Goal: Information Seeking & Learning: Learn about a topic

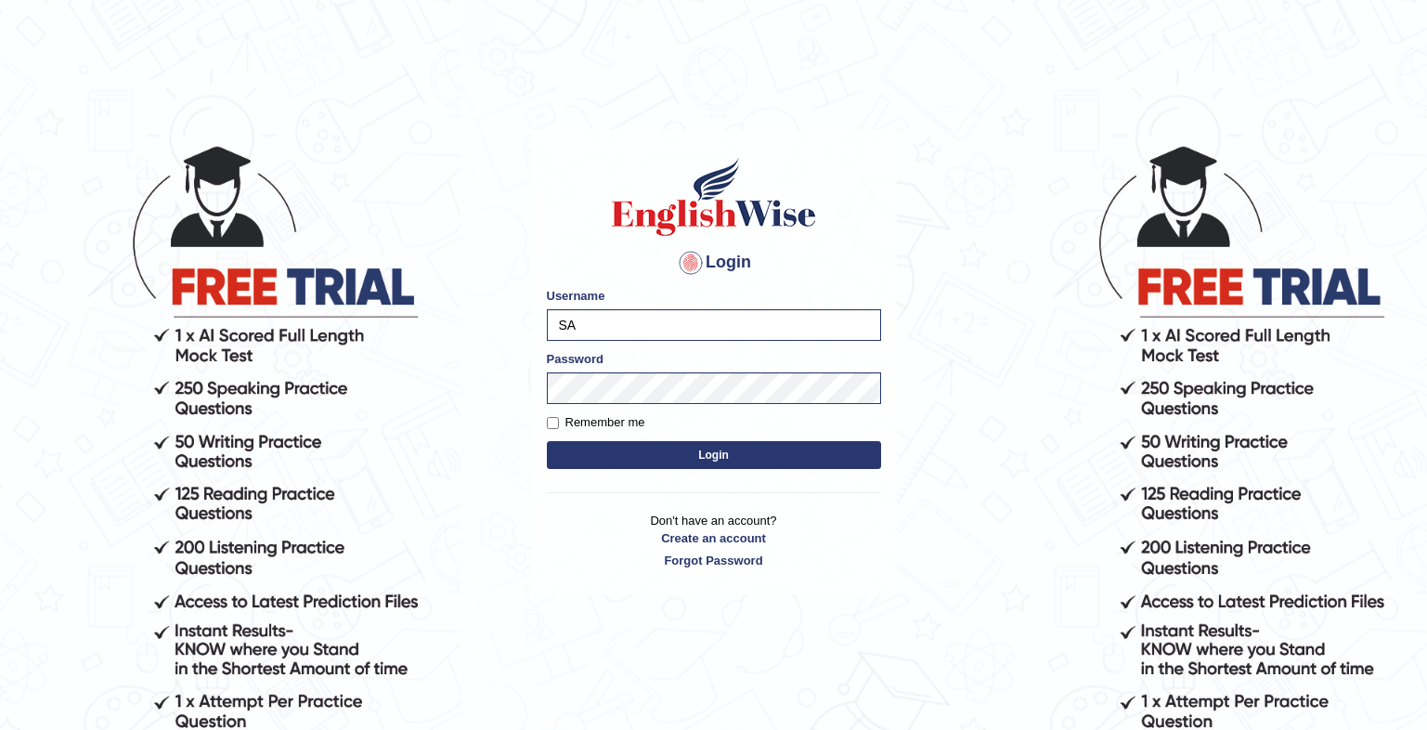
type input "S"
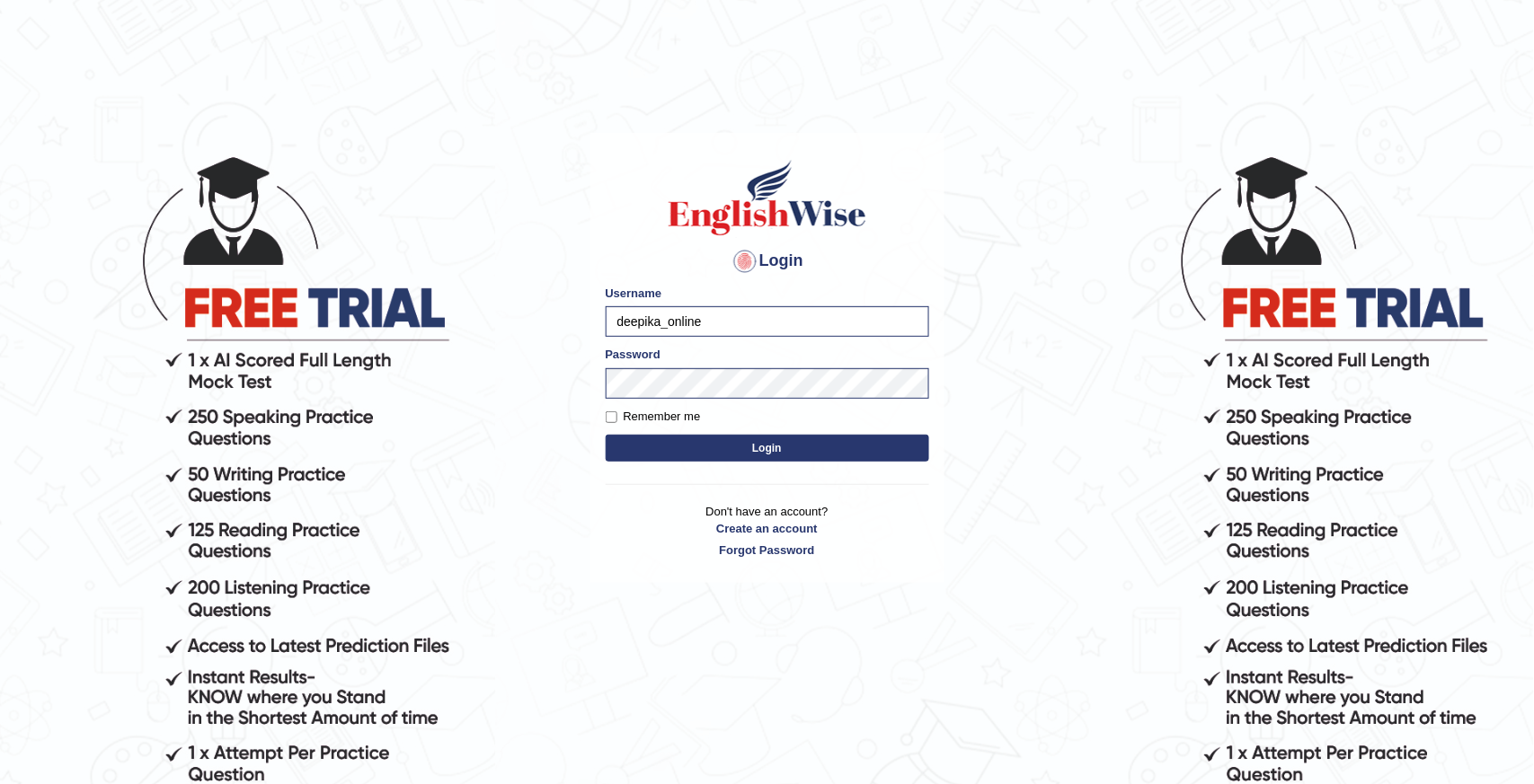
type input "deepika_online"
click at [606, 435] on button "Login" at bounding box center [768, 448] width 323 height 27
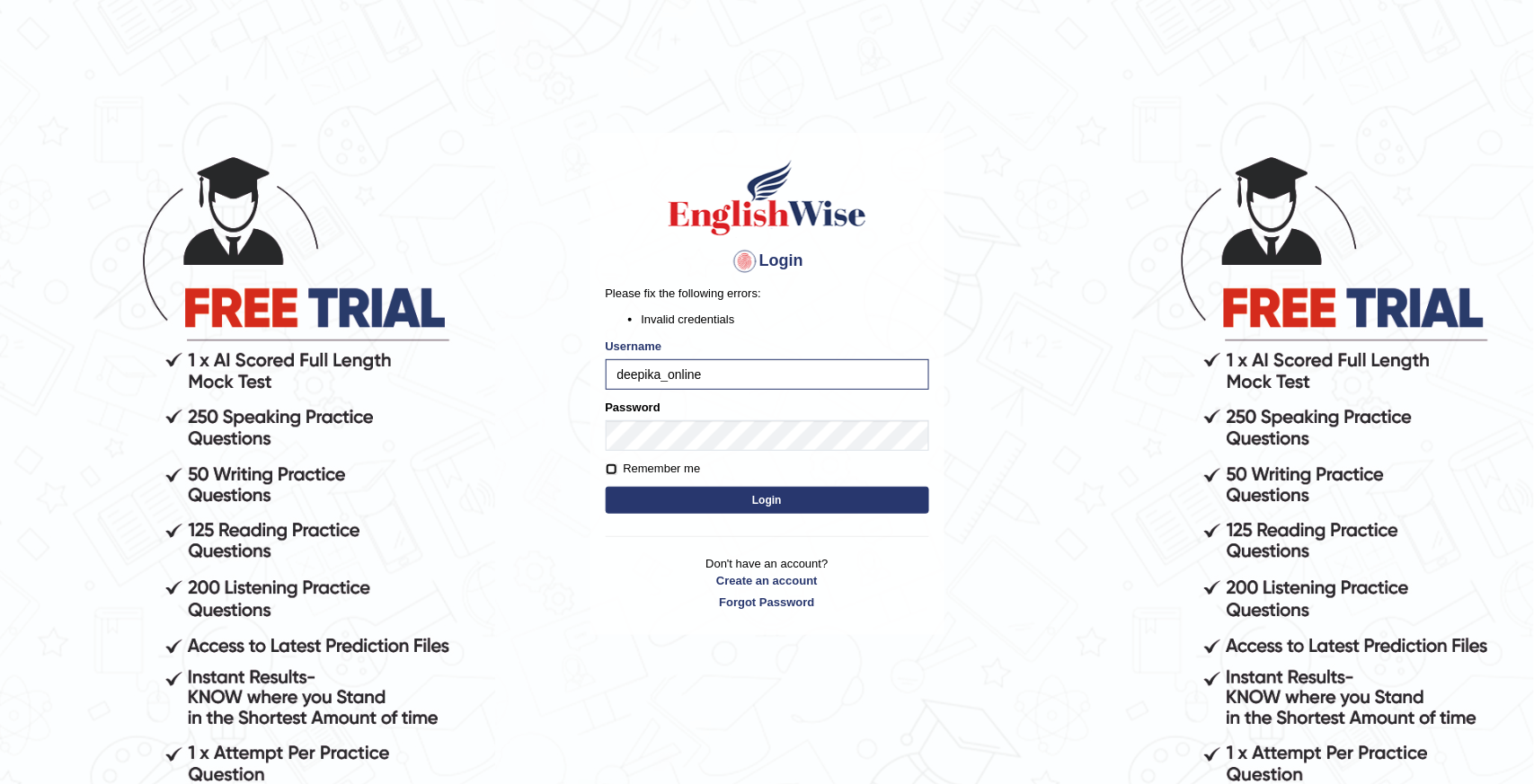
click at [611, 469] on input "Remember me" at bounding box center [612, 469] width 12 height 12
checkbox input "true"
click at [766, 498] on button "Login" at bounding box center [768, 500] width 323 height 27
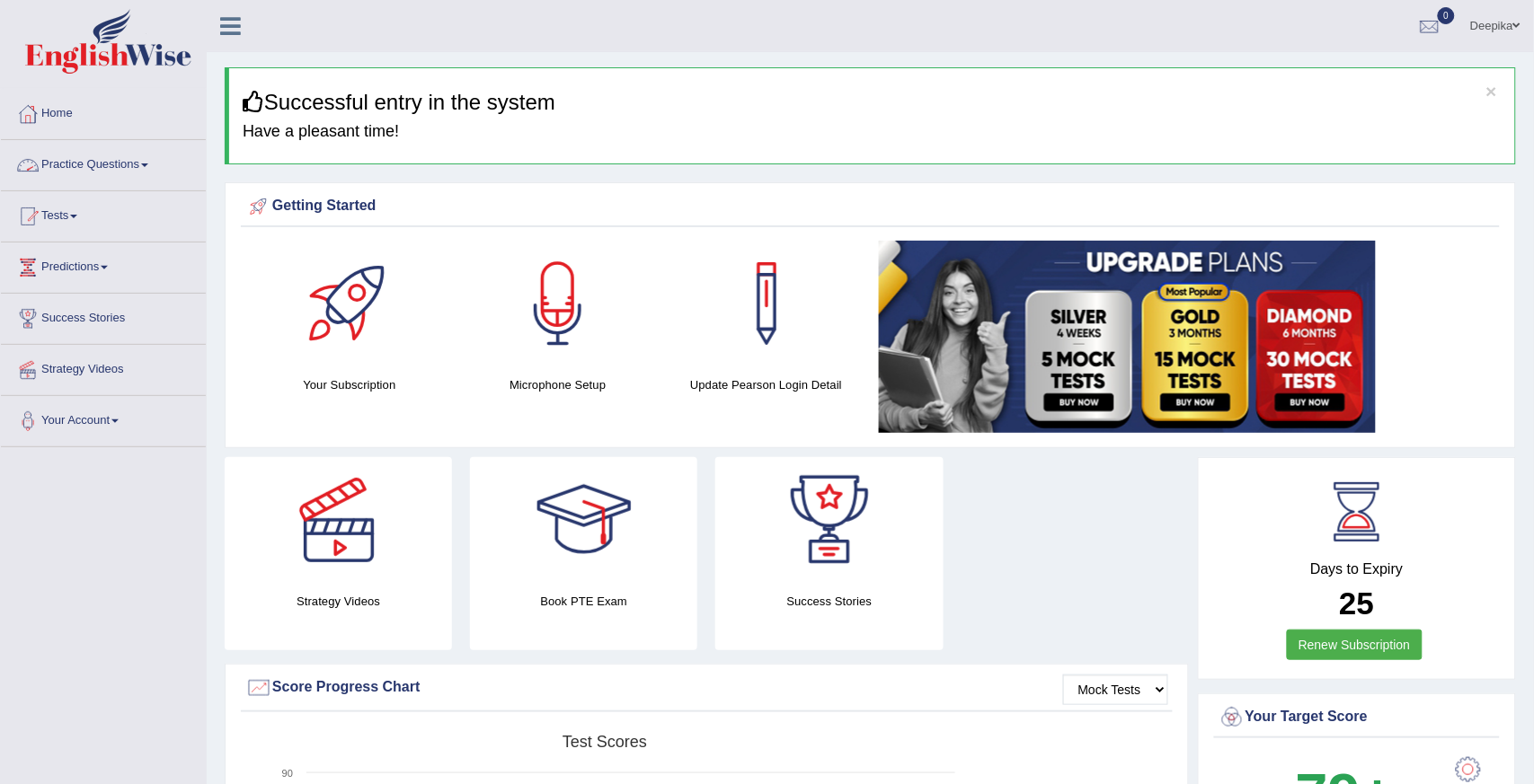
click at [148, 166] on span at bounding box center [144, 166] width 7 height 4
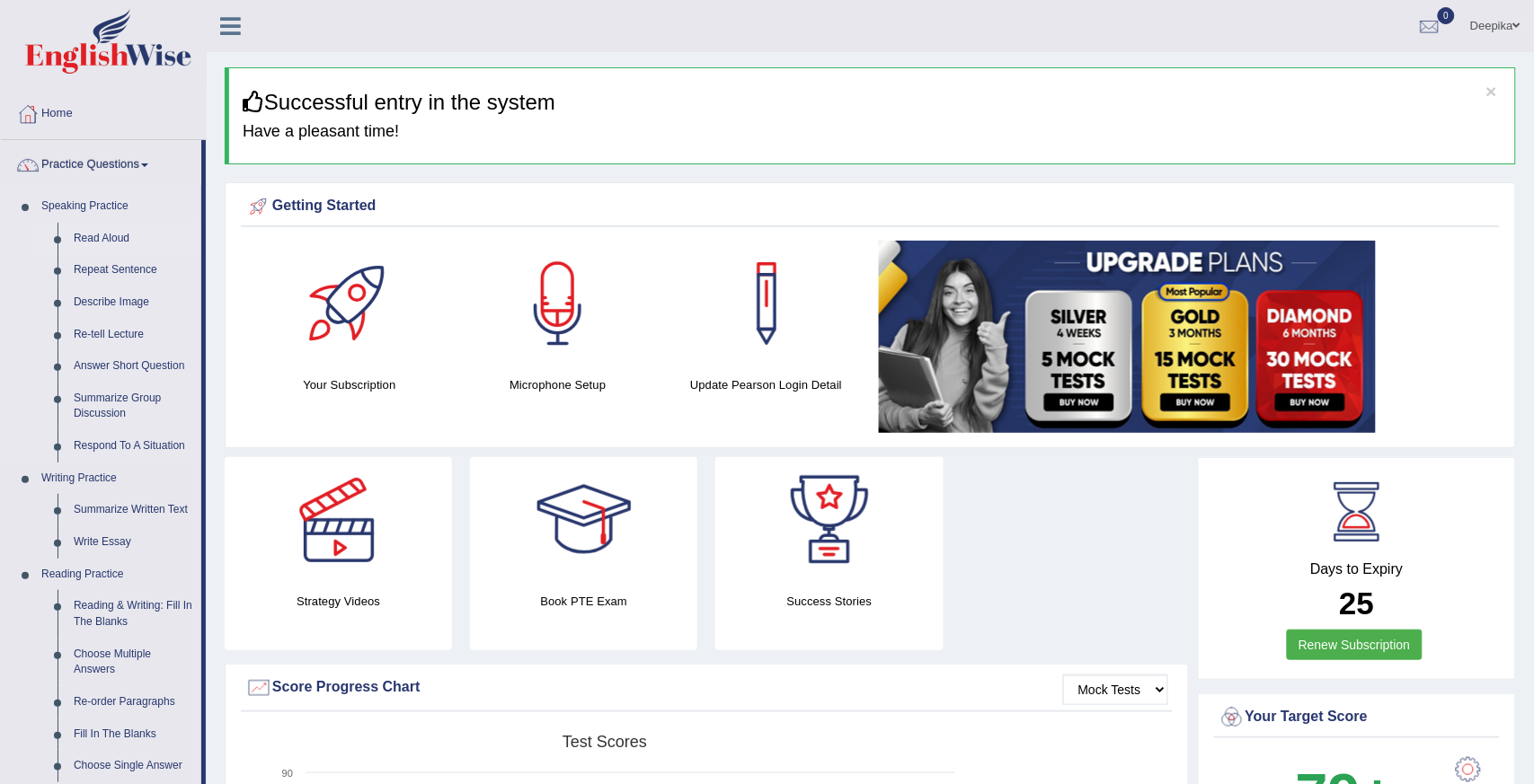
click at [118, 239] on link "Read Aloud" at bounding box center [134, 238] width 136 height 32
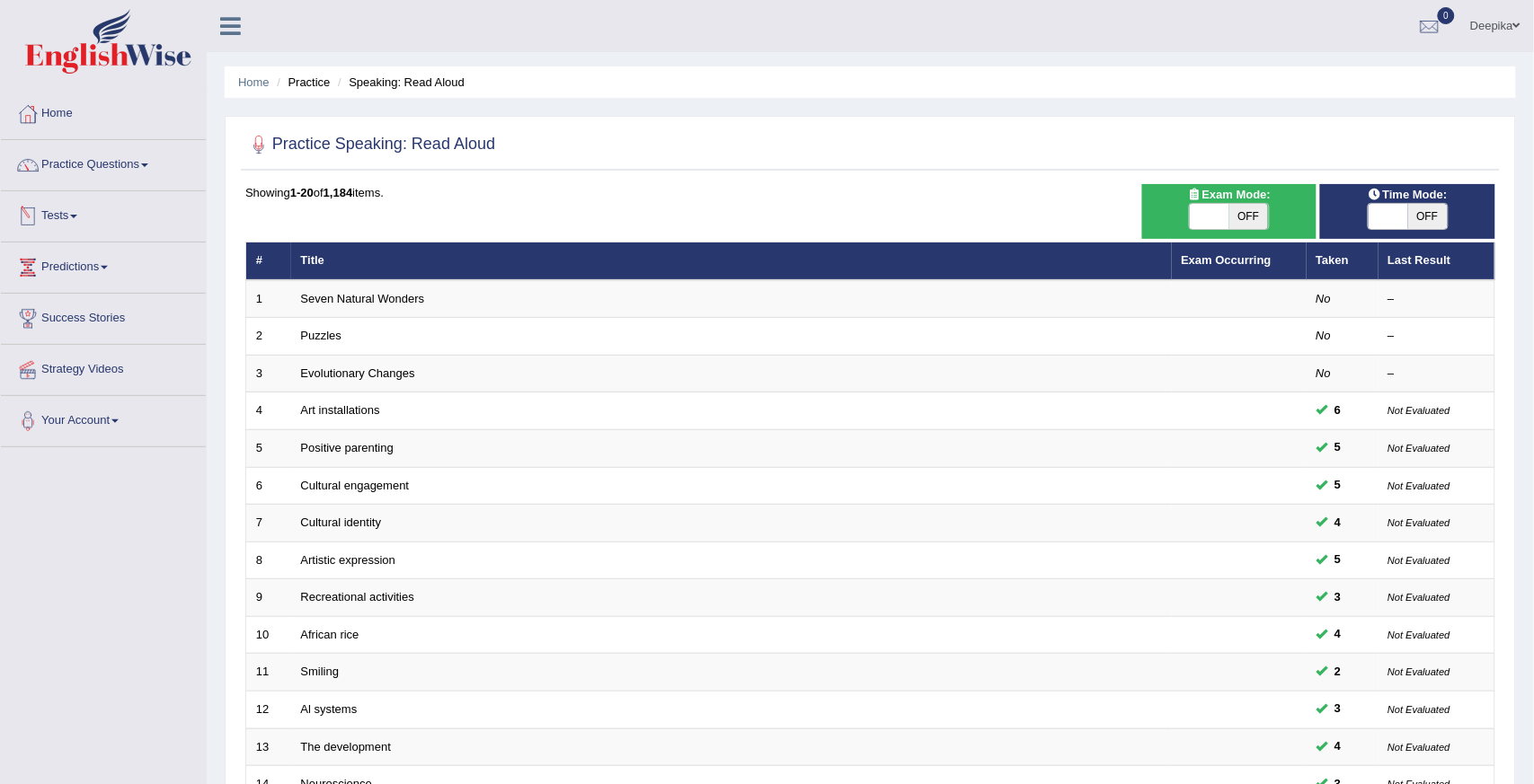
click at [81, 219] on link "Tests" at bounding box center [104, 214] width 205 height 45
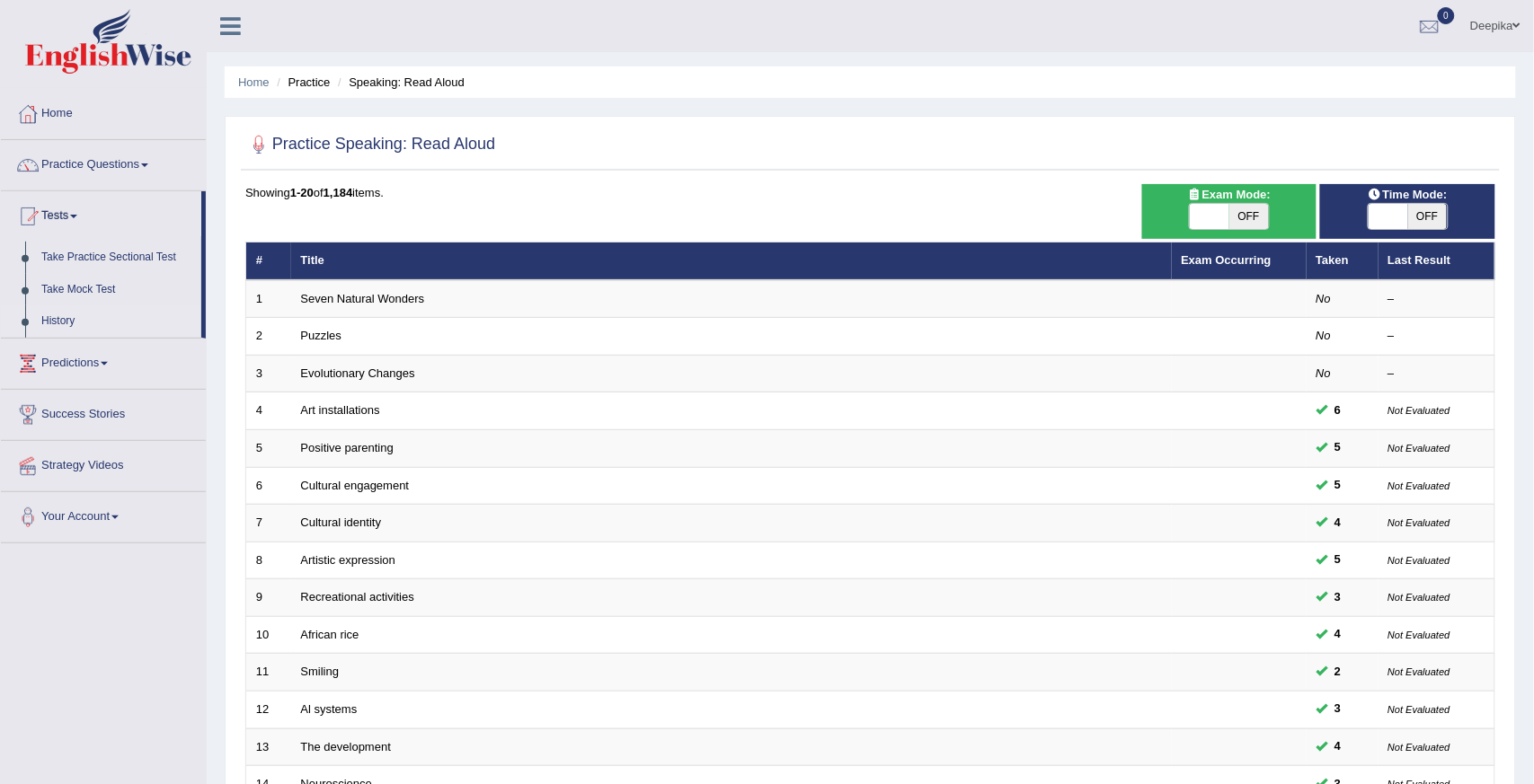
click at [82, 319] on link "History" at bounding box center [117, 321] width 169 height 32
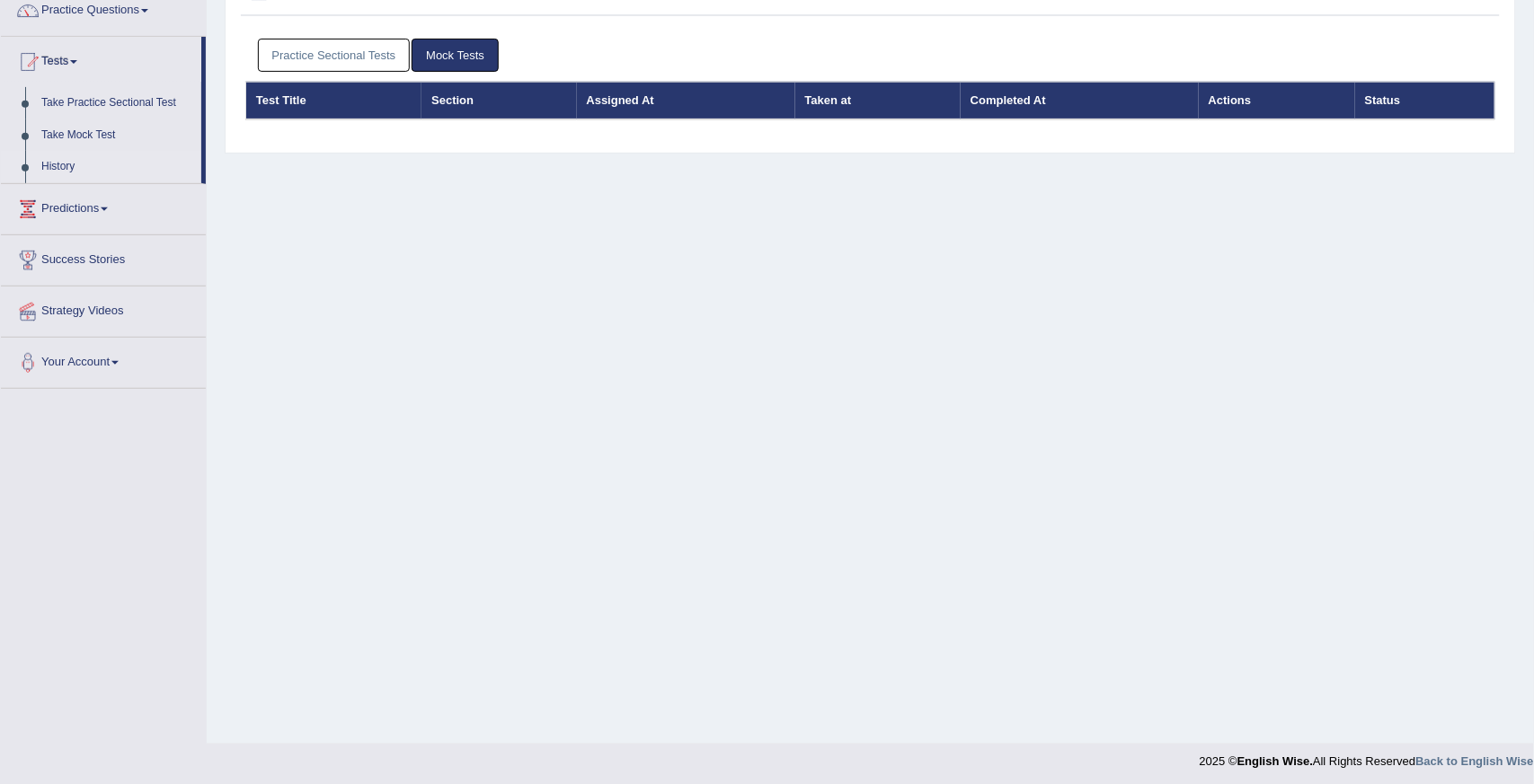
scroll to position [158, 0]
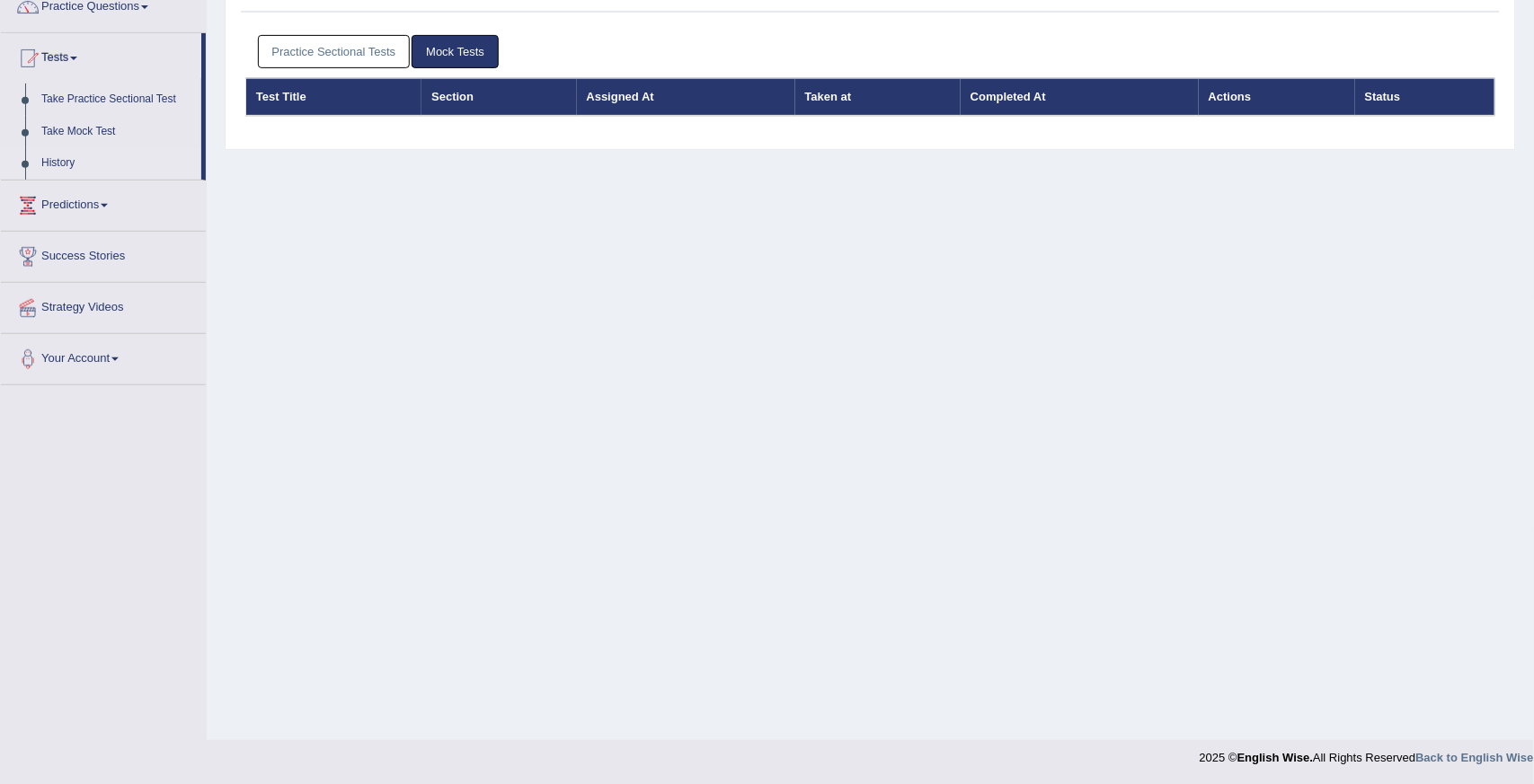
click at [107, 166] on link "History" at bounding box center [117, 163] width 169 height 32
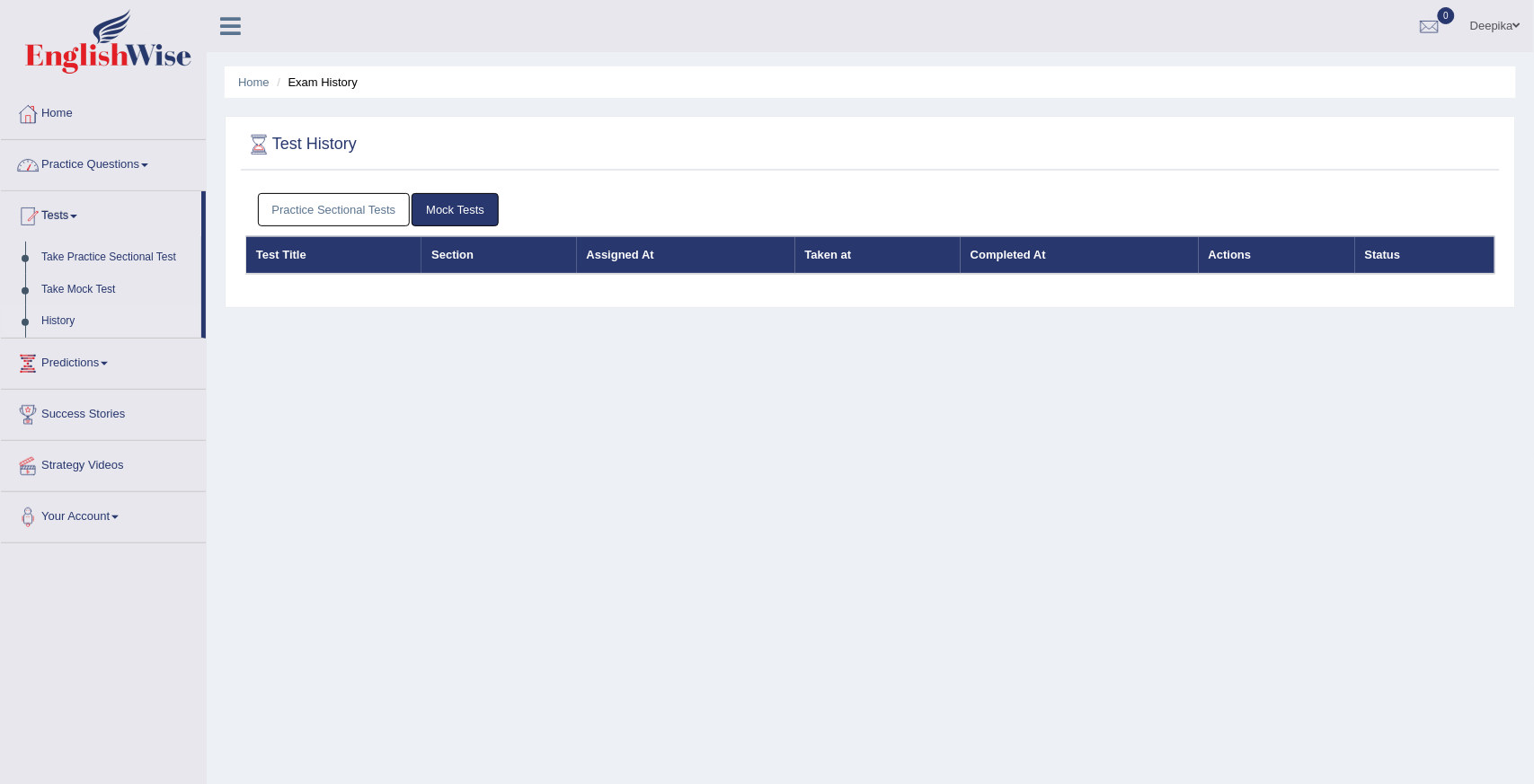
click at [146, 165] on link "Practice Questions" at bounding box center [104, 163] width 205 height 45
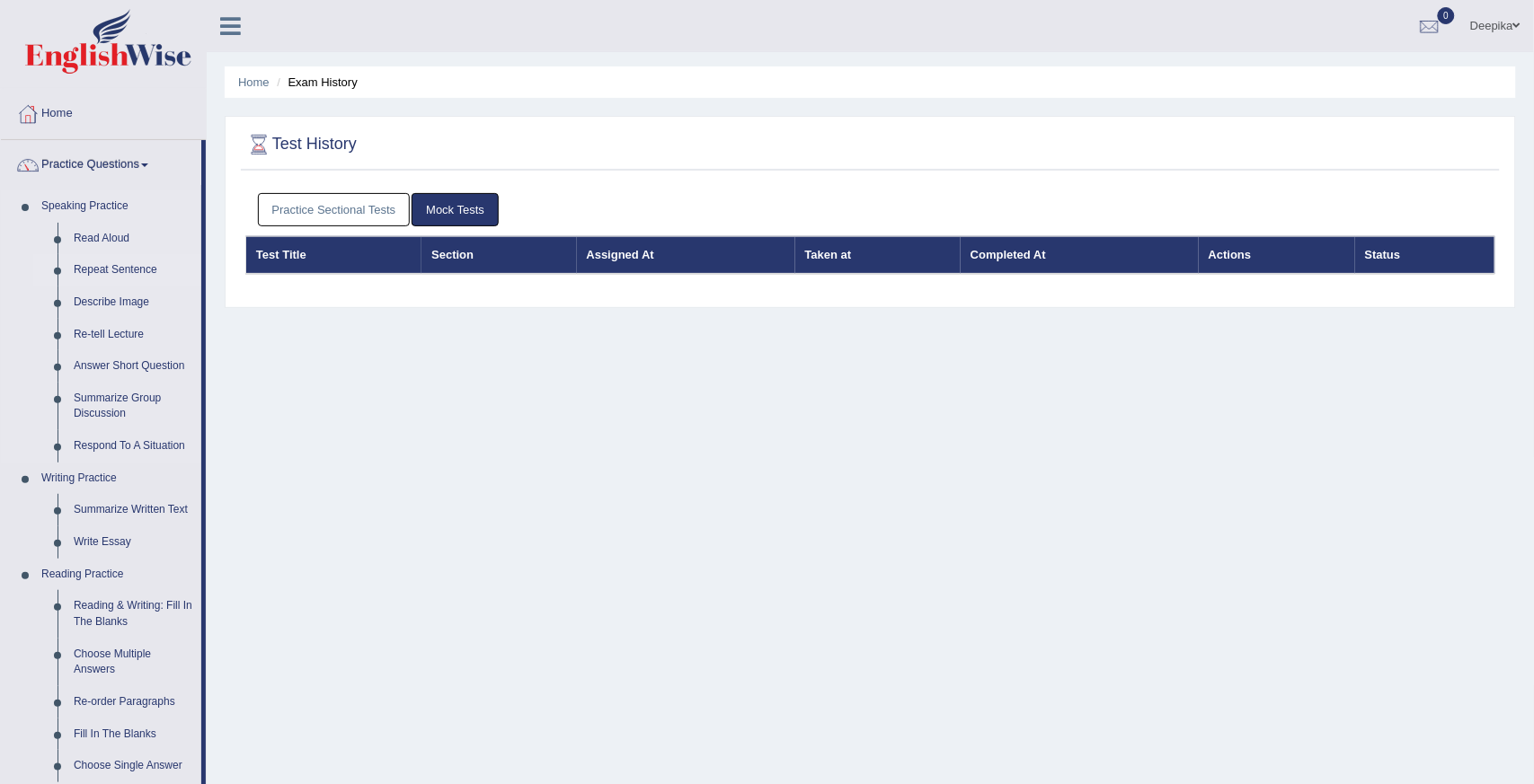
click at [111, 272] on link "Repeat Sentence" at bounding box center [134, 270] width 136 height 32
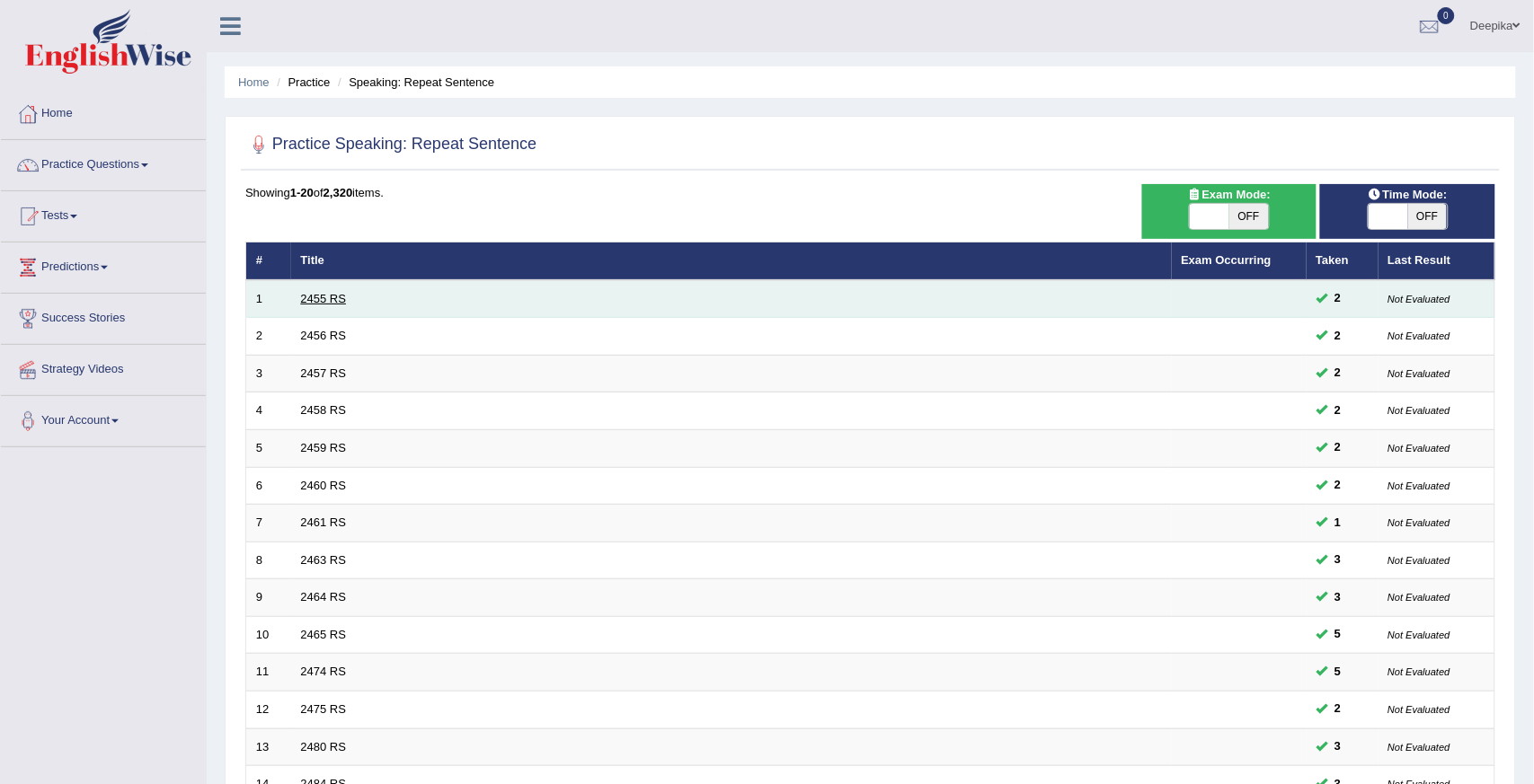
click at [319, 300] on link "2455 RS" at bounding box center [323, 299] width 46 height 14
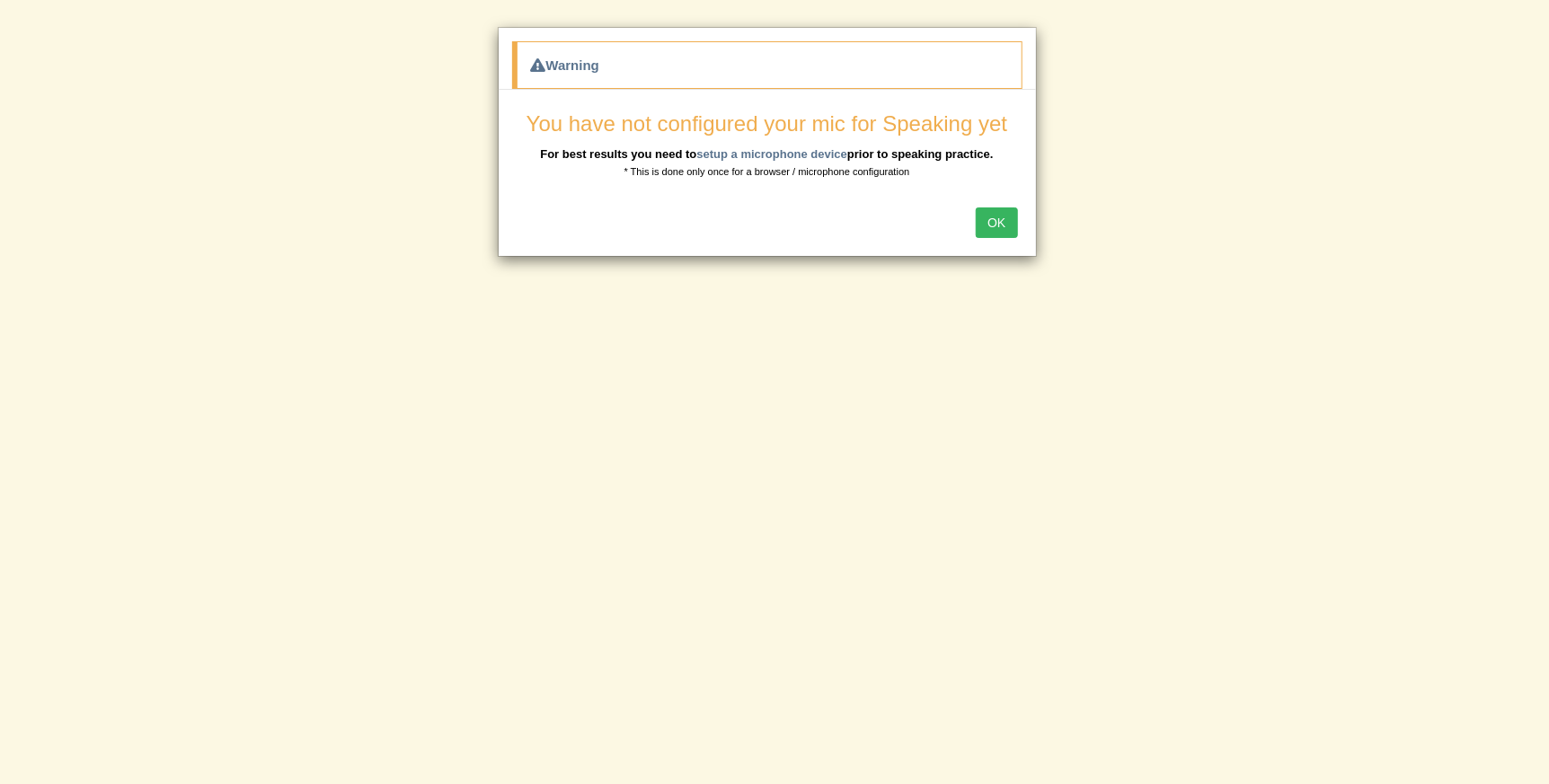
click at [995, 223] on button "OK" at bounding box center [996, 223] width 42 height 31
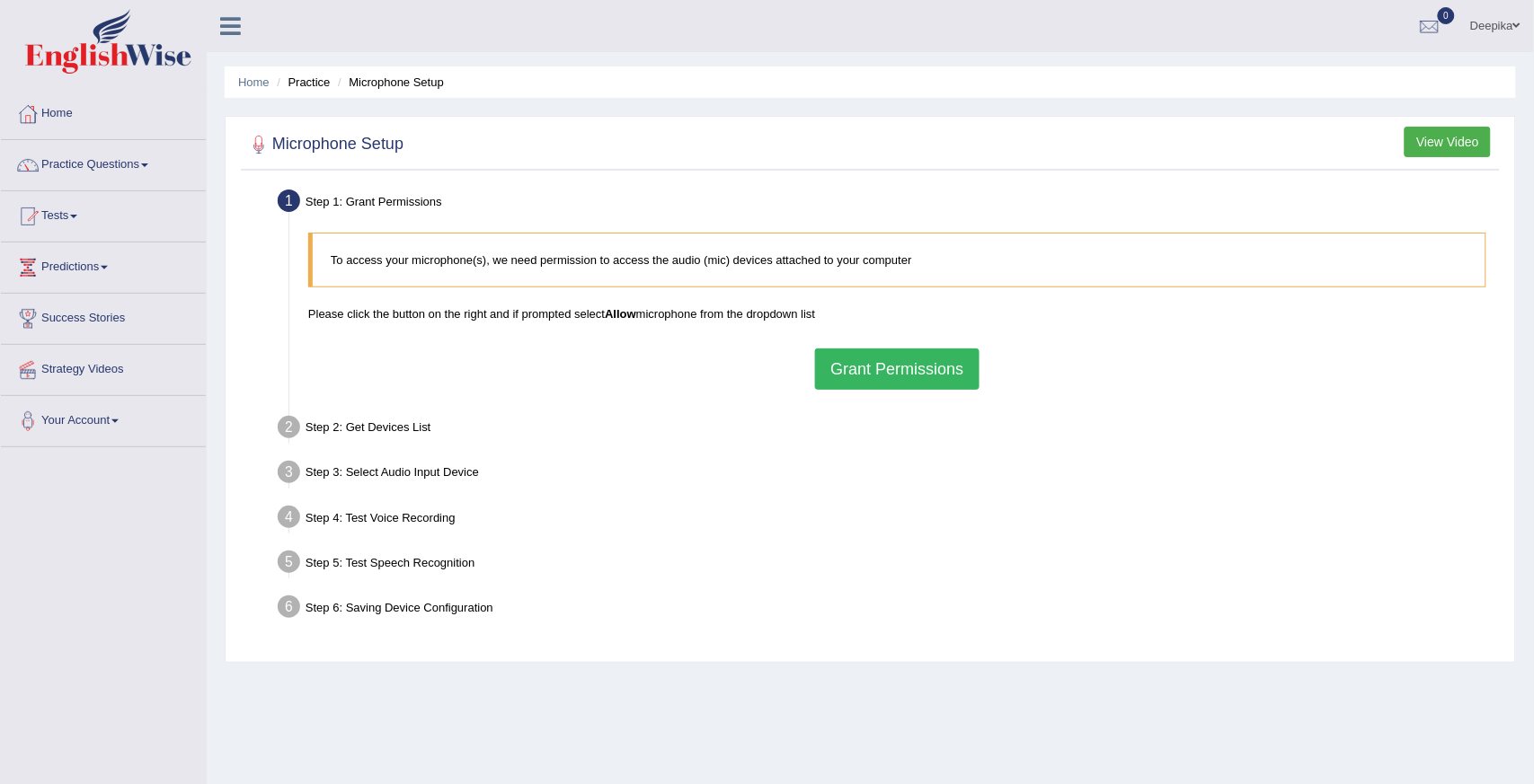
click at [895, 361] on button "Grant Permissions" at bounding box center [897, 369] width 164 height 42
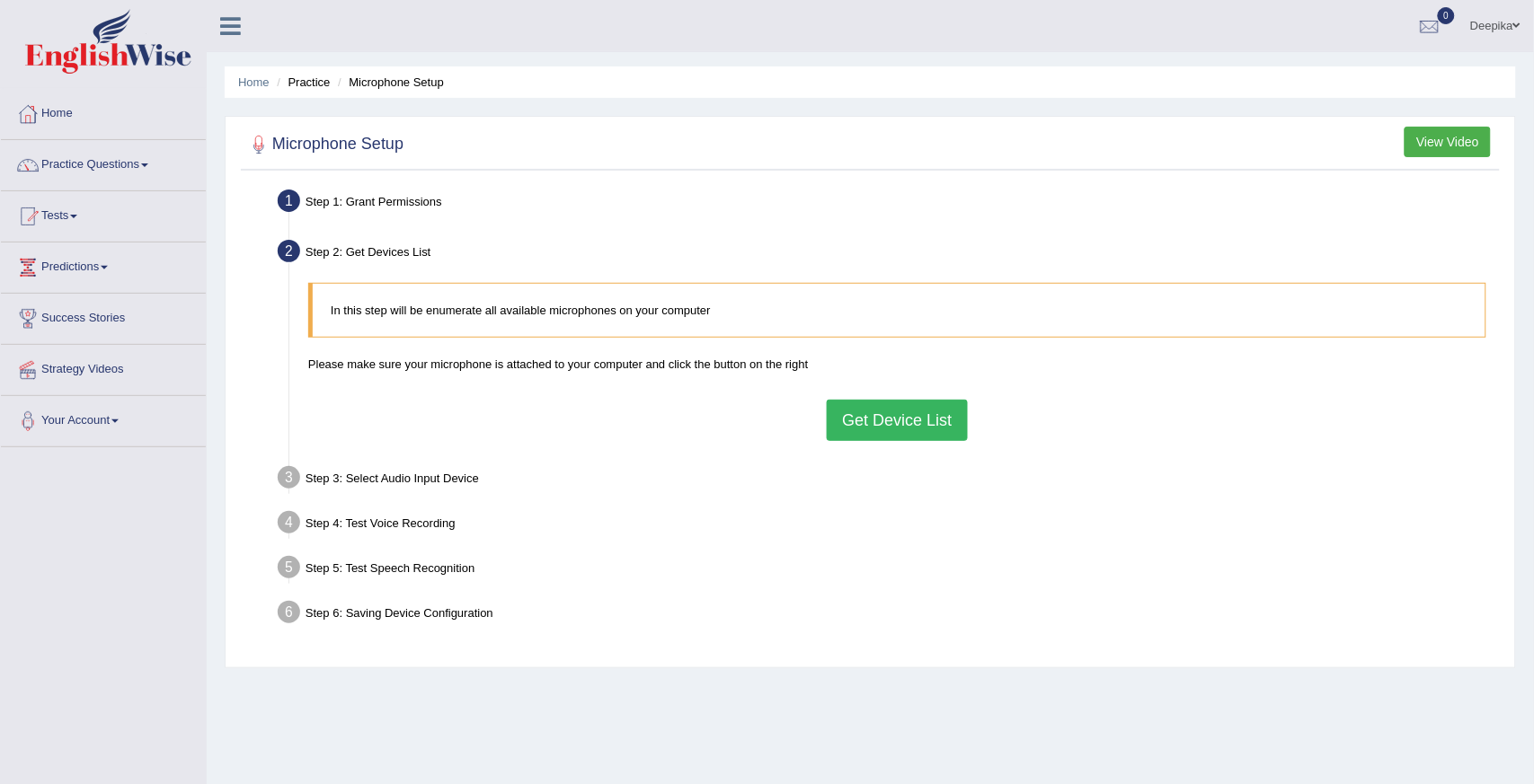
click at [868, 418] on button "Get Device List" at bounding box center [897, 420] width 140 height 42
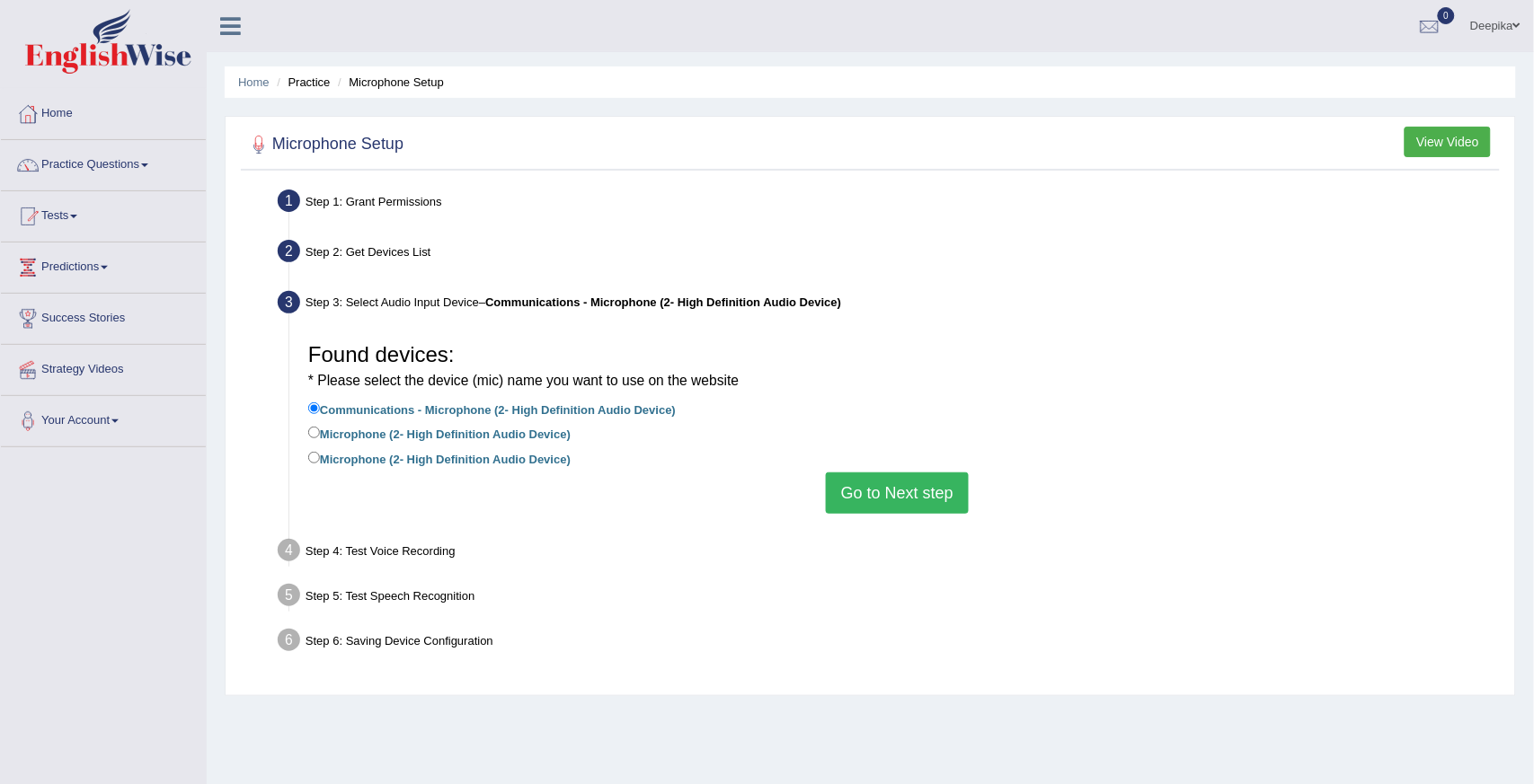
click at [884, 482] on button "Go to Next step" at bounding box center [898, 493] width 143 height 42
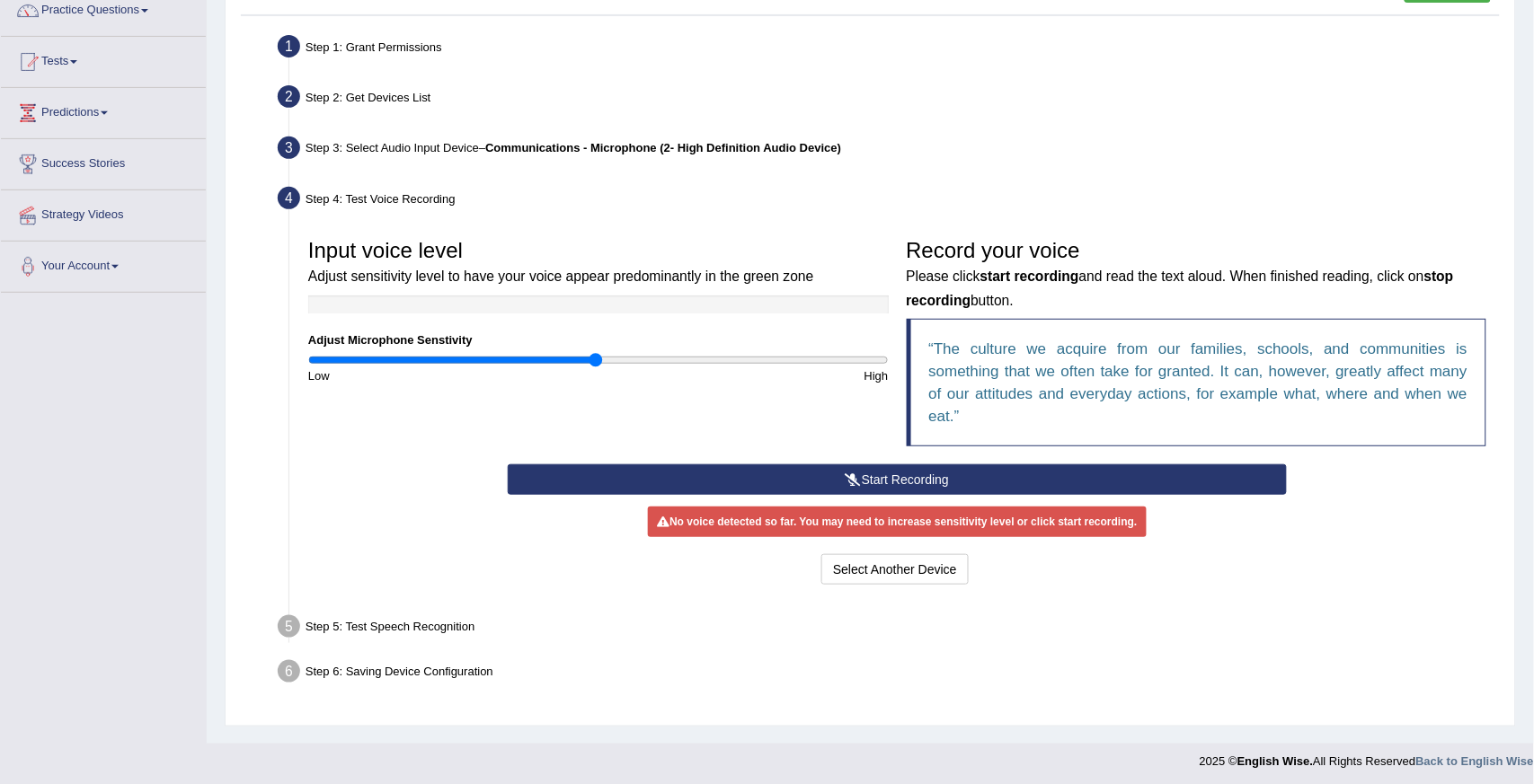
scroll to position [158, 0]
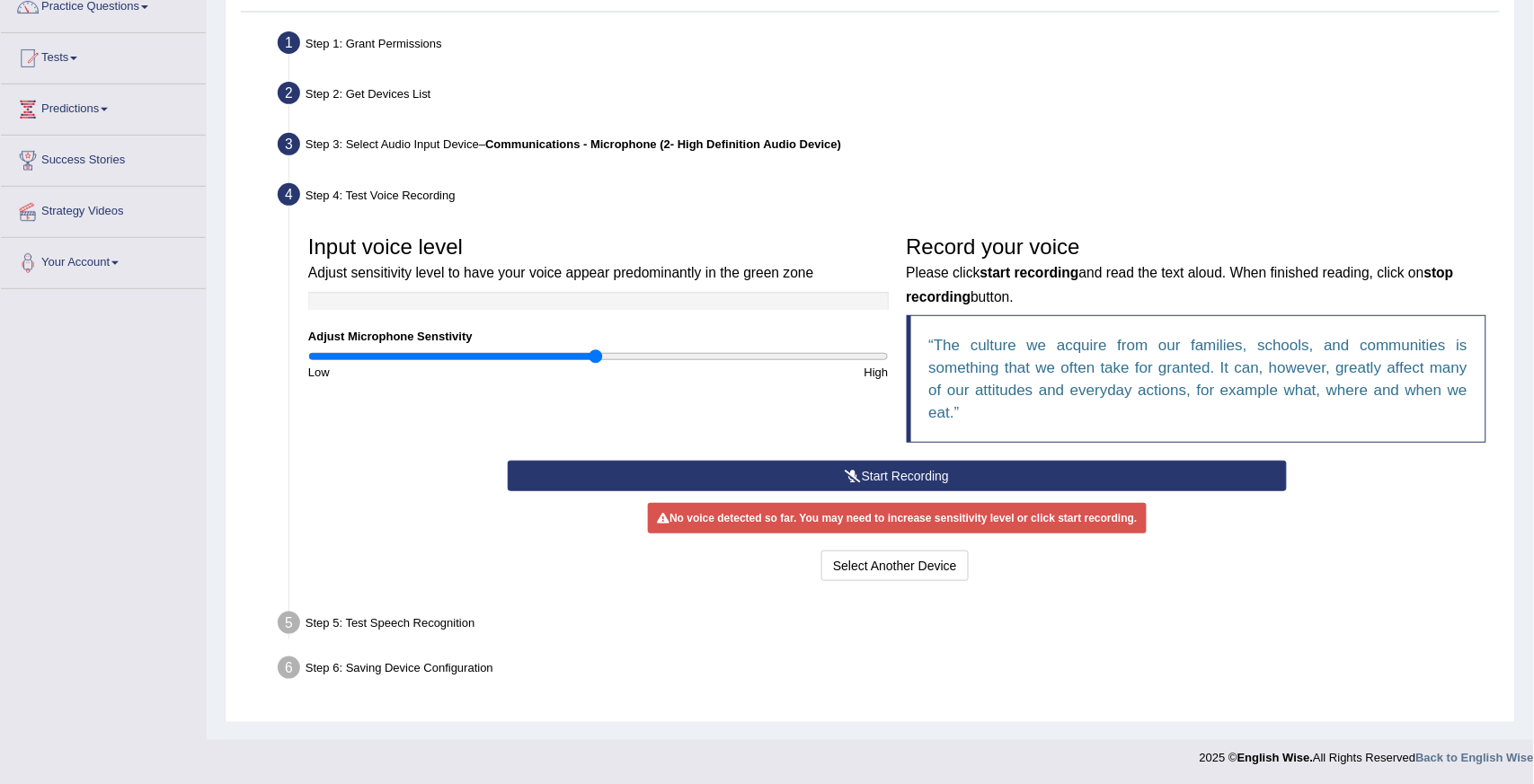
click at [895, 461] on button "Start Recording" at bounding box center [897, 476] width 780 height 31
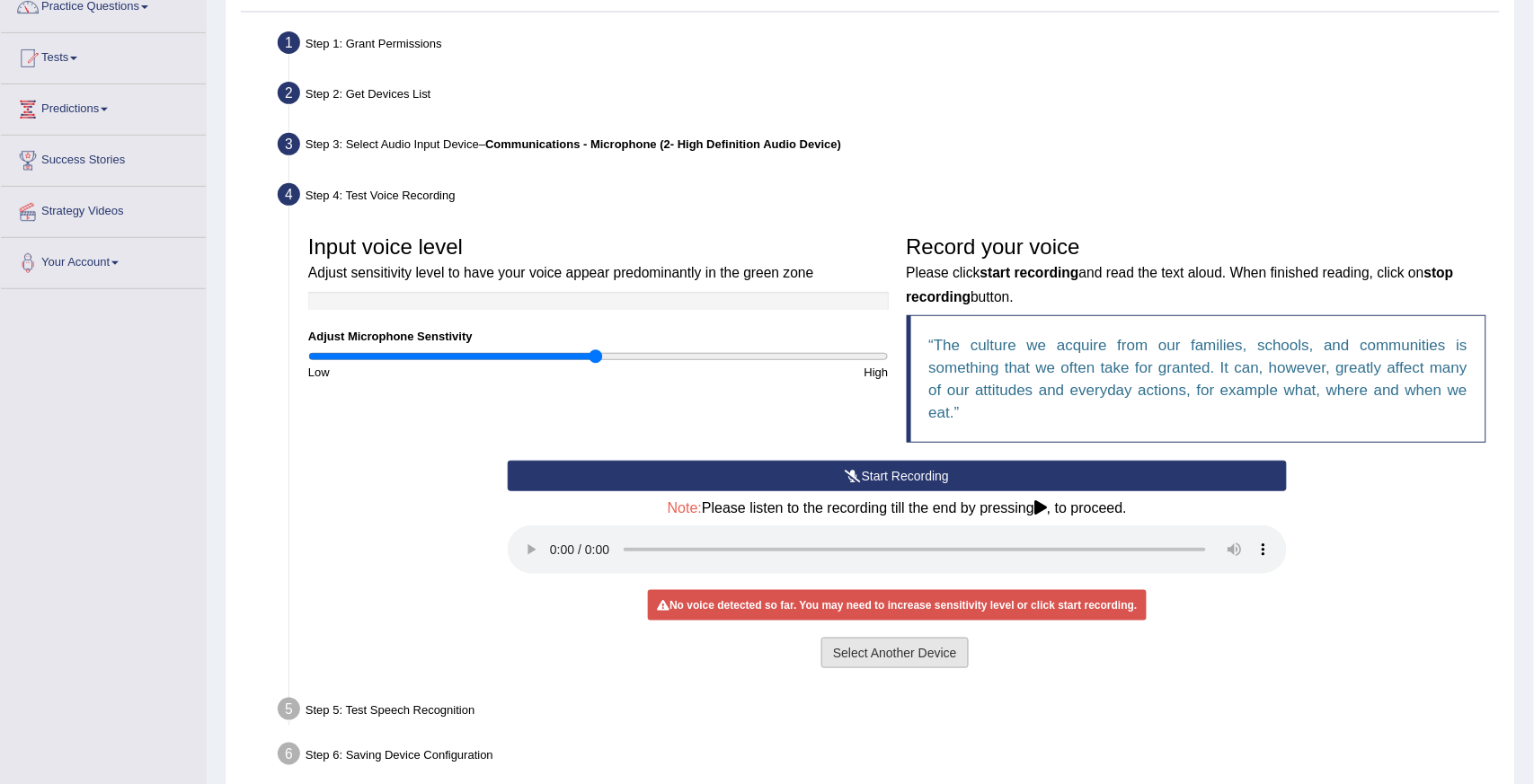
click at [885, 638] on button "Select Another Device" at bounding box center [895, 653] width 147 height 31
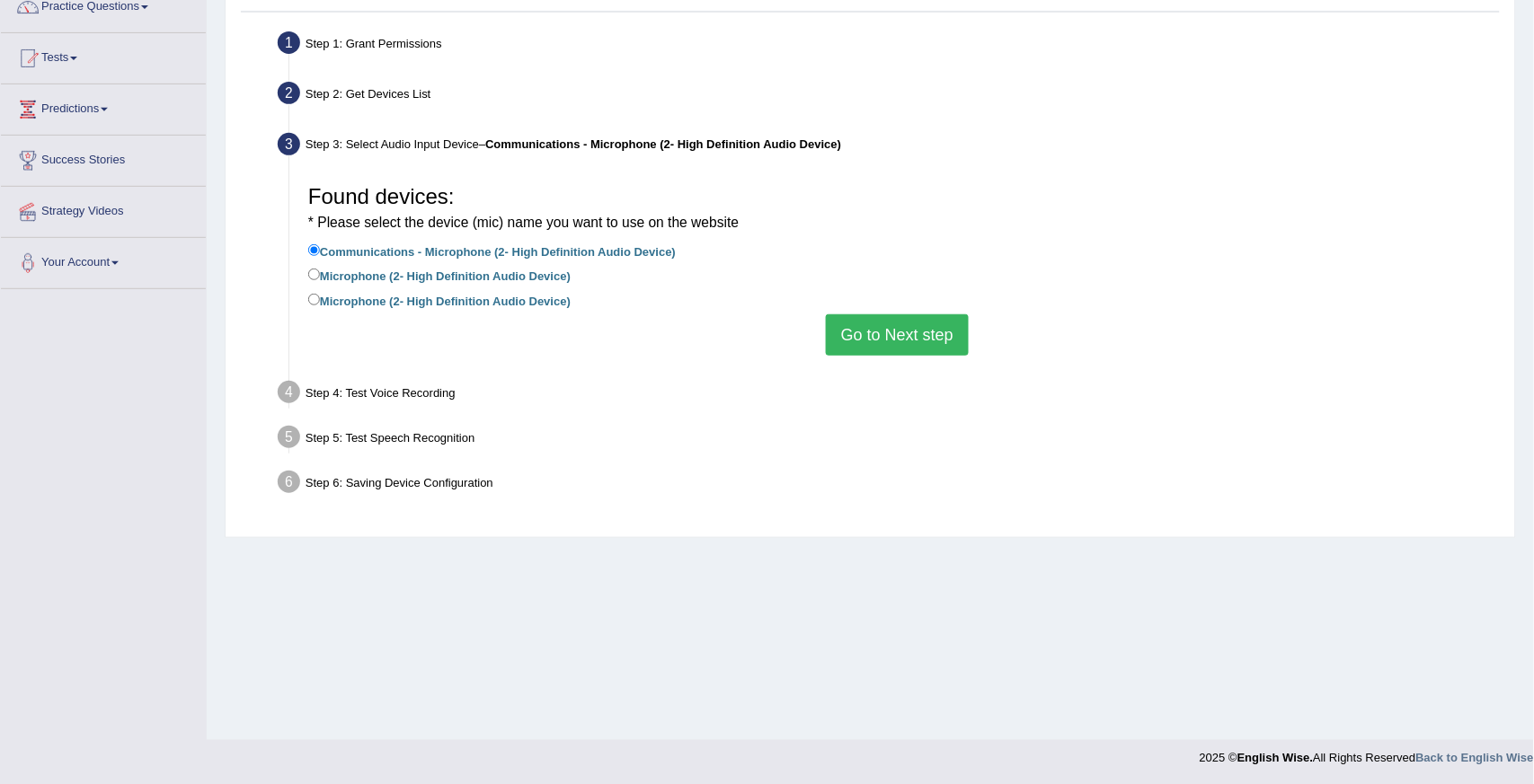
click at [895, 328] on button "Go to Next step" at bounding box center [898, 335] width 143 height 42
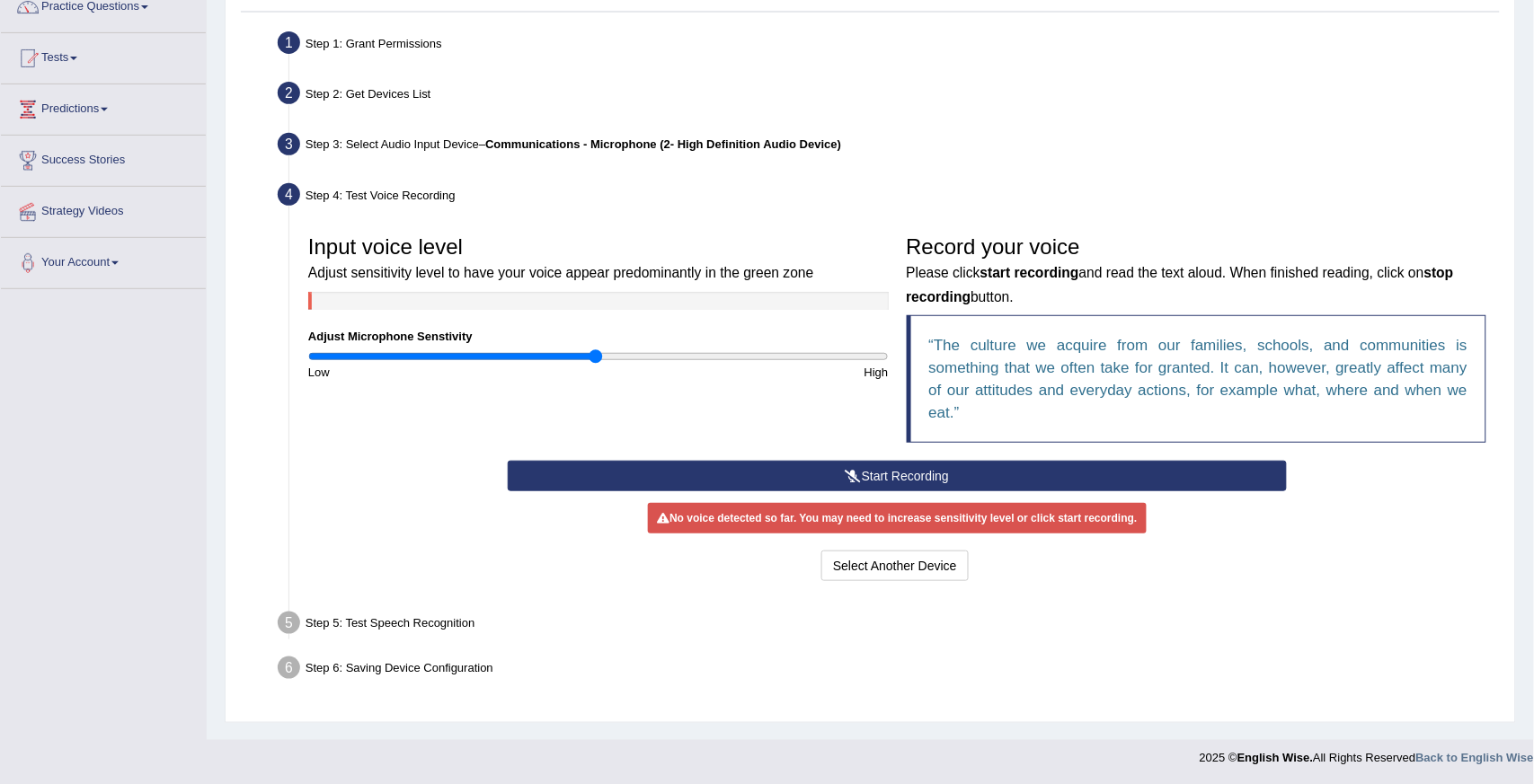
click at [151, 10] on link "Practice Questions" at bounding box center [104, 4] width 205 height 45
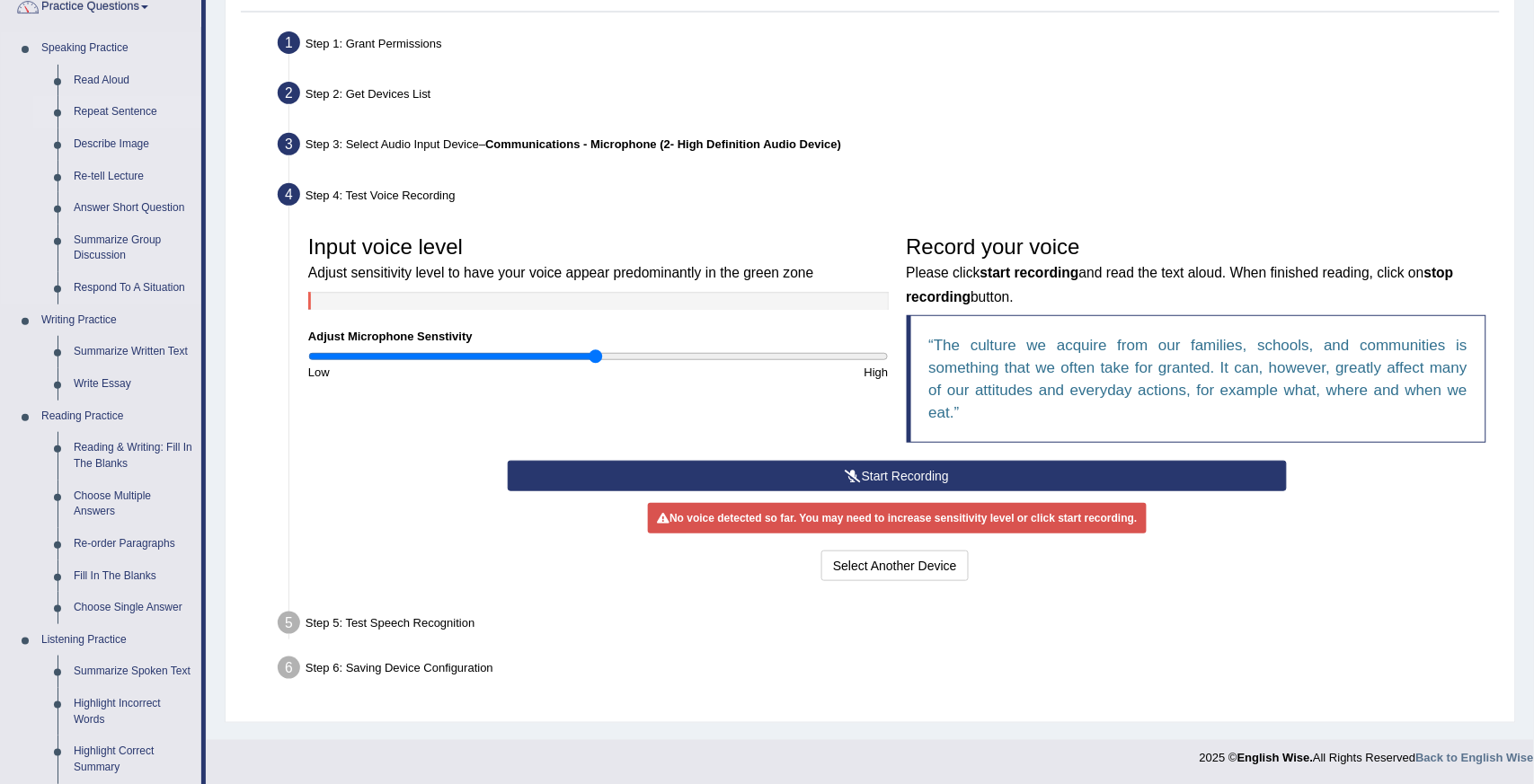
click at [112, 111] on link "Repeat Sentence" at bounding box center [134, 111] width 136 height 32
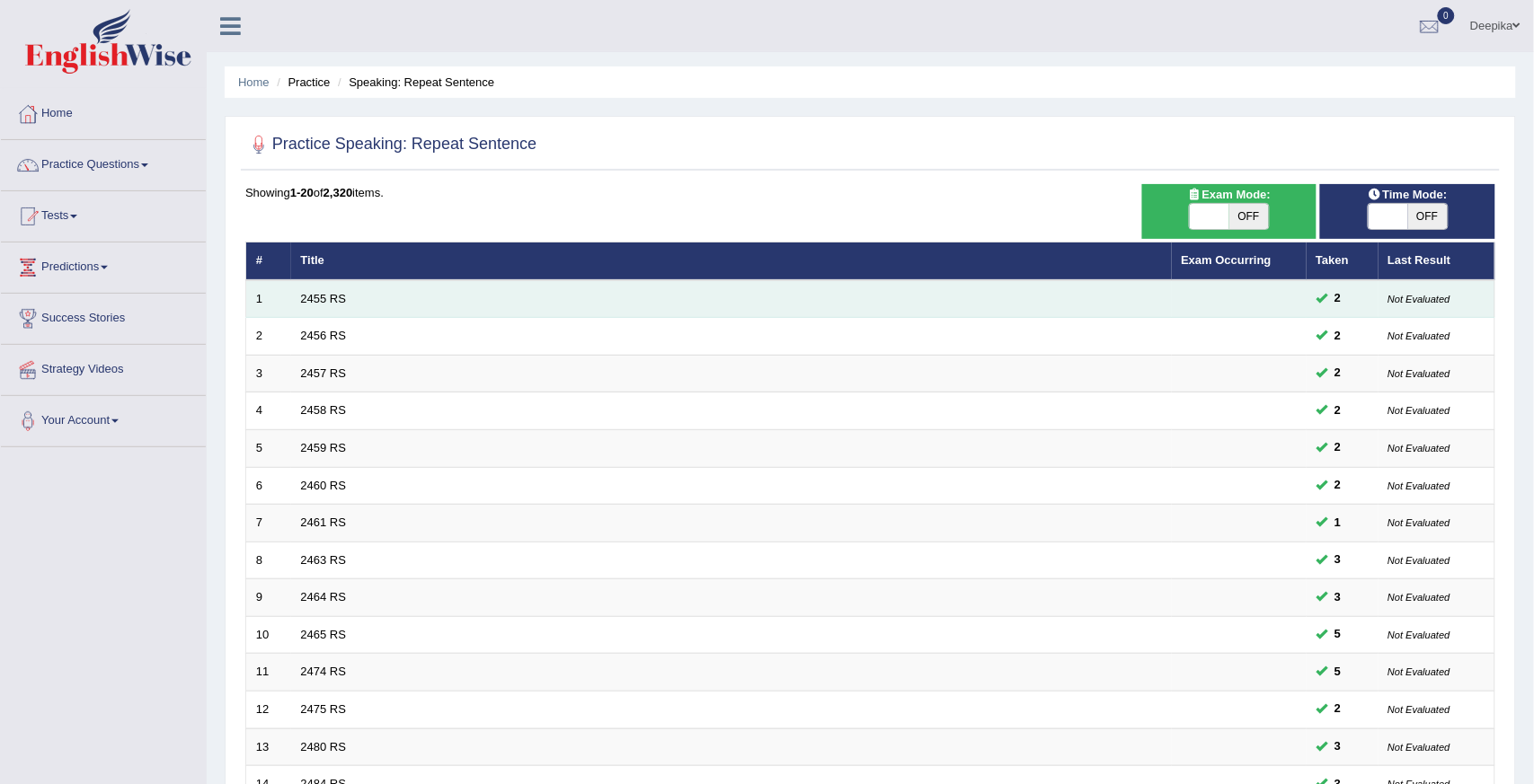
click at [353, 298] on td "2455 RS" at bounding box center [732, 299] width 881 height 38
click at [324, 301] on link "2455 RS" at bounding box center [323, 299] width 46 height 14
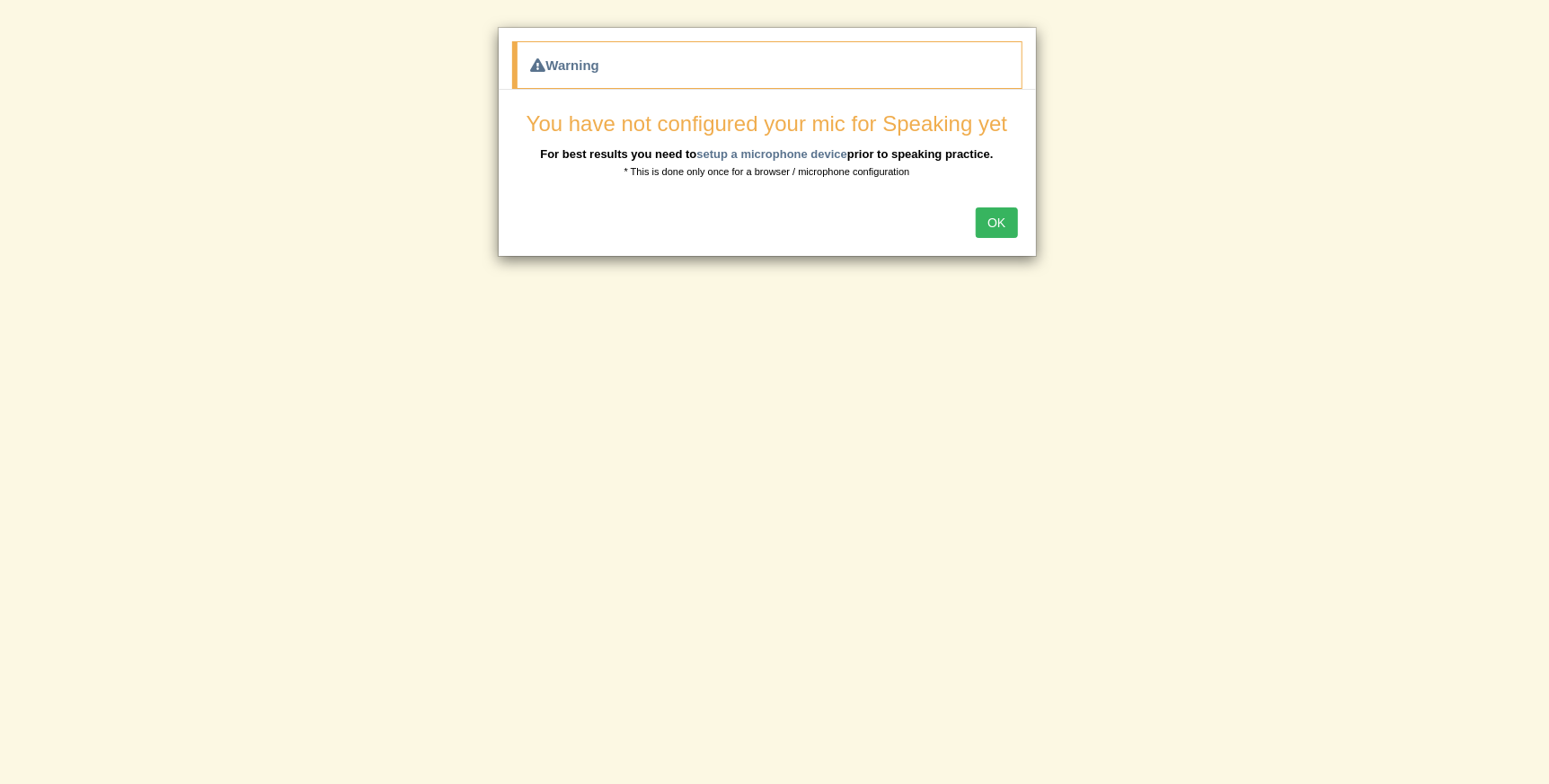
click at [989, 227] on button "OK" at bounding box center [996, 223] width 42 height 31
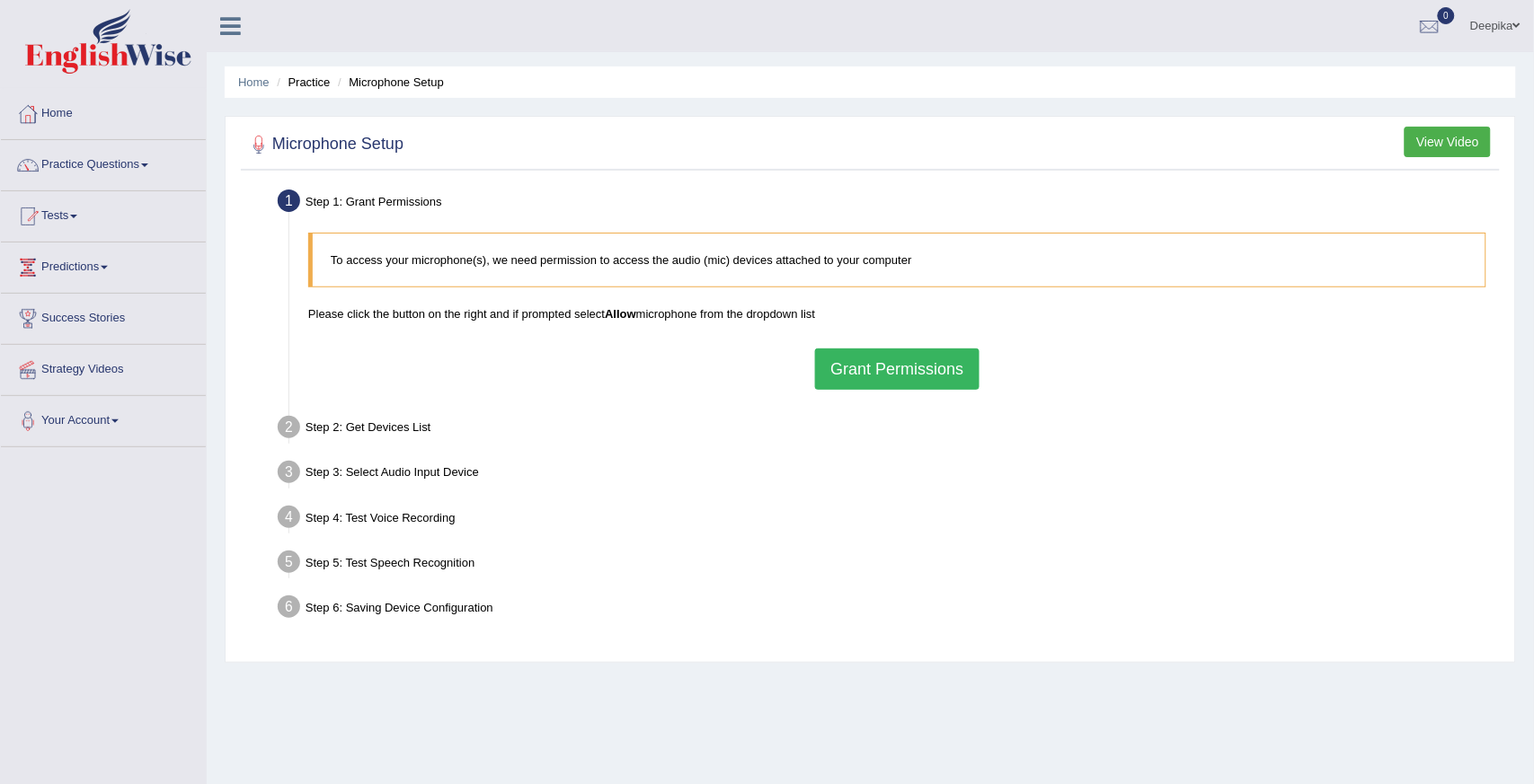
click at [910, 373] on button "Grant Permissions" at bounding box center [897, 369] width 164 height 42
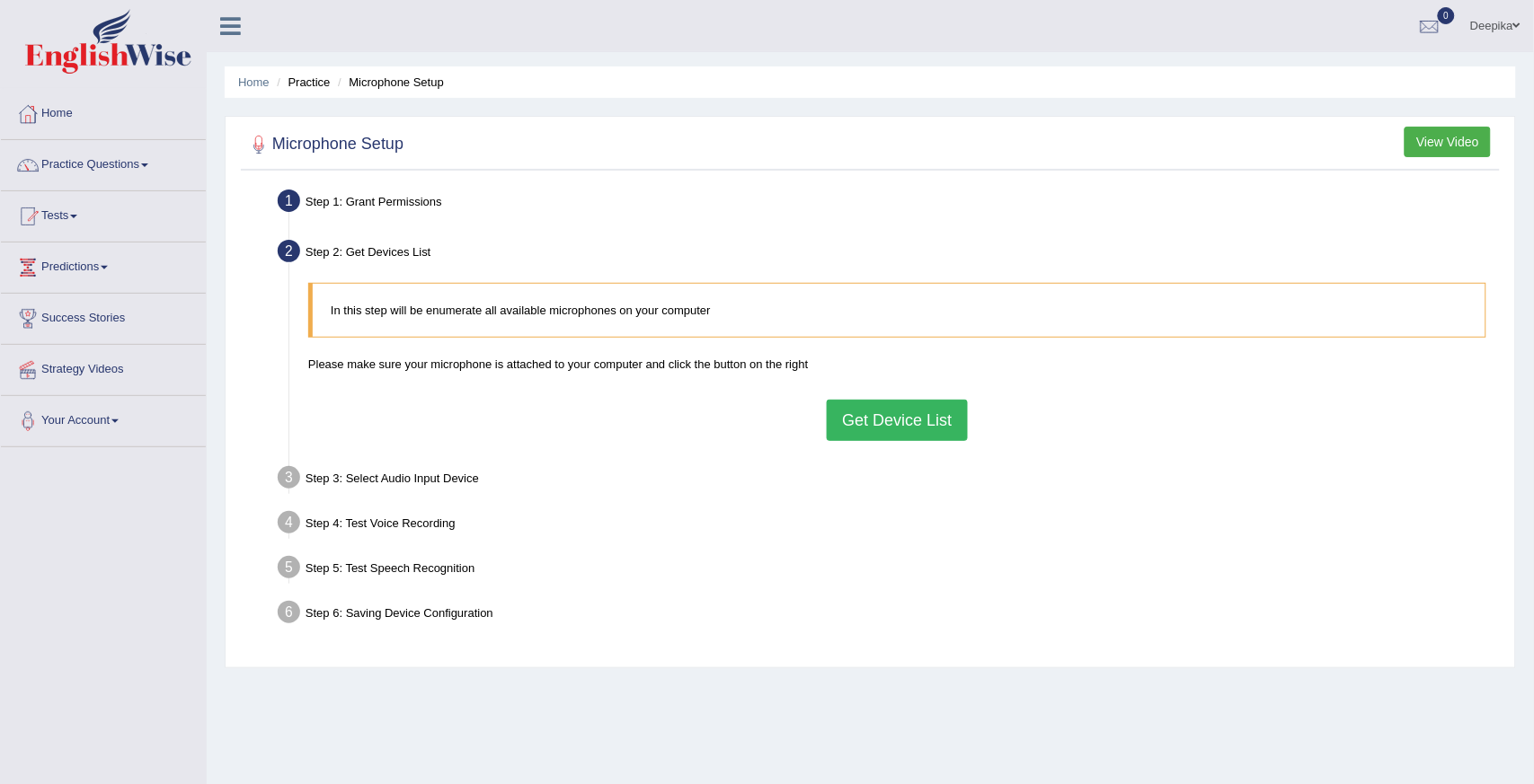
click at [899, 409] on button "Get Device List" at bounding box center [897, 420] width 140 height 42
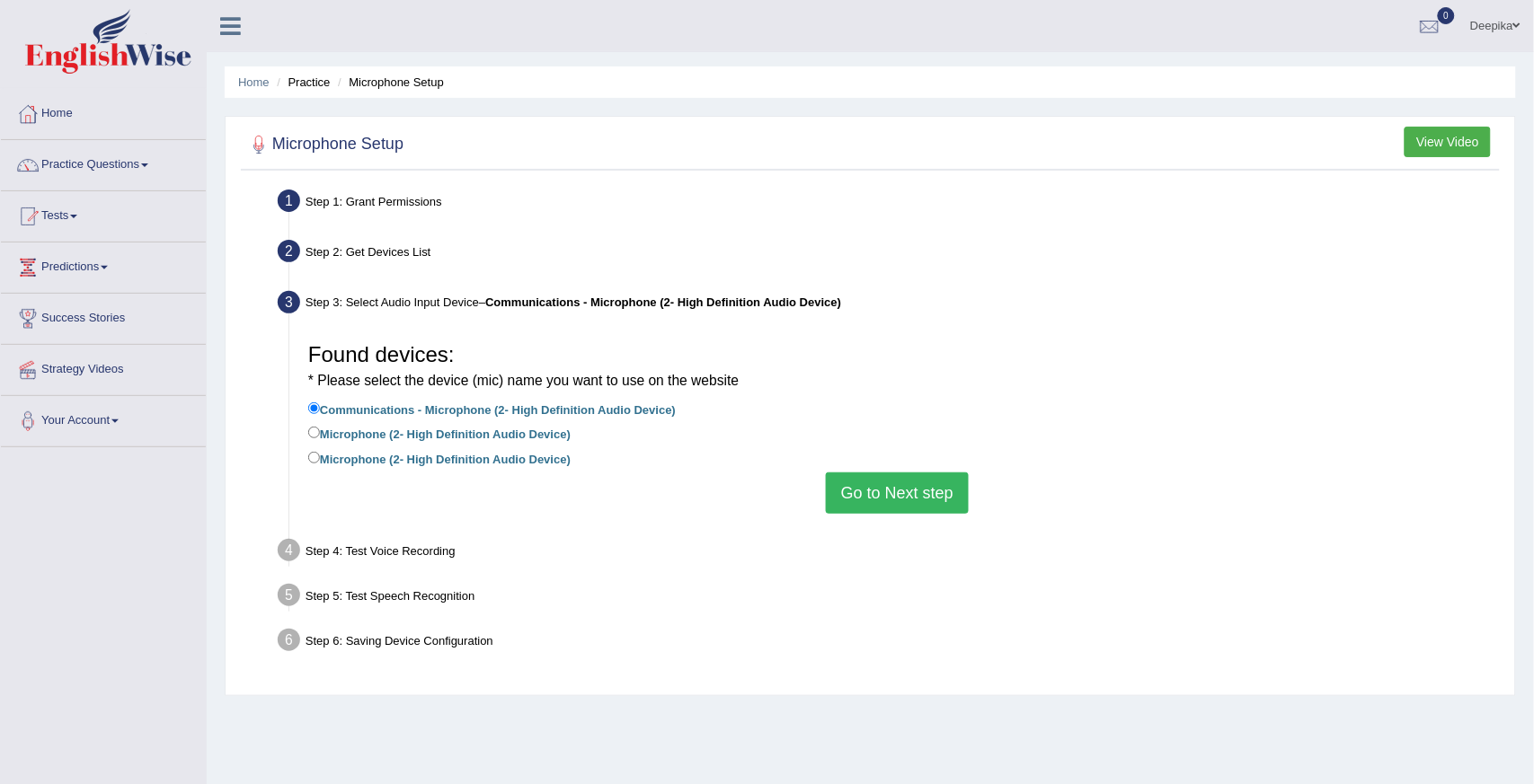
click at [897, 482] on button "Go to Next step" at bounding box center [898, 493] width 143 height 42
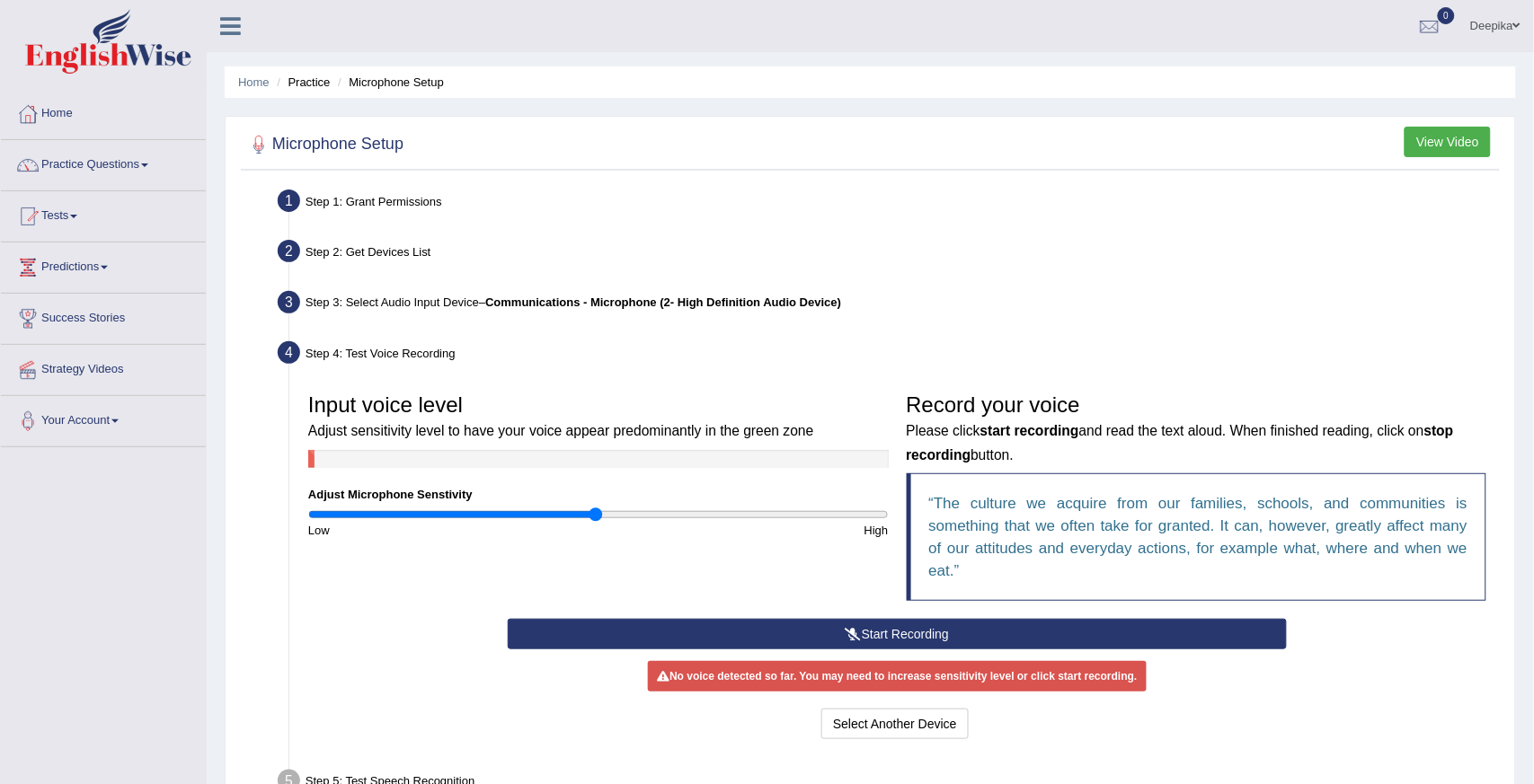
click at [902, 619] on button "Start Recording" at bounding box center [897, 635] width 780 height 31
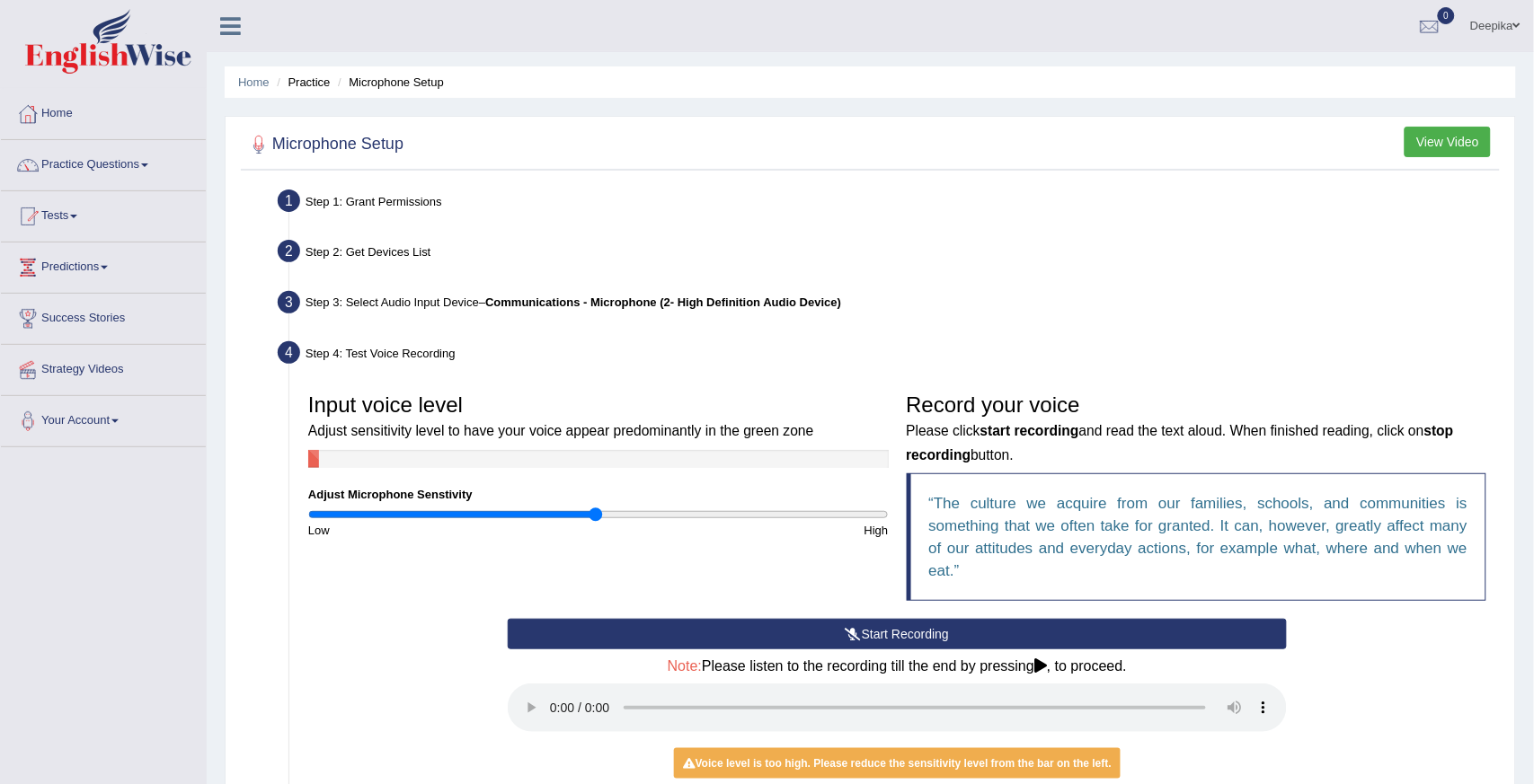
click at [887, 619] on button "Start Recording" at bounding box center [897, 635] width 780 height 31
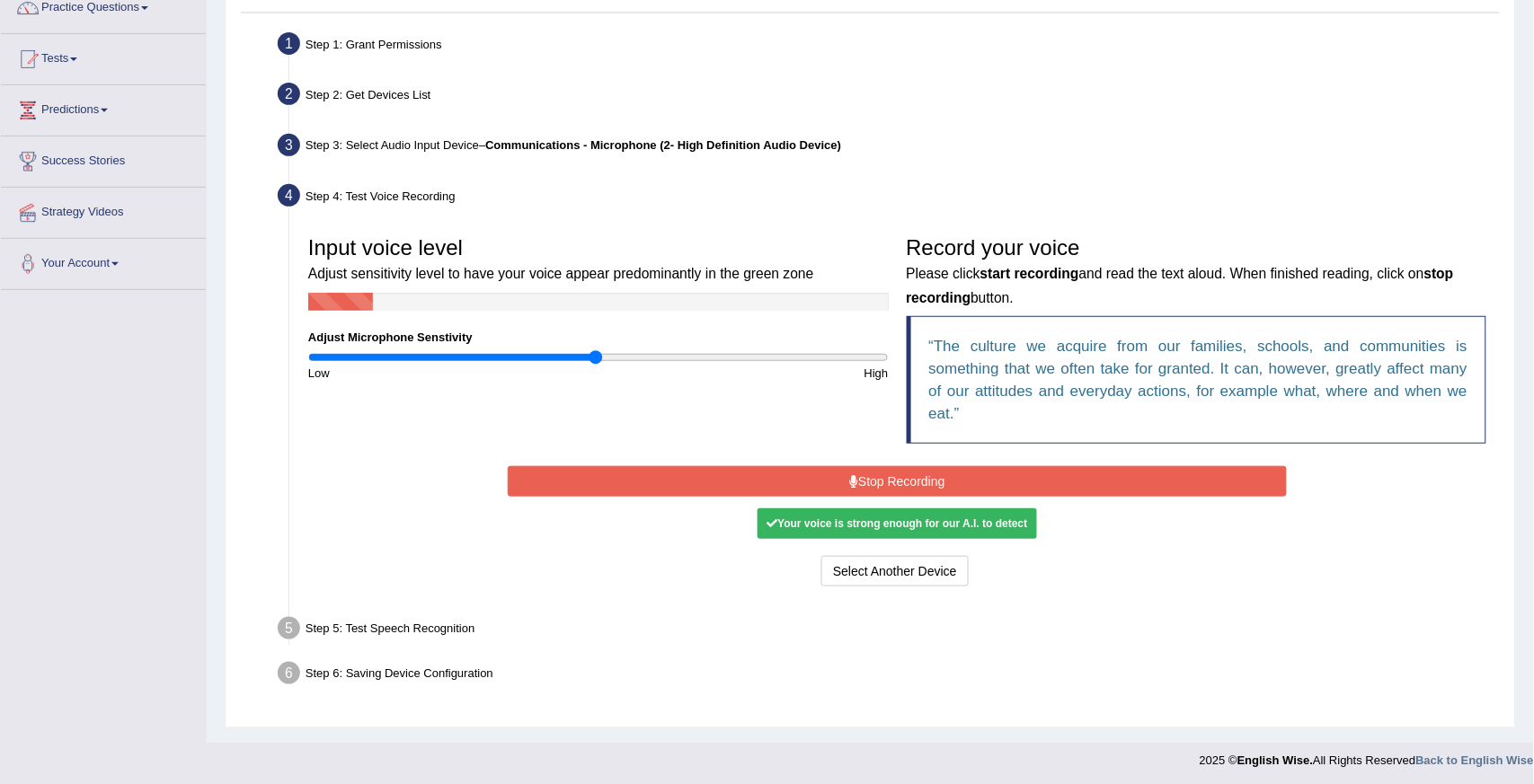
scroll to position [158, 0]
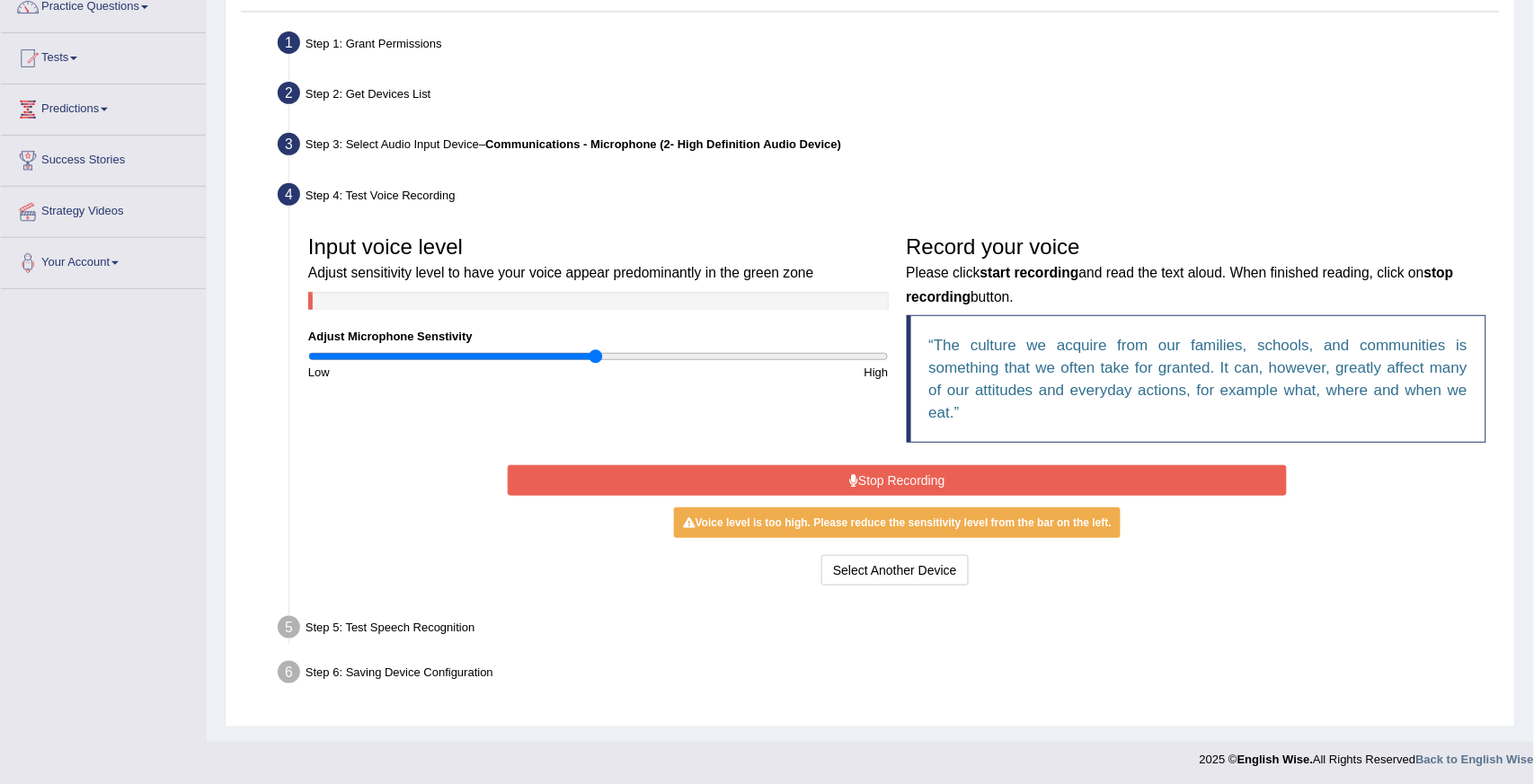
click at [893, 466] on button "Stop Recording" at bounding box center [897, 481] width 780 height 31
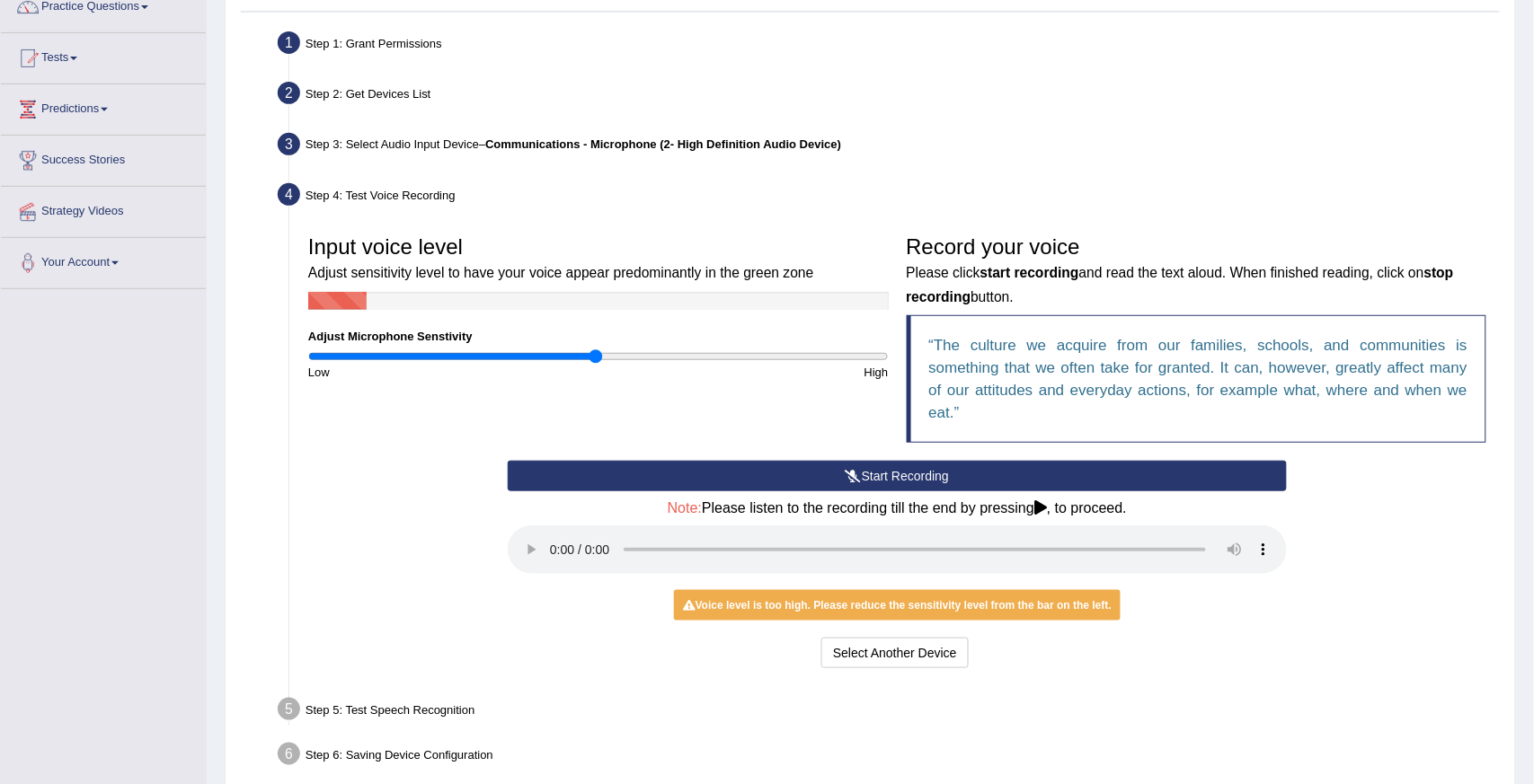
click at [893, 461] on button "Start Recording" at bounding box center [897, 476] width 780 height 31
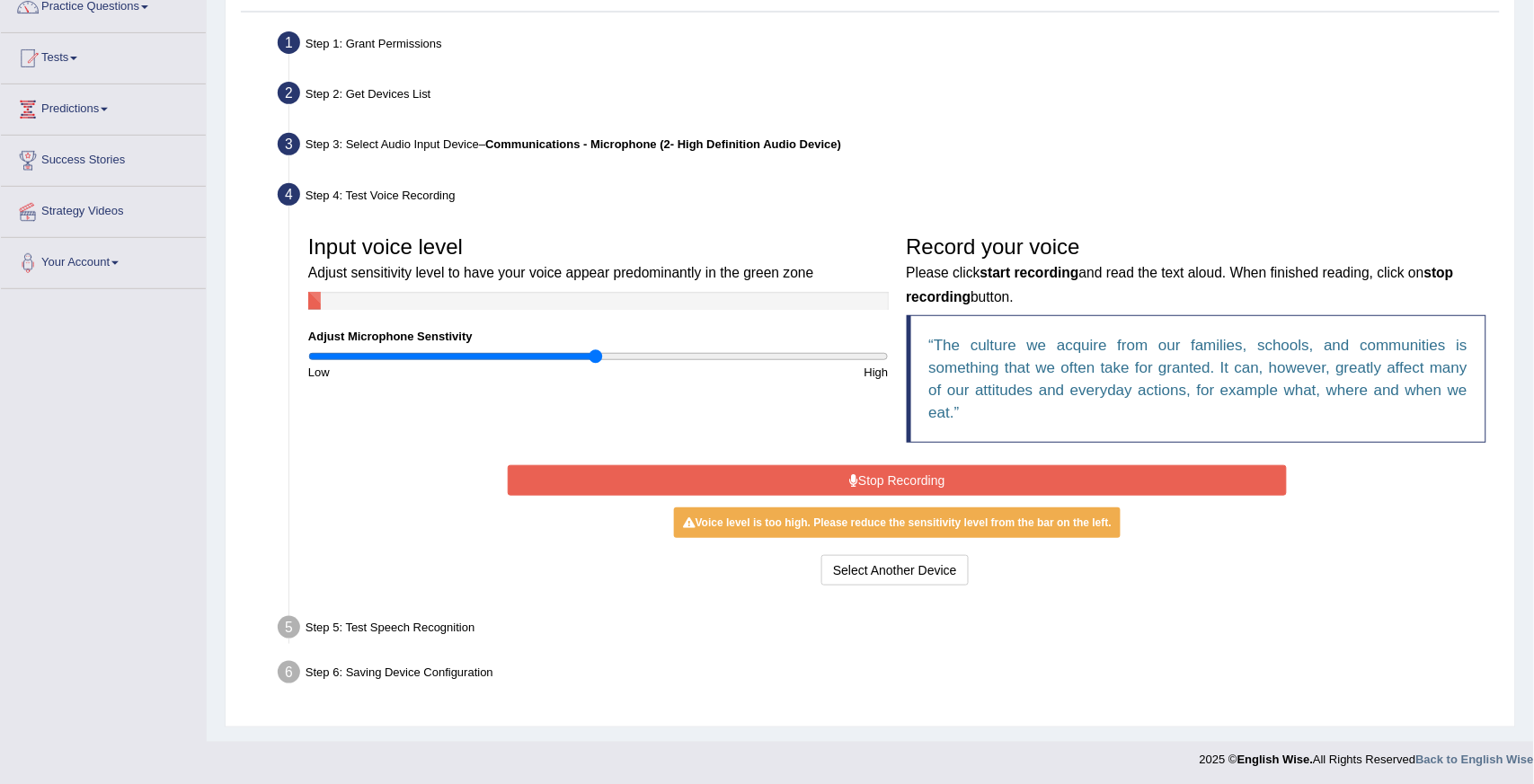
click at [867, 466] on button "Stop Recording" at bounding box center [897, 481] width 780 height 31
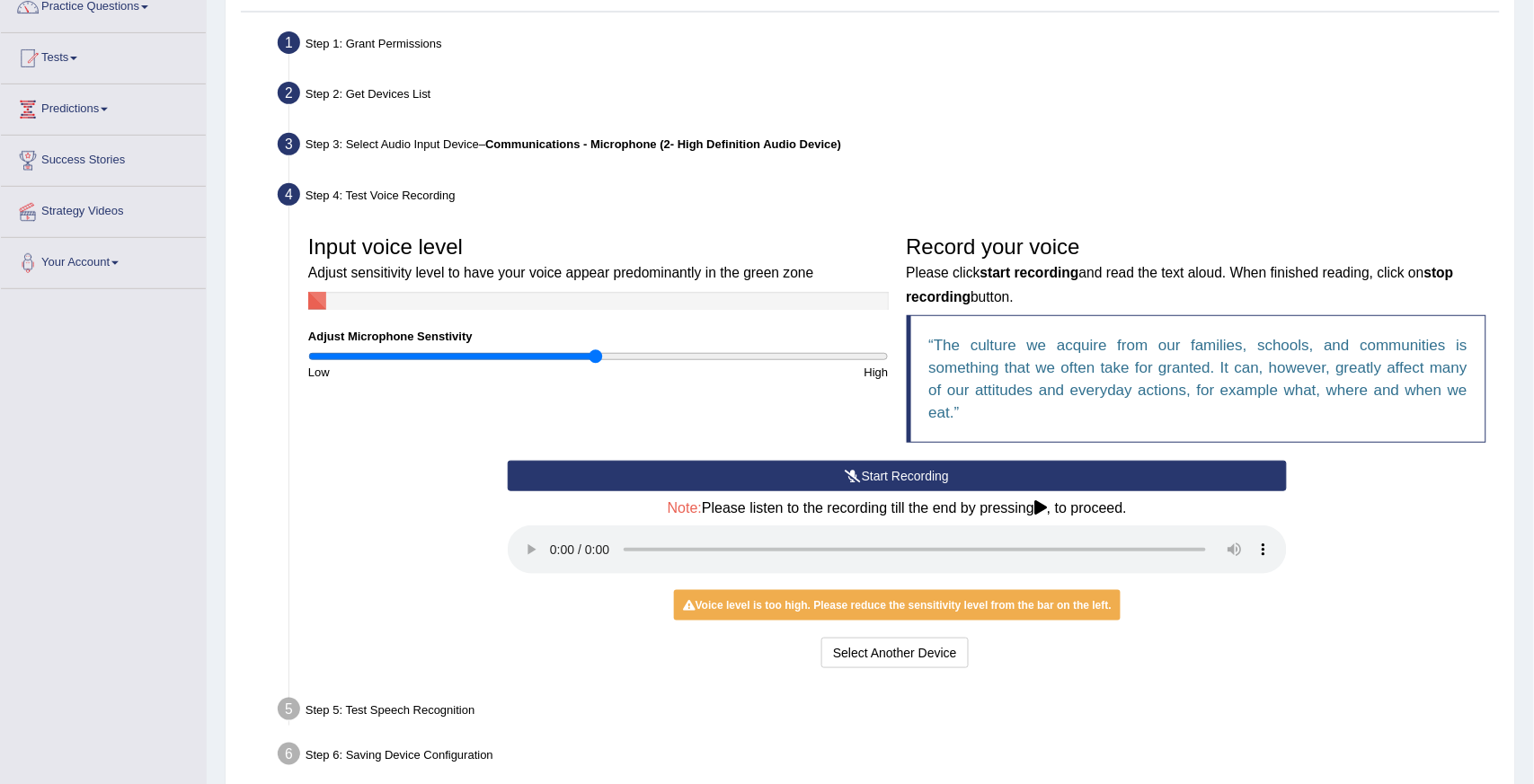
click at [867, 461] on button "Start Recording" at bounding box center [897, 476] width 780 height 31
click at [886, 461] on button "Start Recording" at bounding box center [897, 476] width 780 height 31
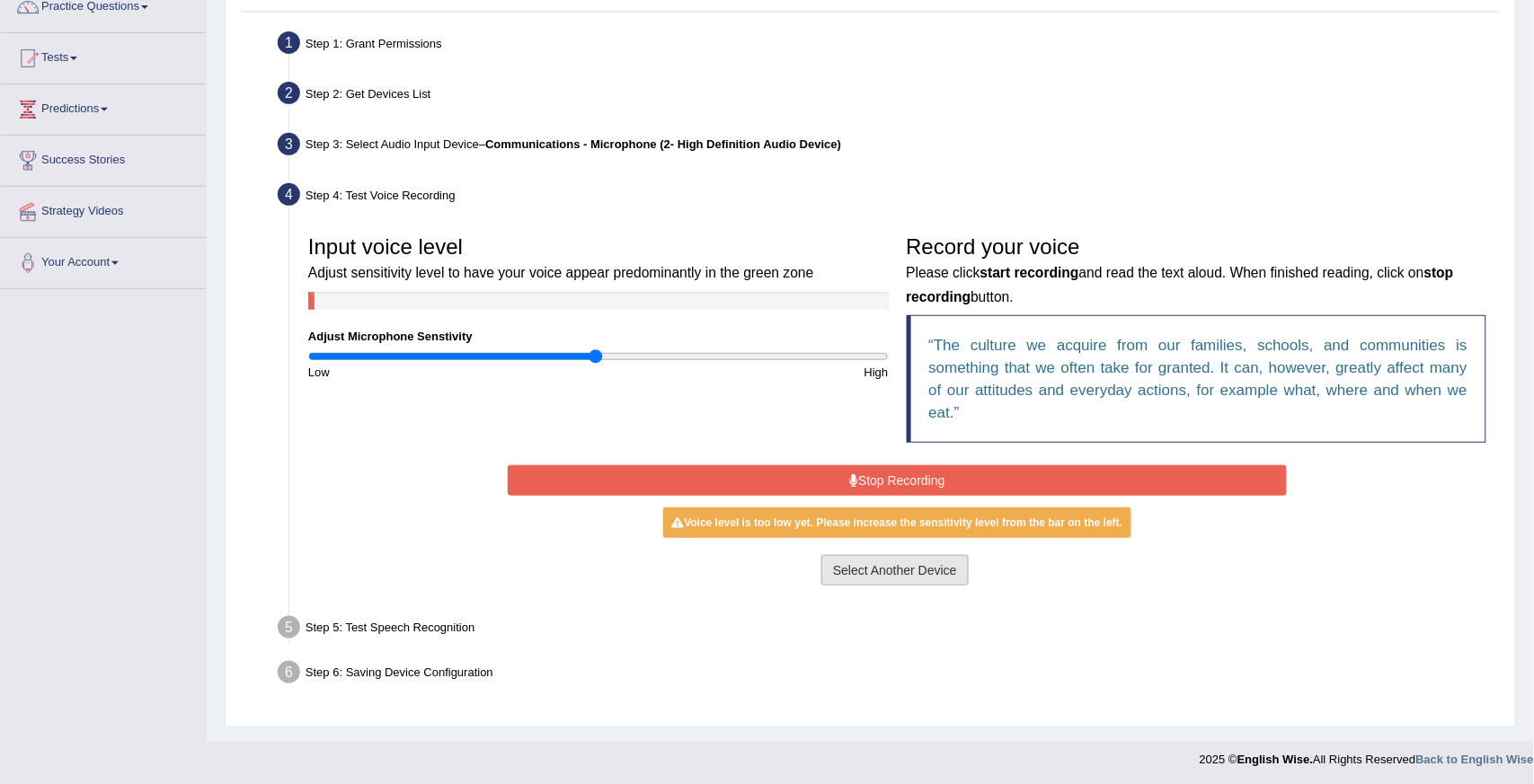
click at [877, 556] on button "Select Another Device" at bounding box center [895, 571] width 147 height 31
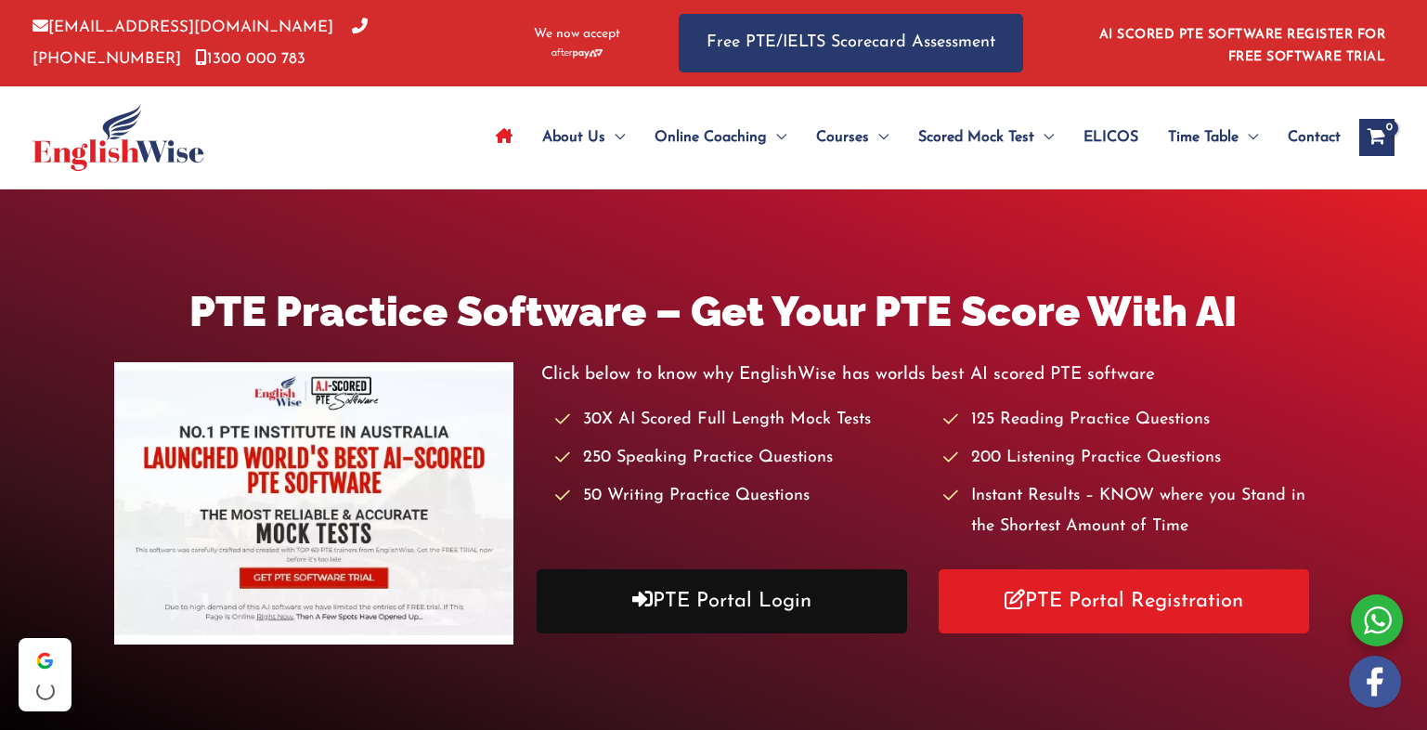
click at [696, 588] on link "PTE Portal Login" at bounding box center [722, 601] width 370 height 64
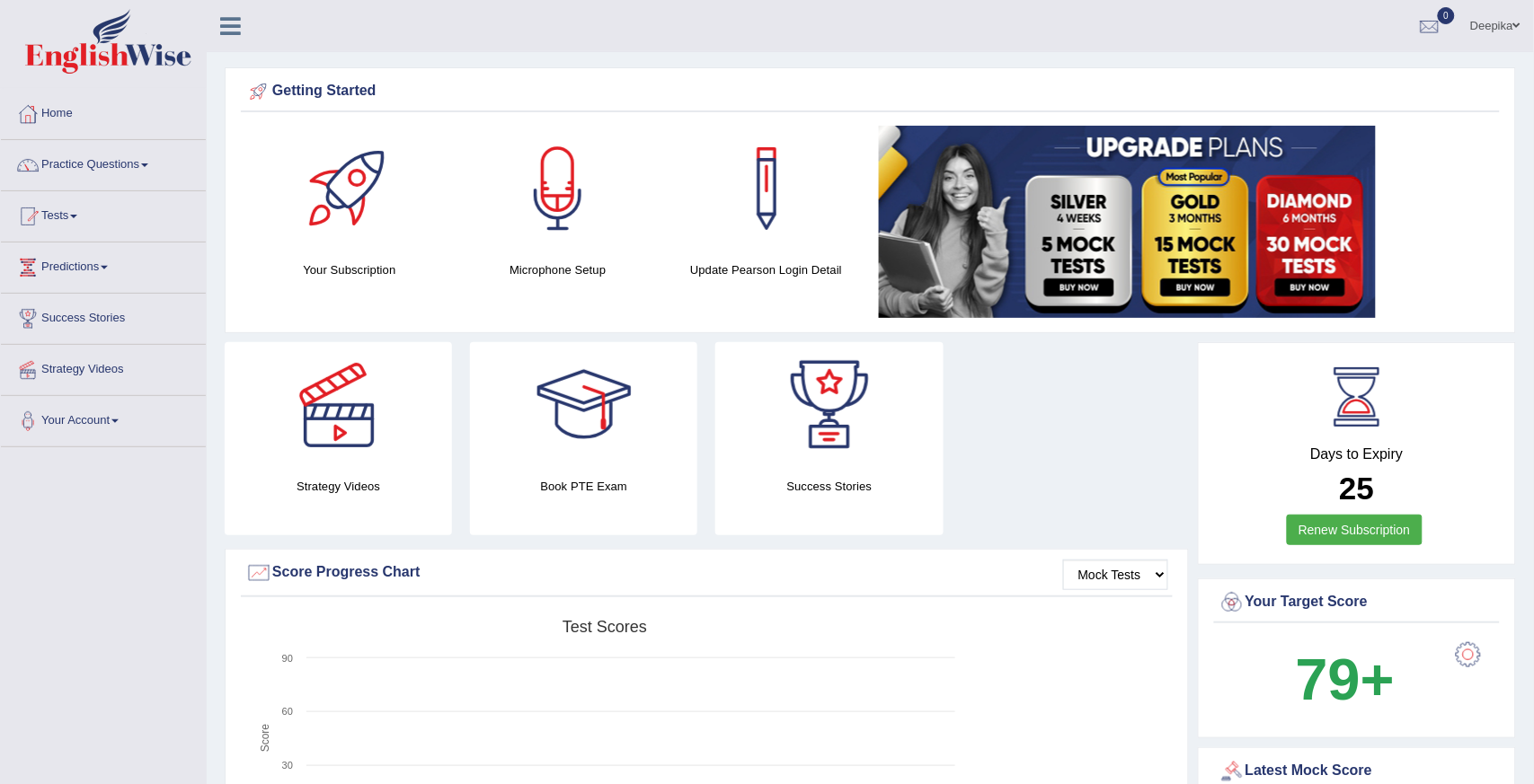
click at [149, 162] on link "Practice Questions" at bounding box center [104, 163] width 205 height 45
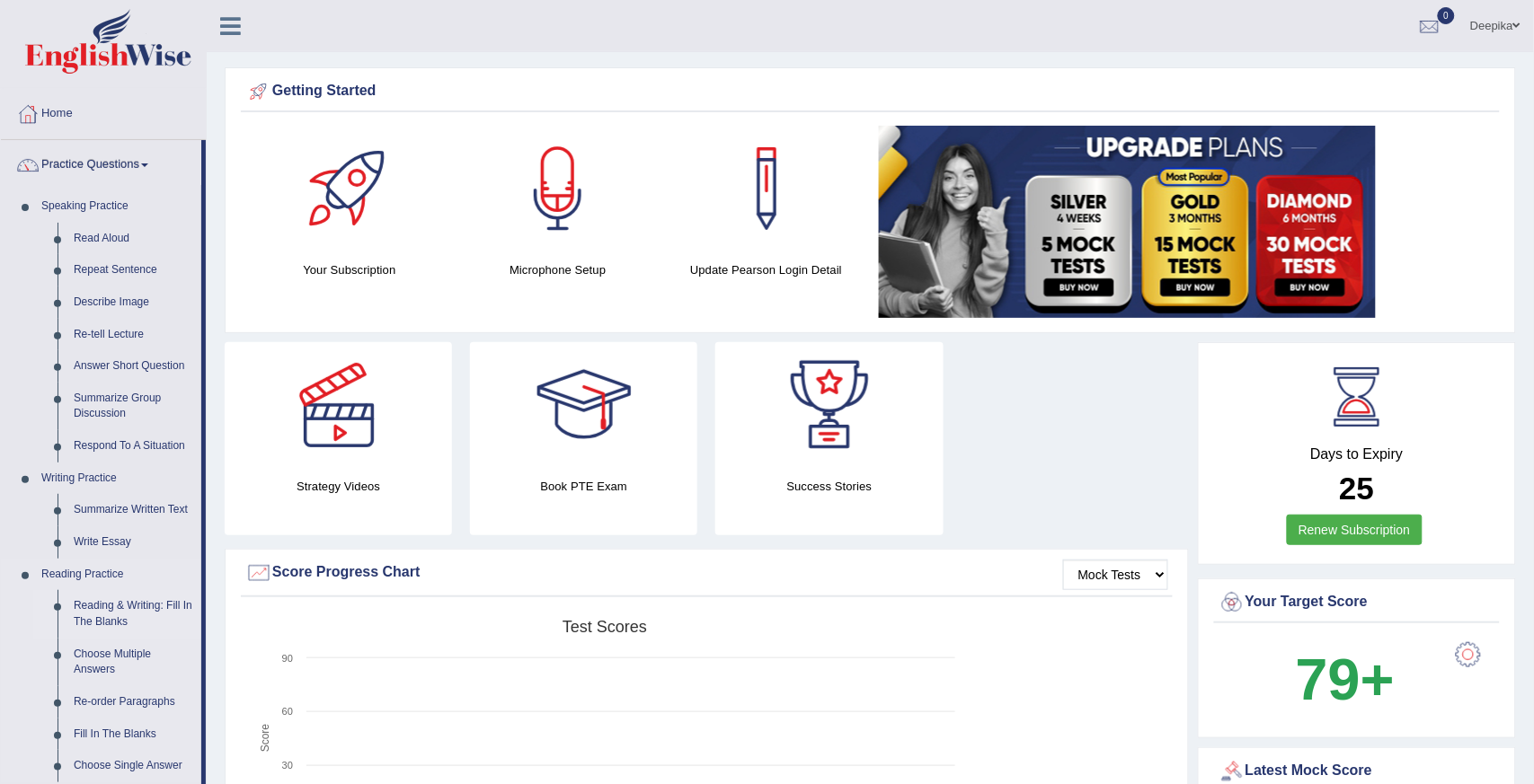
click at [112, 606] on link "Reading & Writing: Fill In The Blanks" at bounding box center [134, 614] width 136 height 47
click at [112, 606] on ul "Reading & Writing: Fill In The Blanks Choose Multiple Answers Re-order Paragrap…" at bounding box center [117, 686] width 169 height 192
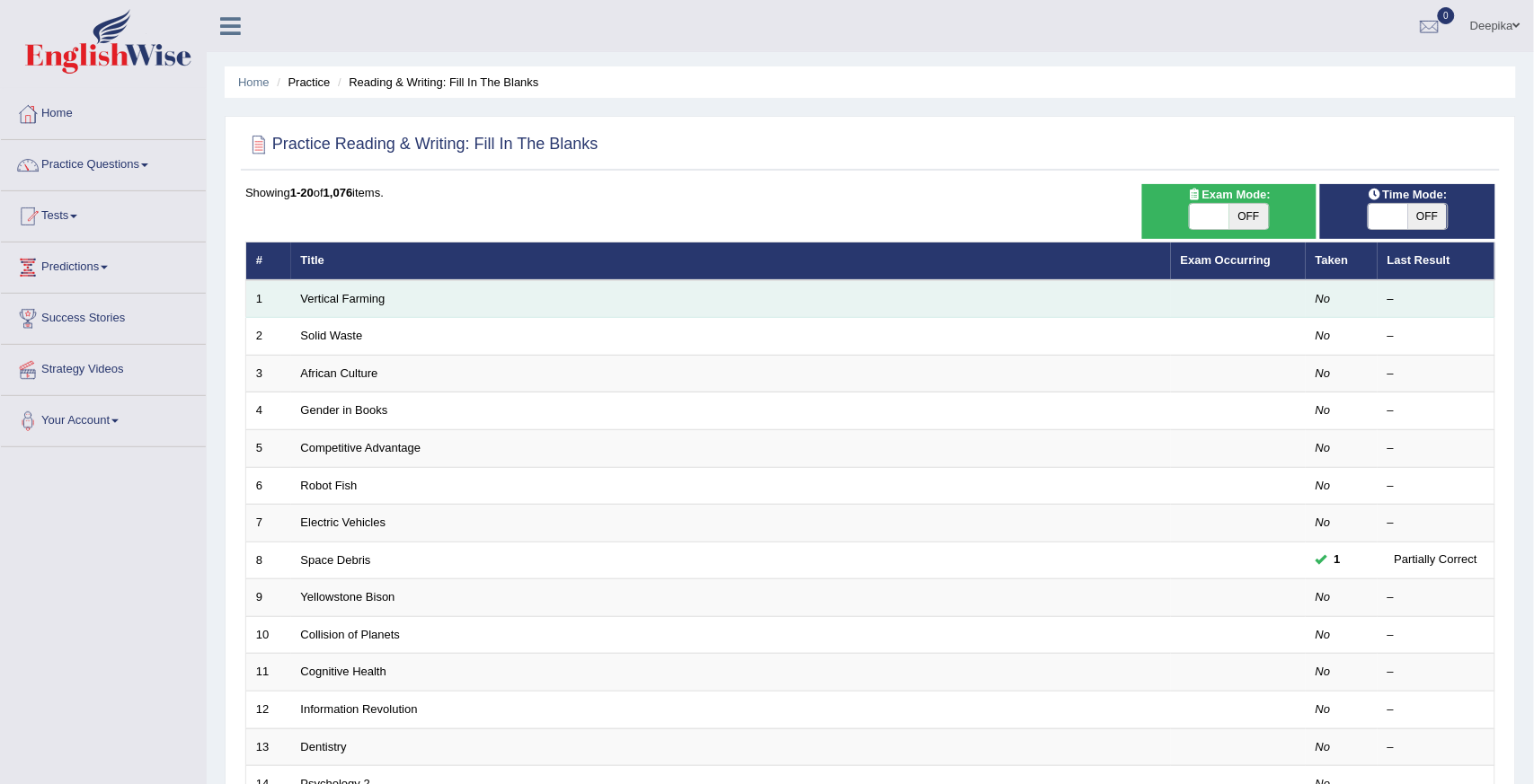
click at [396, 303] on td "Vertical Farming" at bounding box center [731, 299] width 880 height 38
click at [378, 300] on link "Vertical Farming" at bounding box center [343, 299] width 84 height 14
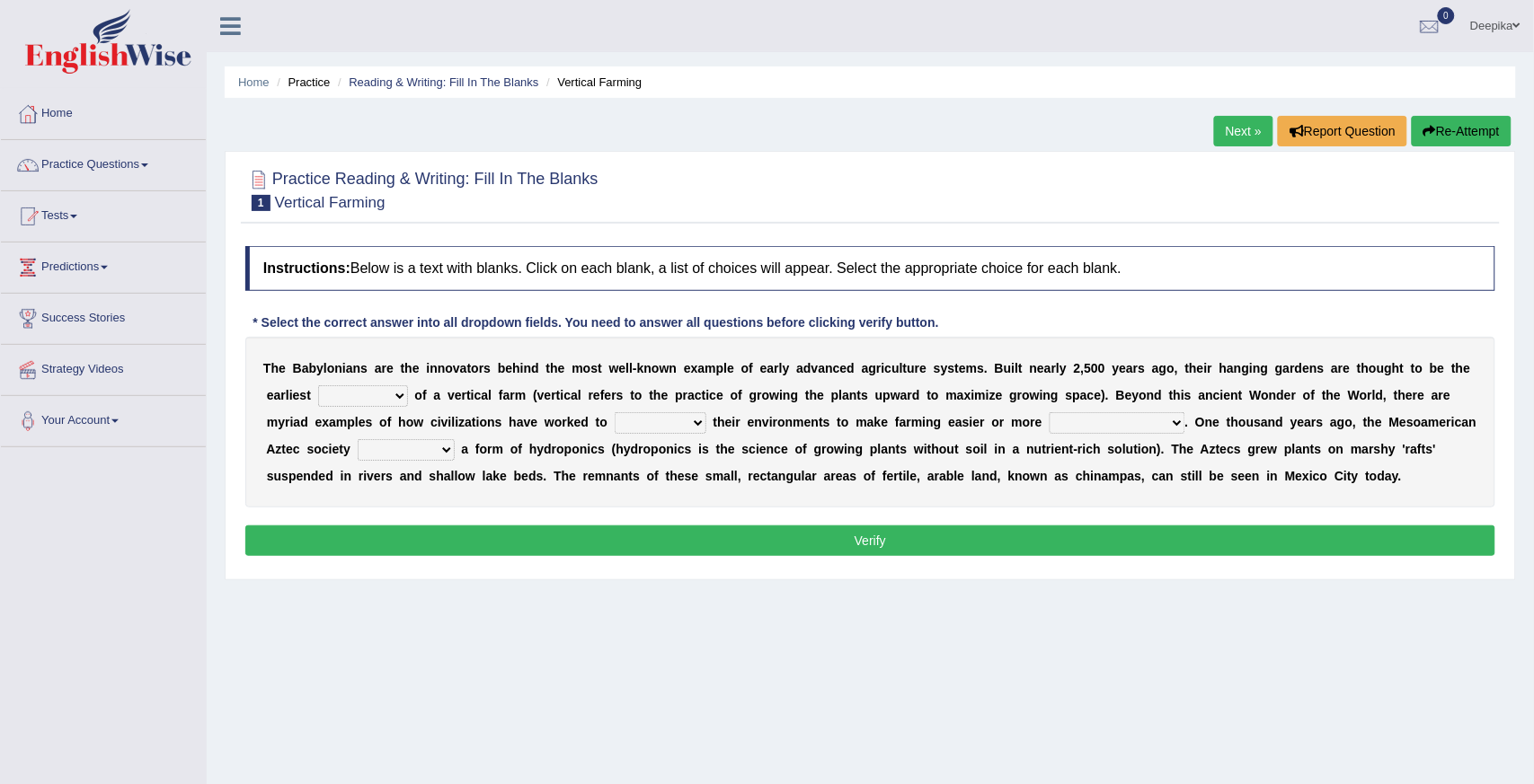
click at [977, 376] on div "T h e B a b y l o n i a n s a r e t h e i n n o v a t o r s b e h i n d t h e m…" at bounding box center [870, 422] width 1250 height 170
click at [400, 396] on select "prototype failure discredit protocol" at bounding box center [363, 396] width 90 height 21
select select "failure"
click at [319, 385] on select "prototype failure discredit protocol" at bounding box center [363, 396] width 90 height 21
click at [698, 425] on select "manipulate escape respect disarrange" at bounding box center [660, 423] width 92 height 21
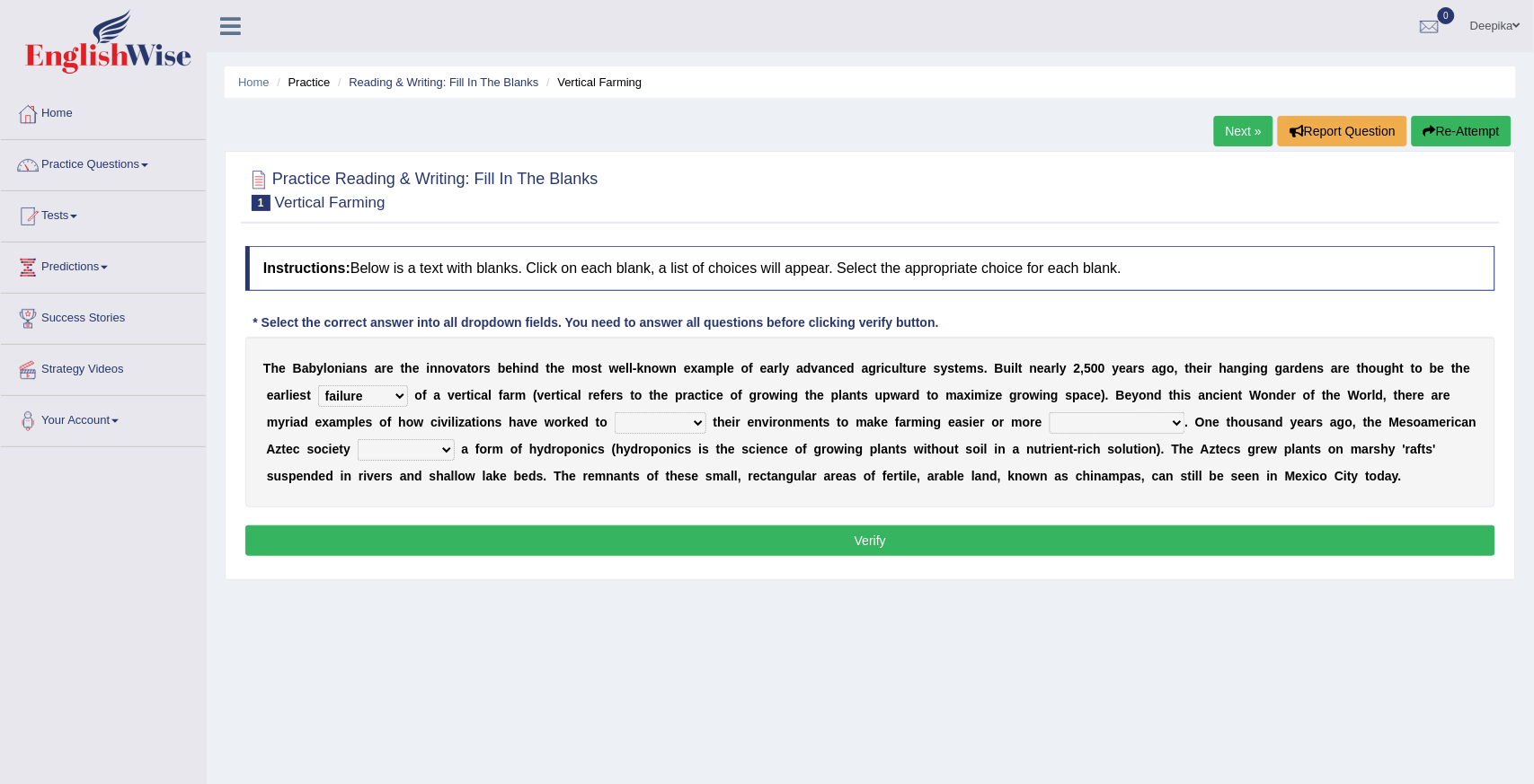
select select "respect"
click at [615, 412] on select "manipulate escape respect disarrange" at bounding box center [660, 423] width 92 height 21
click at [1178, 418] on select "productive constructive connective counterproductive" at bounding box center [1118, 423] width 136 height 21
select select "counterproductive"
click at [1050, 412] on select "productive constructive connective counterproductive" at bounding box center [1118, 423] width 136 height 21
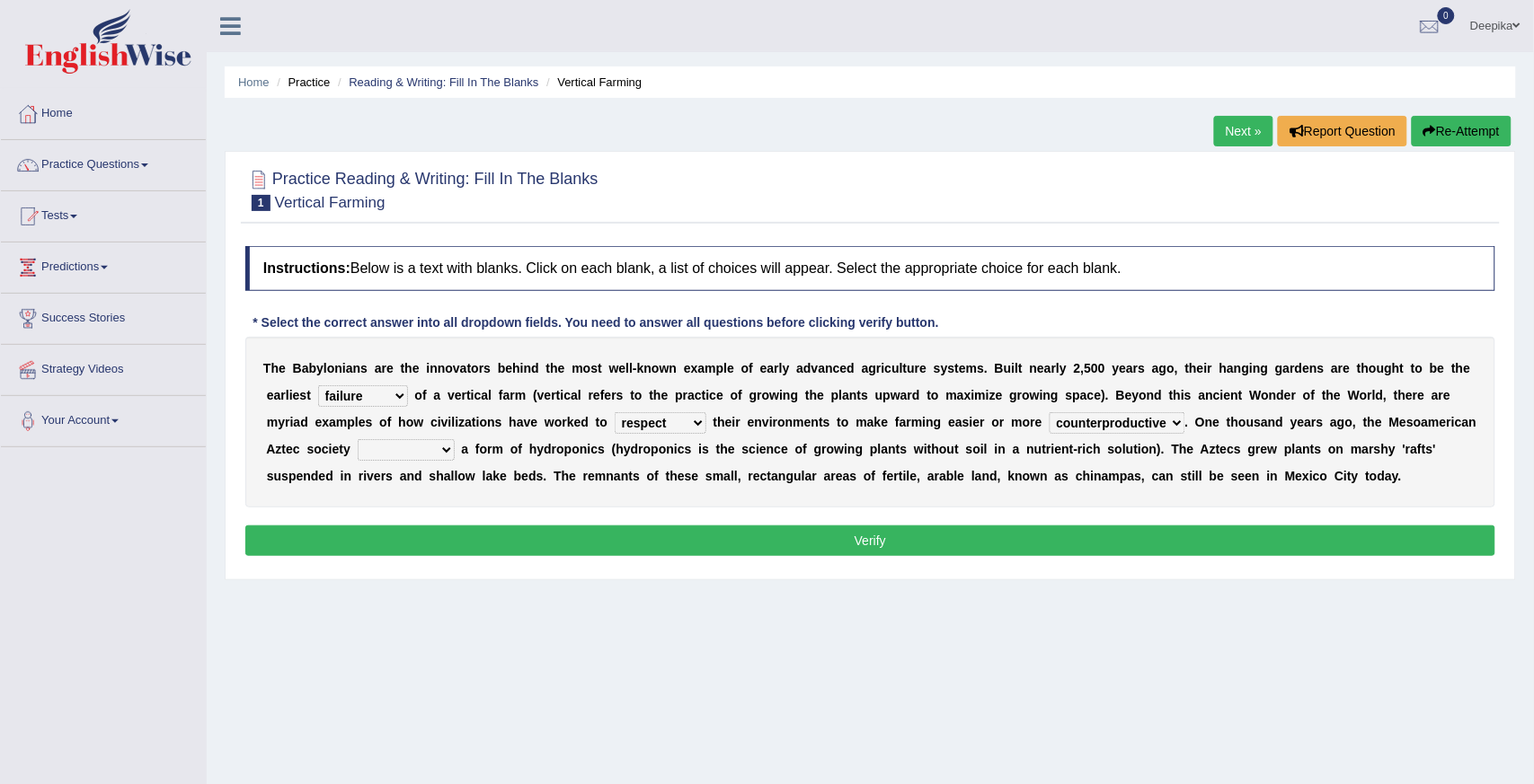
click at [455, 454] on select "domineered volunteered pioneered engineered" at bounding box center [406, 450] width 97 height 21
select select "engineered"
click at [452, 439] on select "domineered volunteered pioneered engineered" at bounding box center [406, 450] width 97 height 21
click at [895, 557] on button "Verify" at bounding box center [870, 541] width 1250 height 31
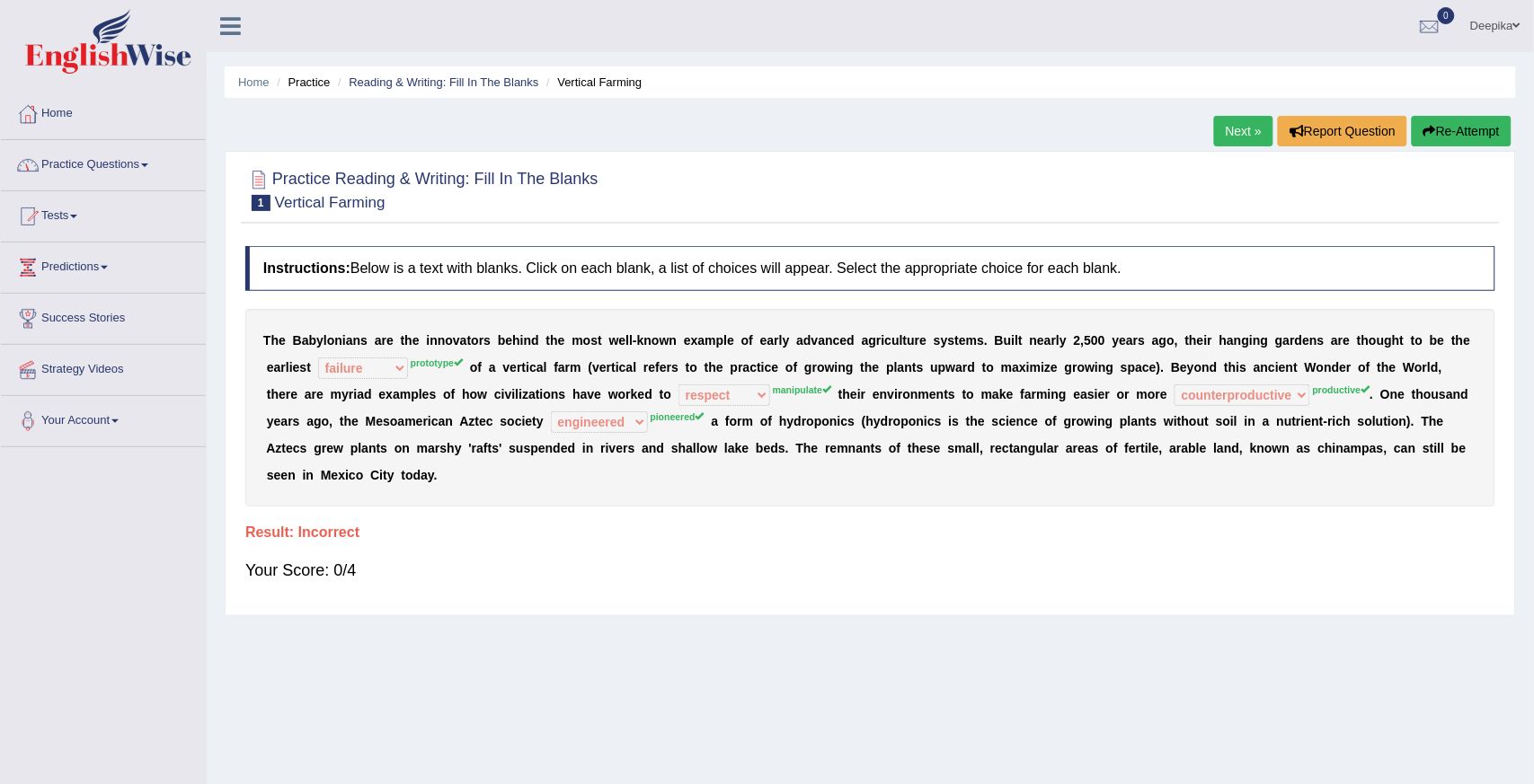
click at [148, 164] on span at bounding box center [144, 166] width 7 height 4
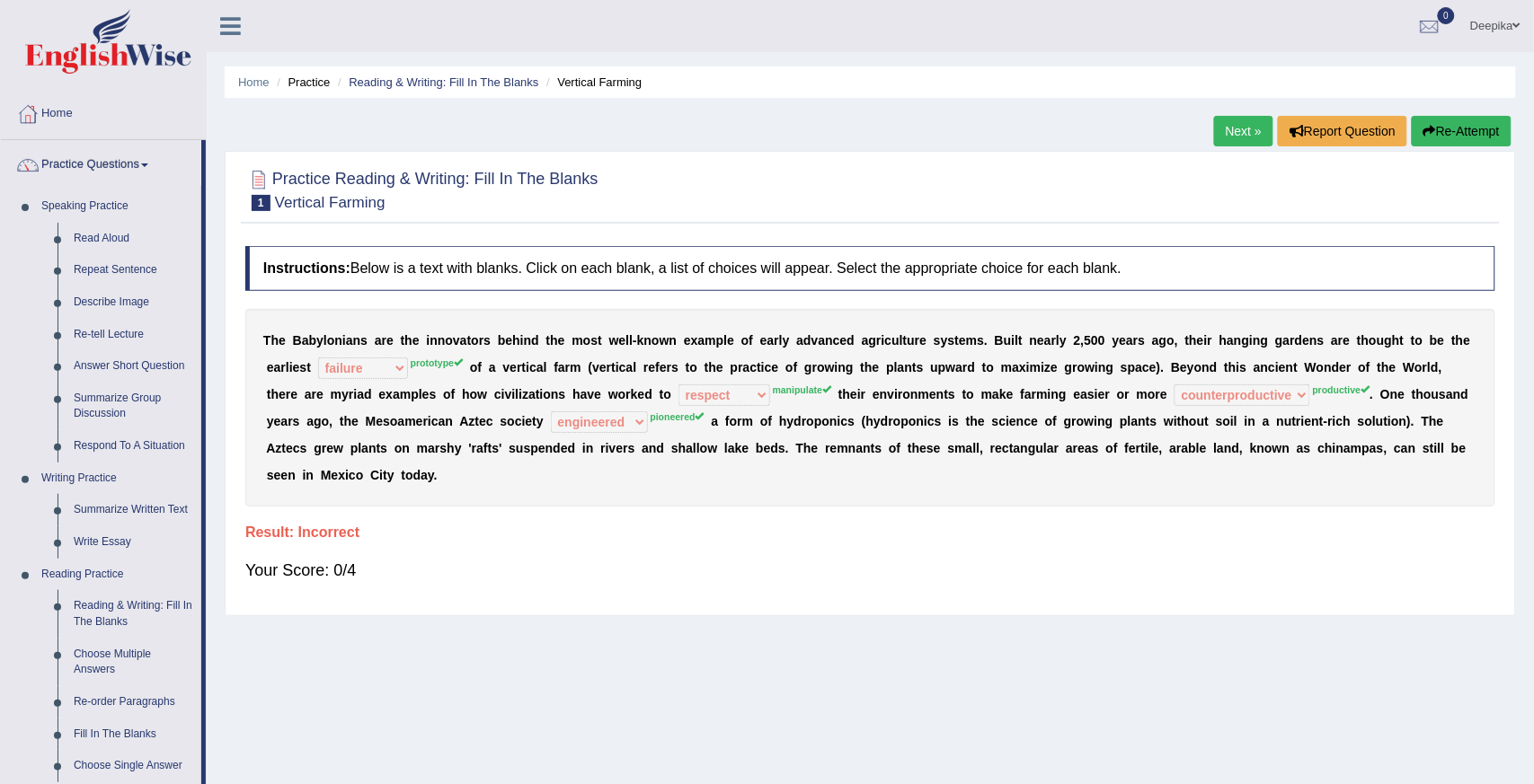
click at [352, 254] on h4 "Instructions: Below is a text with blanks. Click on each blank, a list of choic…" at bounding box center [870, 268] width 1250 height 45
click at [773, 520] on div "Instructions: Below is a text with blanks. Click on each blank, a list of choic…" at bounding box center [871, 421] width 1259 height 369
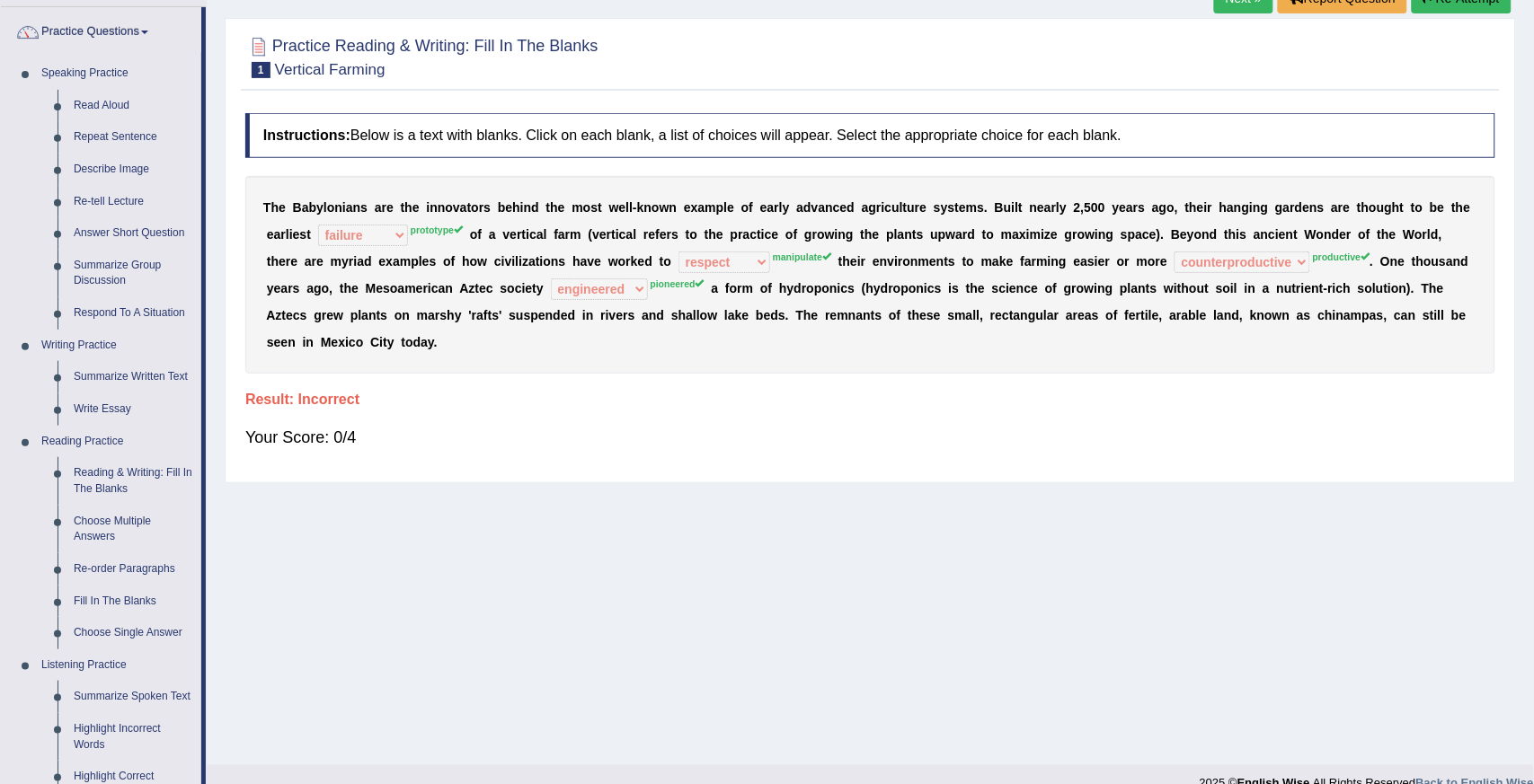
scroll to position [36, 0]
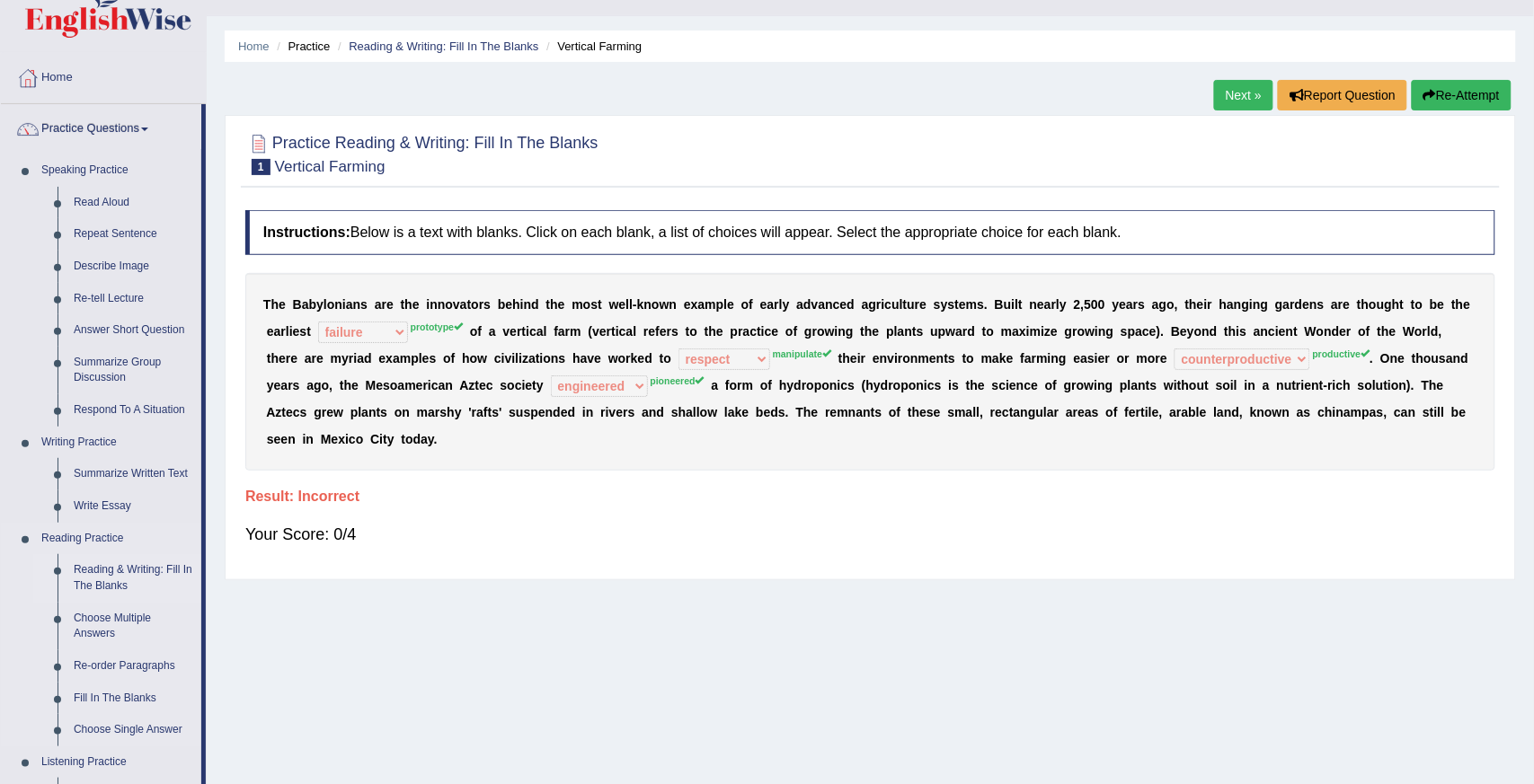
click at [131, 567] on link "Reading & Writing: Fill In The Blanks" at bounding box center [134, 578] width 136 height 47
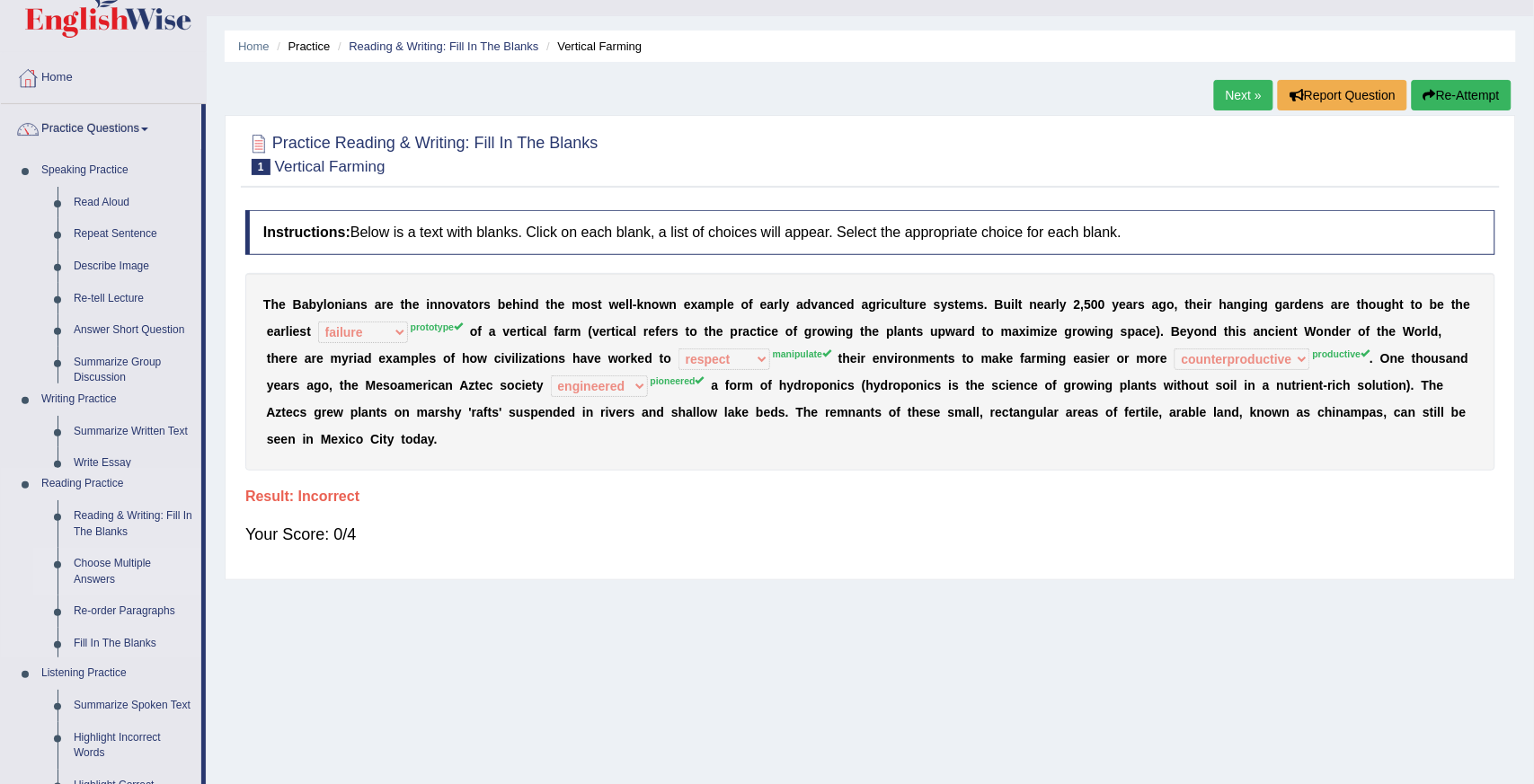
click at [131, 567] on ul "Reading & Writing: Fill In The Blanks Choose Multiple Answers Re-order Paragrap…" at bounding box center [117, 579] width 169 height 157
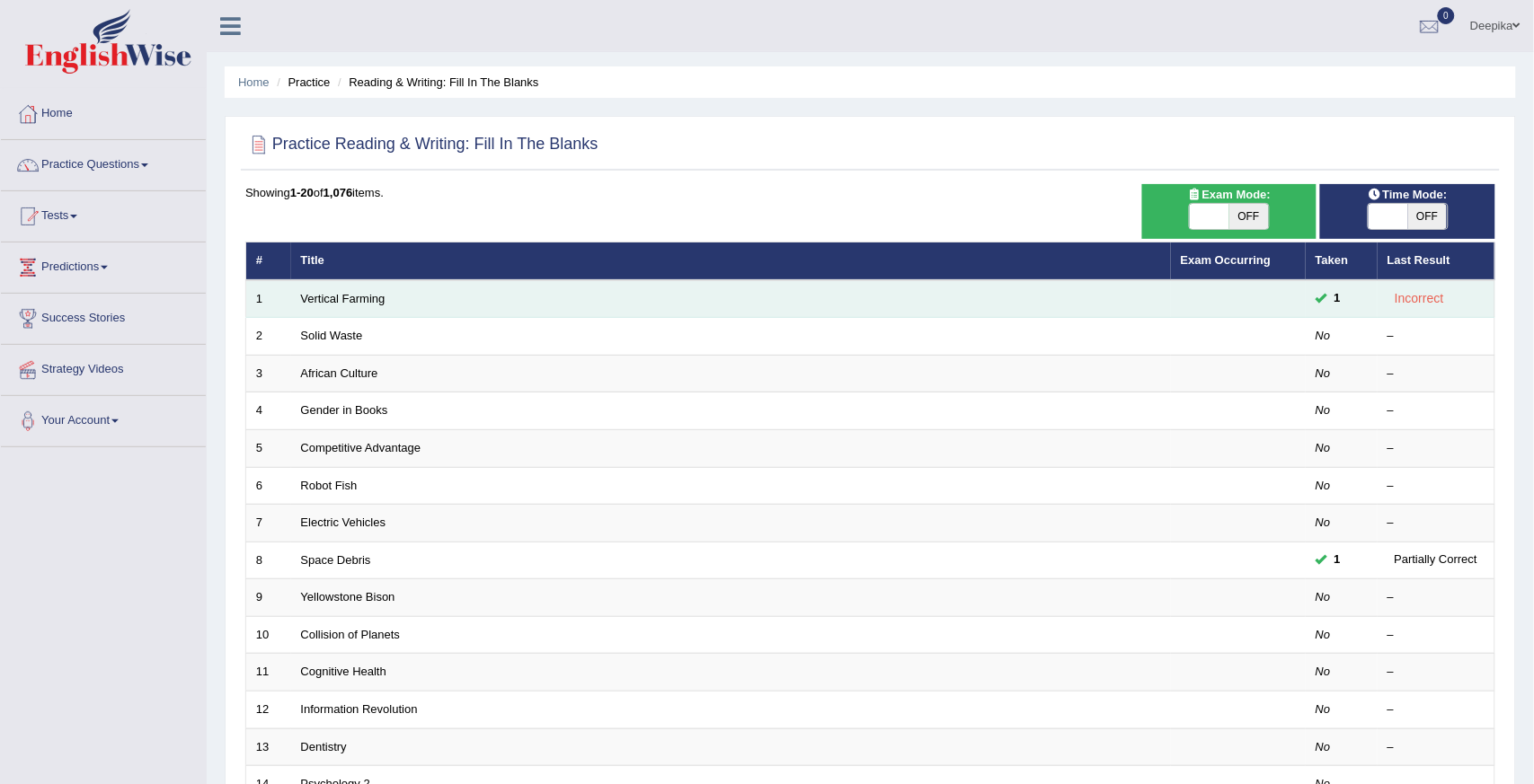
click at [878, 303] on td "Vertical Farming" at bounding box center [731, 299] width 880 height 38
click at [886, 290] on td "Vertical Farming" at bounding box center [731, 299] width 880 height 38
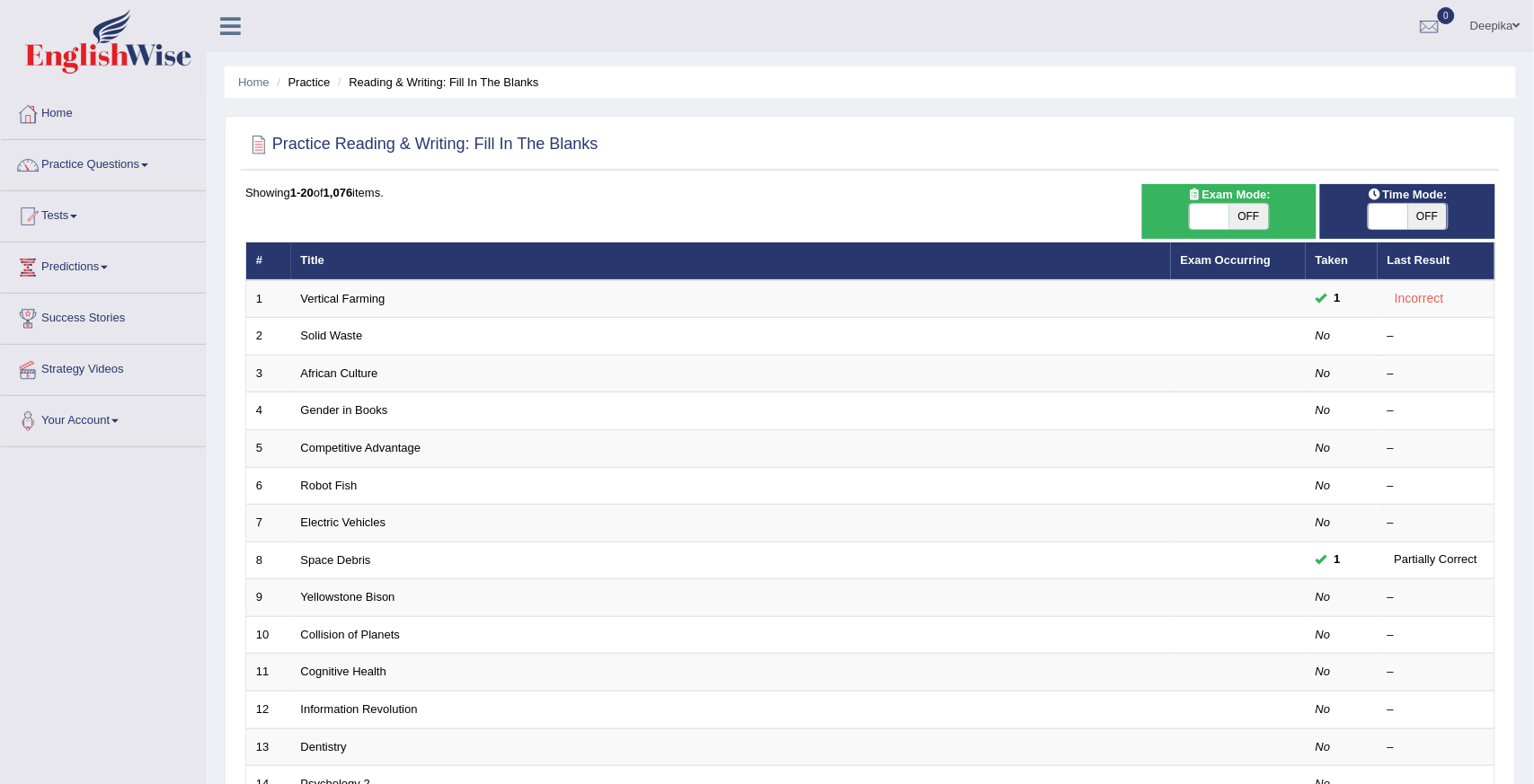
drag, startPoint x: 1009, startPoint y: 213, endPoint x: 997, endPoint y: 209, distance: 12.6
click at [996, 209] on div "Showing 1-20 of 1,076 items. # Title Exam Occurring Taken Last Result 1 Vertica…" at bounding box center [870, 649] width 1250 height 932
drag, startPoint x: 967, startPoint y: 226, endPoint x: 976, endPoint y: 218, distance: 12.0
click at [976, 218] on div "Showing 1-20 of 1,076 items. # Title Exam Occurring Taken Last Result 1 Vertica…" at bounding box center [870, 649] width 1250 height 932
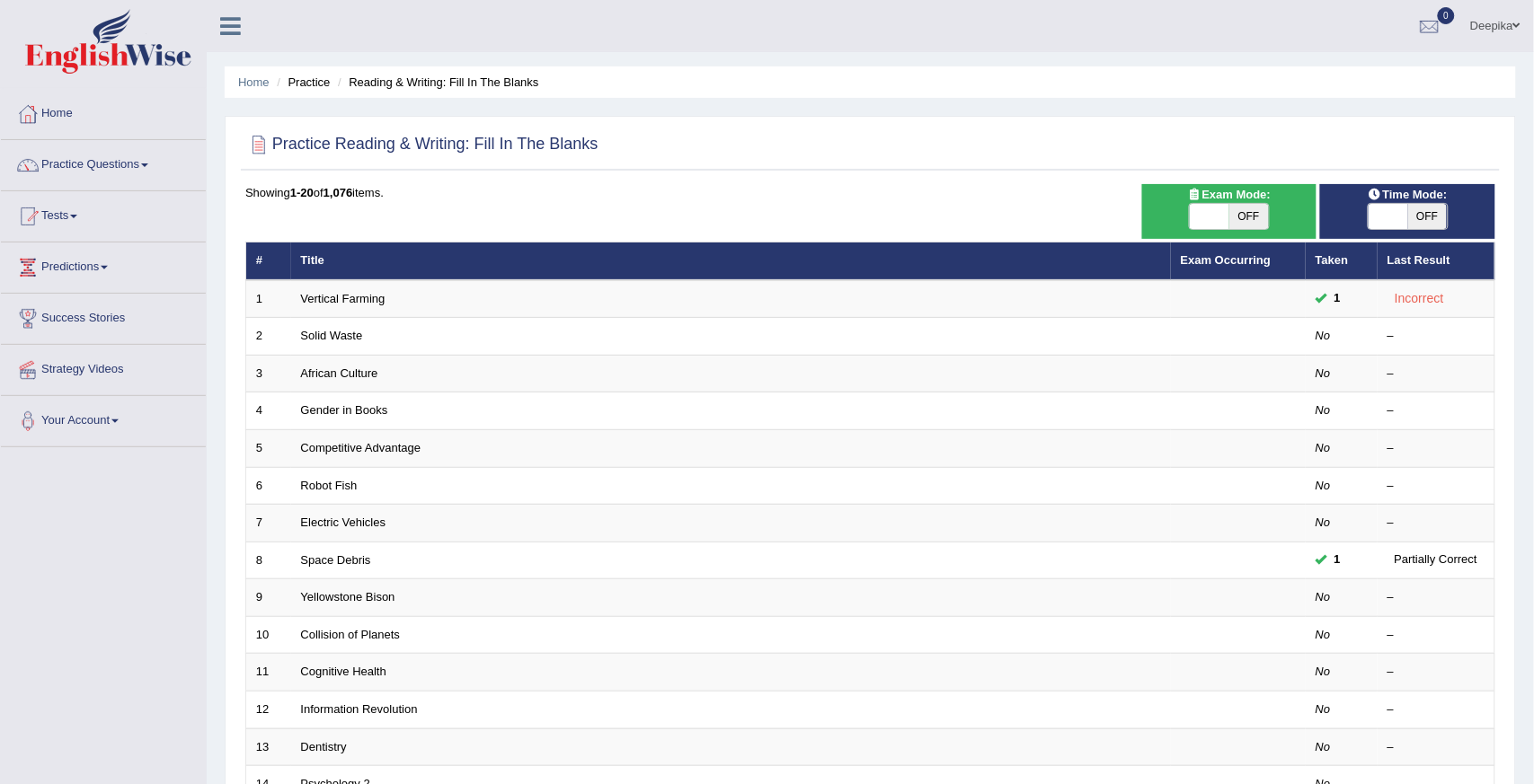
click at [945, 245] on th "Title" at bounding box center [731, 261] width 880 height 38
click at [945, 244] on th "Title" at bounding box center [731, 261] width 880 height 38
click at [945, 243] on th "Title" at bounding box center [731, 261] width 880 height 38
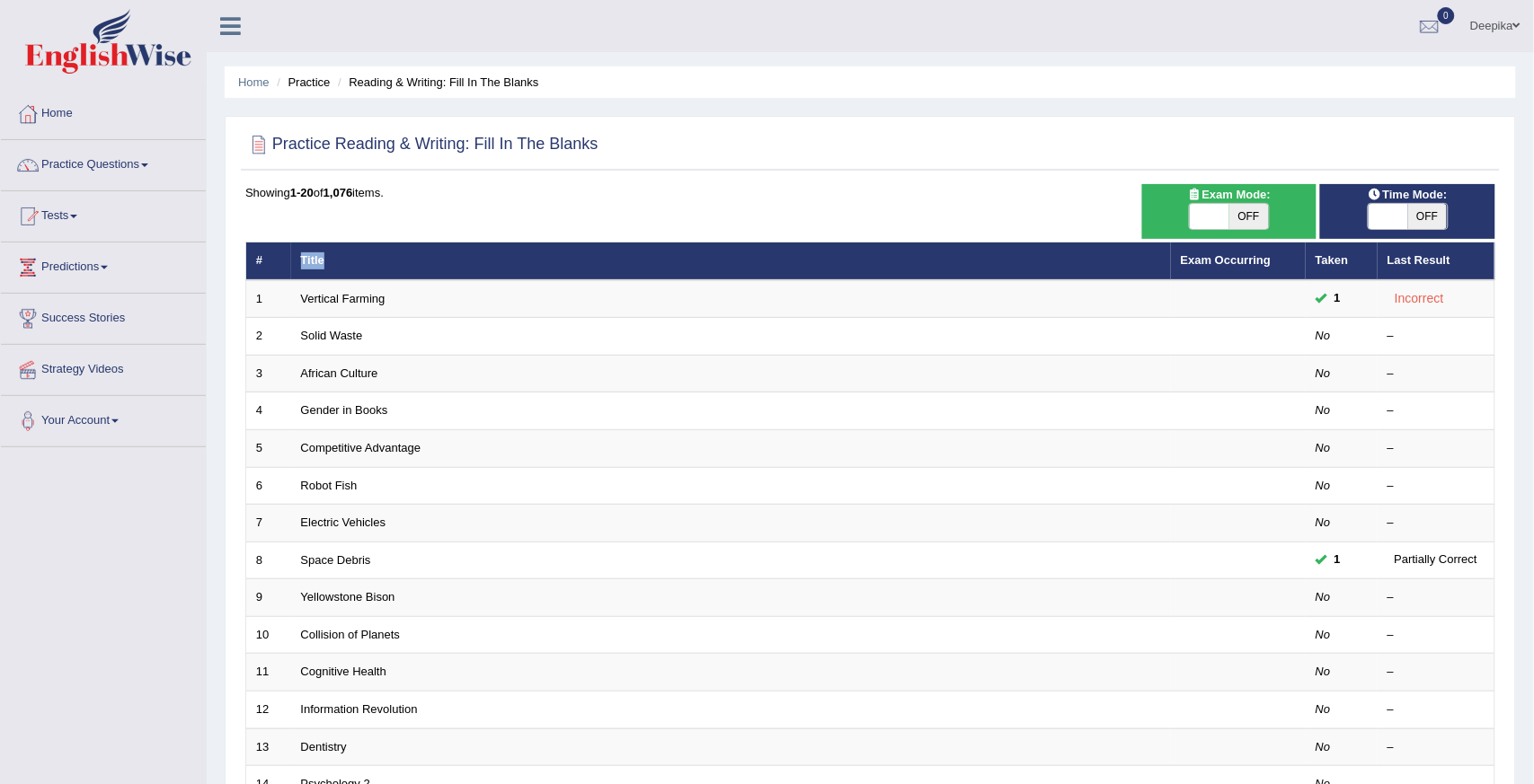
click at [945, 244] on th "Title" at bounding box center [731, 261] width 880 height 38
click at [994, 239] on div "Showing 1-20 of 1,076 items. # Title Exam Occurring Taken Last Result 1 Vertica…" at bounding box center [870, 649] width 1250 height 932
click at [999, 247] on th "Title" at bounding box center [731, 261] width 880 height 38
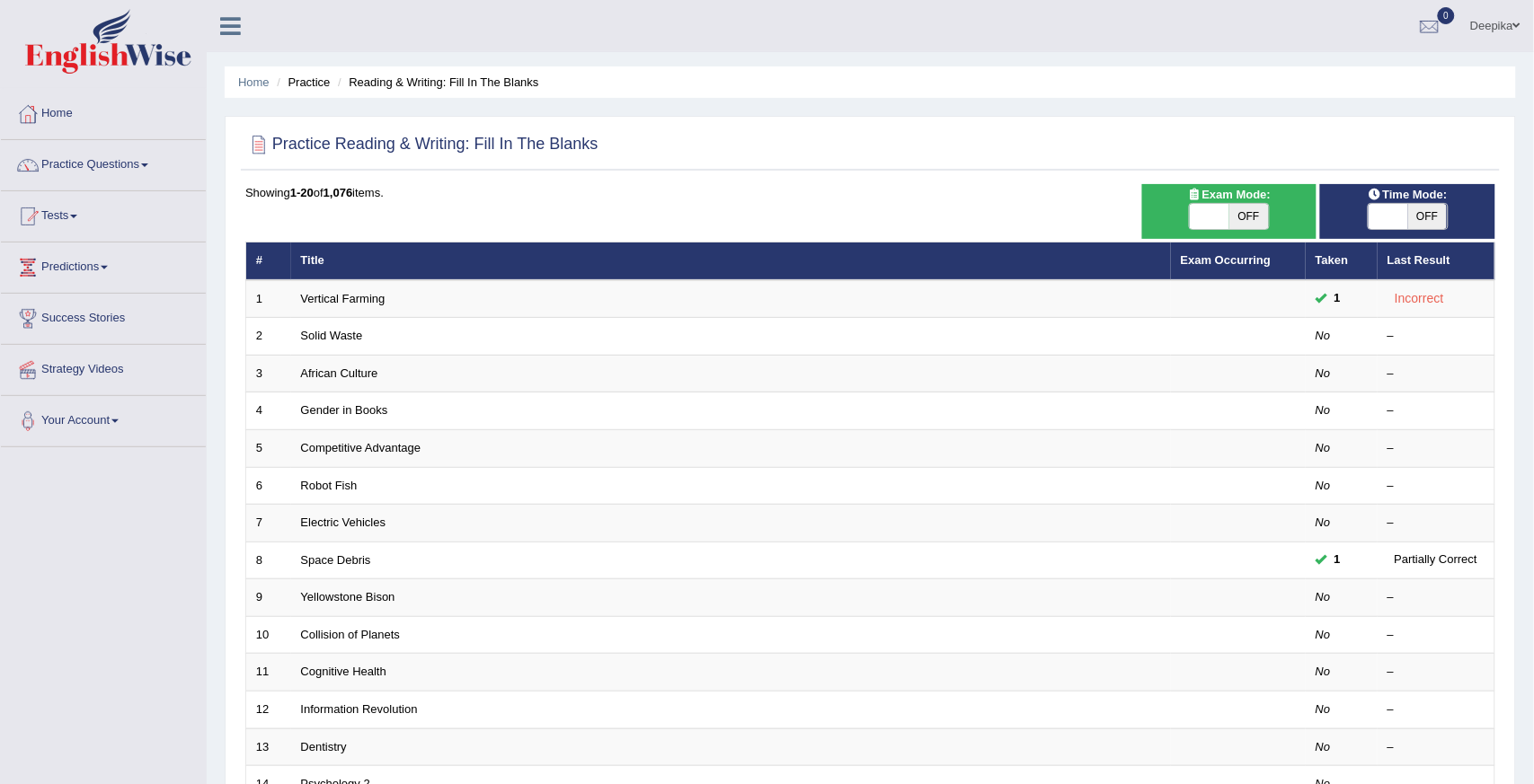
click at [999, 247] on th "Title" at bounding box center [731, 261] width 880 height 38
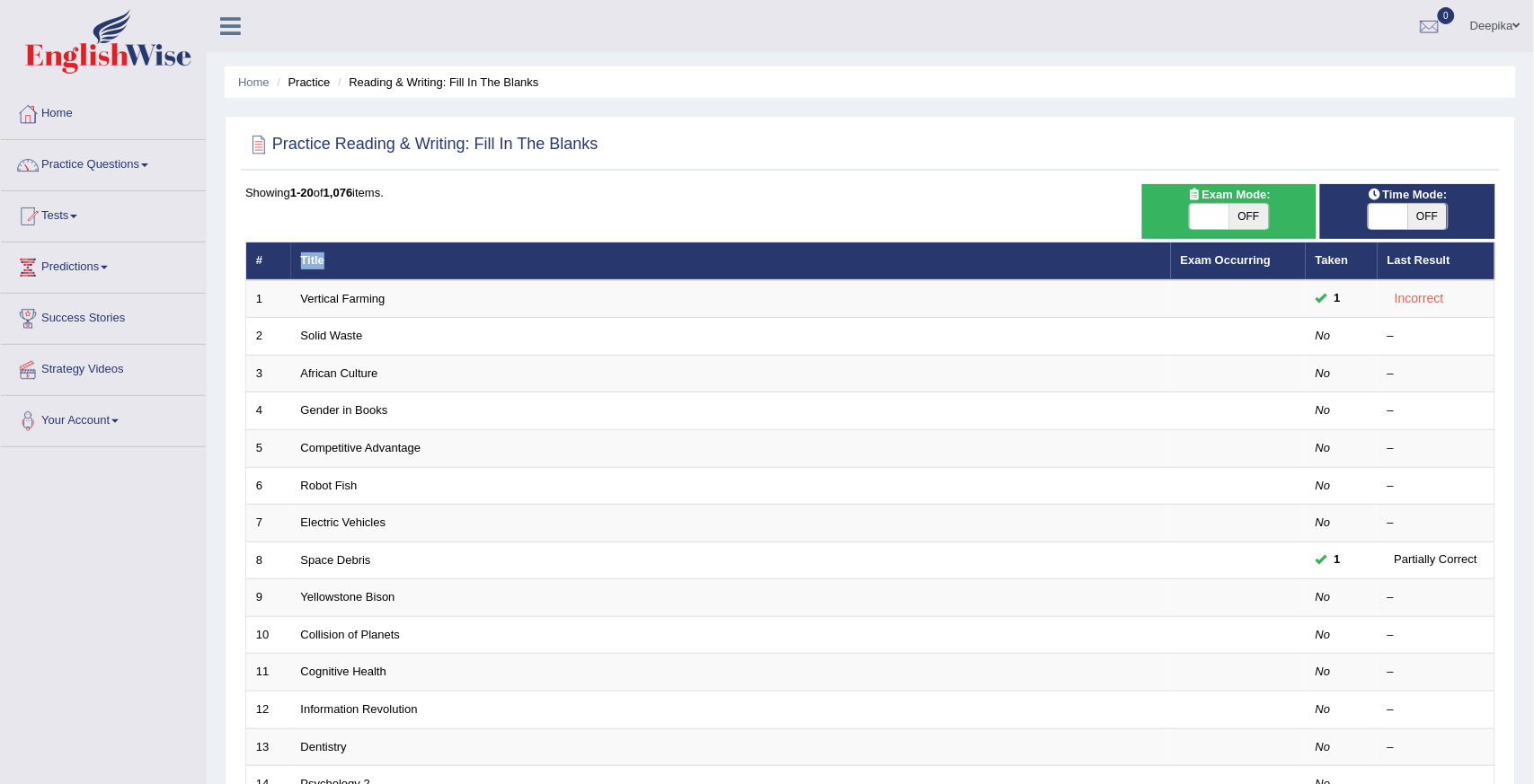
click at [999, 247] on th "Title" at bounding box center [731, 261] width 880 height 38
drag, startPoint x: 999, startPoint y: 247, endPoint x: 1093, endPoint y: 256, distance: 94.4
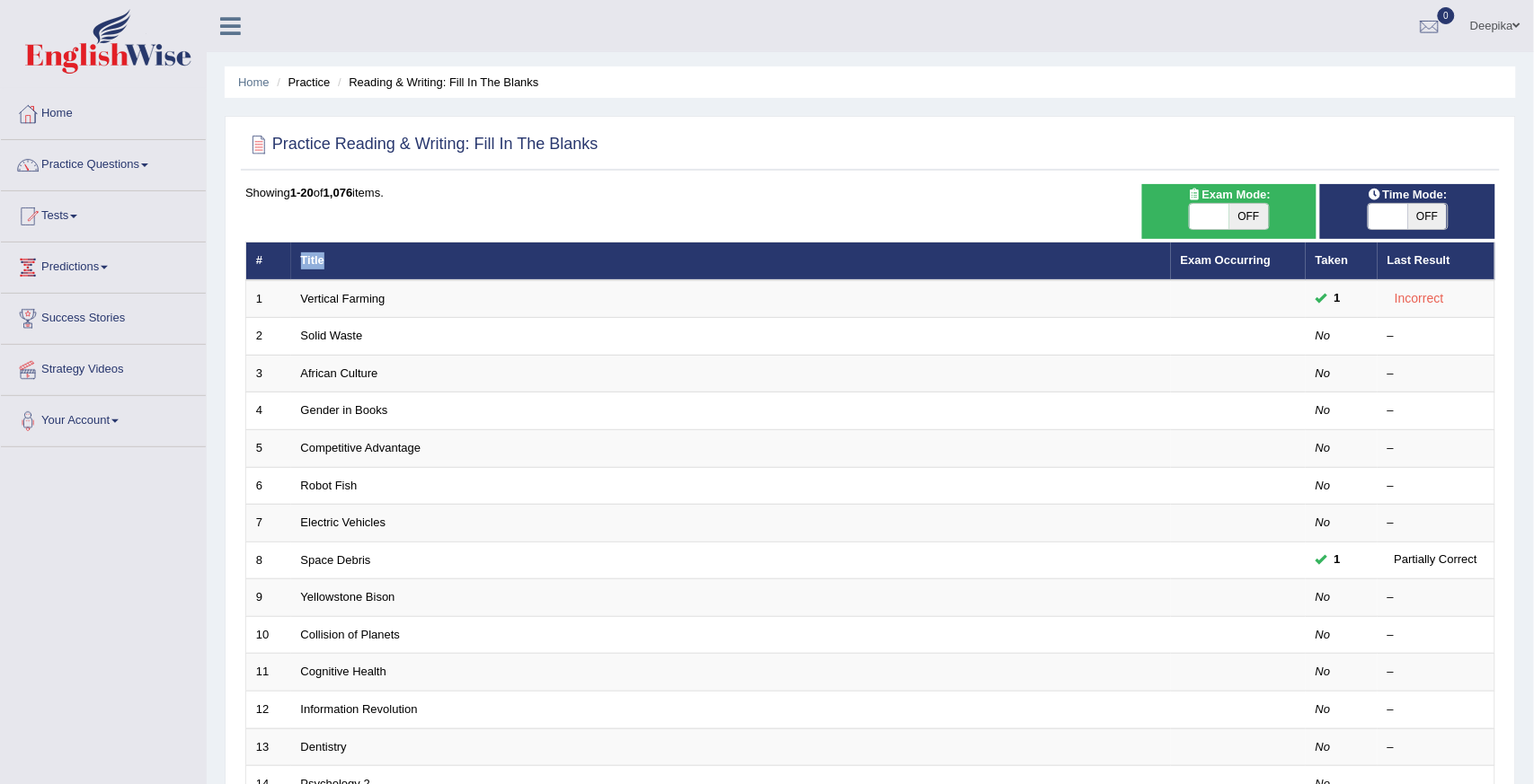
click at [1093, 256] on th "Title" at bounding box center [731, 261] width 880 height 38
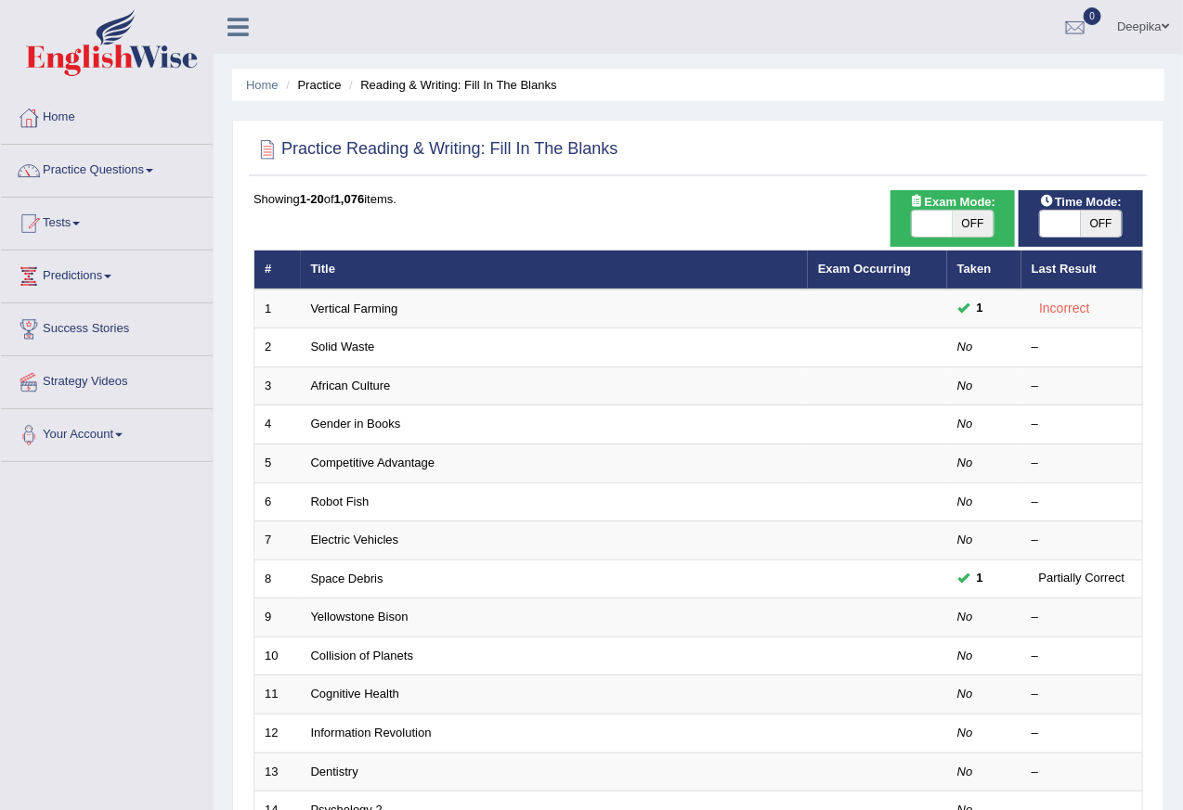
click at [1158, 227] on div "Practice Reading & Writing: Fill In The Blanks Time Mode: ON OFF Exam Mode: ON …" at bounding box center [698, 644] width 932 height 1049
drag, startPoint x: 1182, startPoint y: 217, endPoint x: 1194, endPoint y: 208, distance: 15.2
click at [1183, 212] on html "Toggle navigation Home Practice Questions Speaking Practice Read Aloud Repeat S…" at bounding box center [591, 405] width 1183 height 810
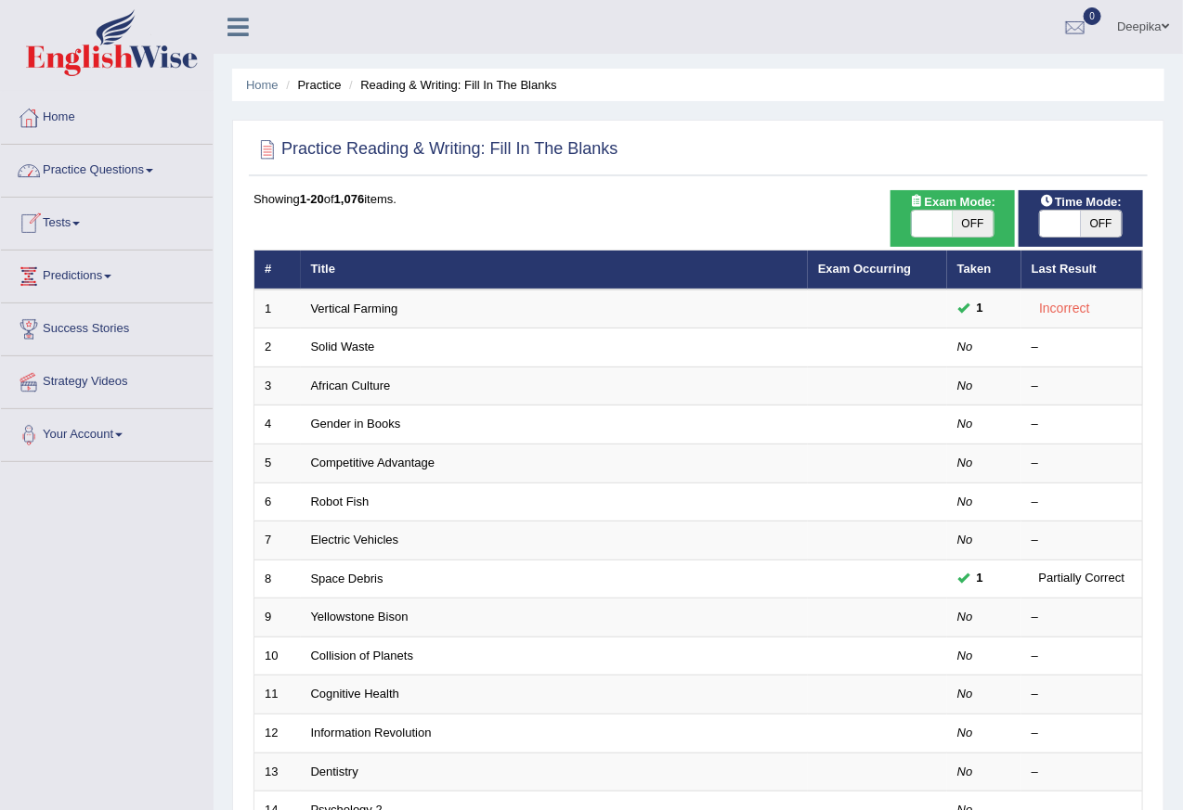
click at [153, 170] on span at bounding box center [149, 171] width 7 height 4
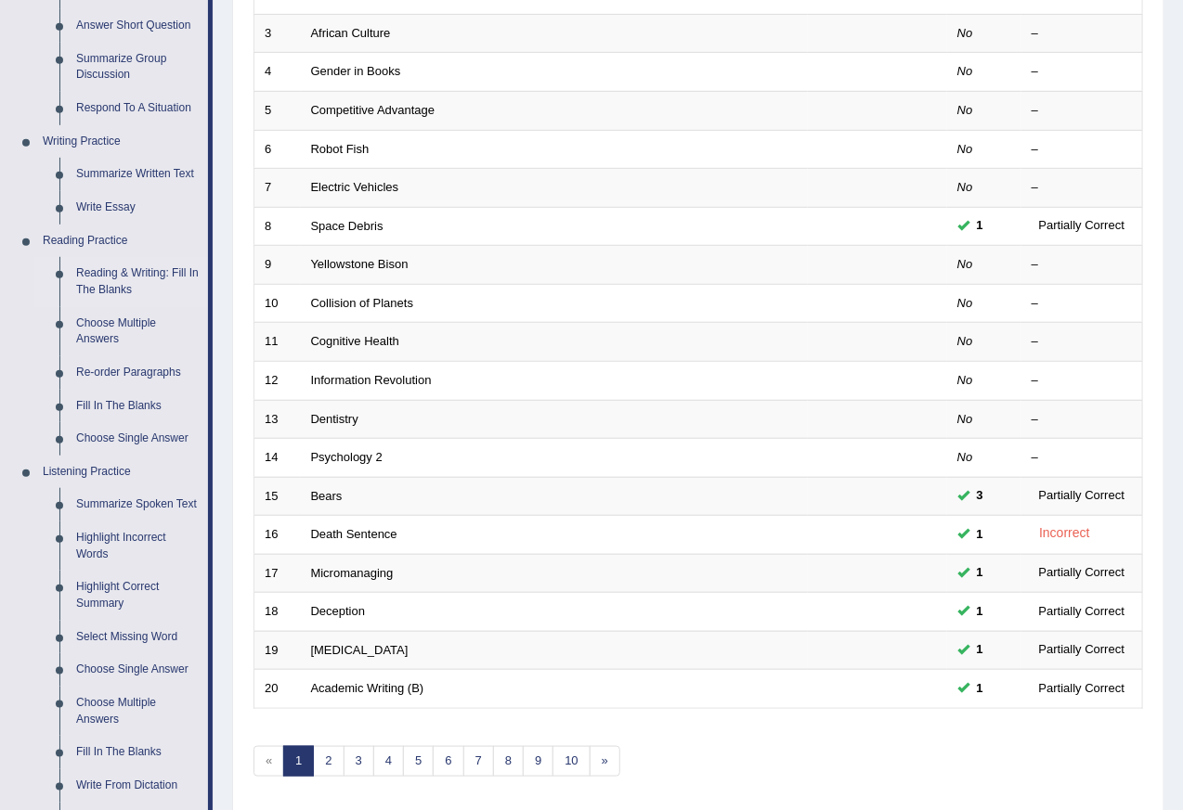
scroll to position [340, 0]
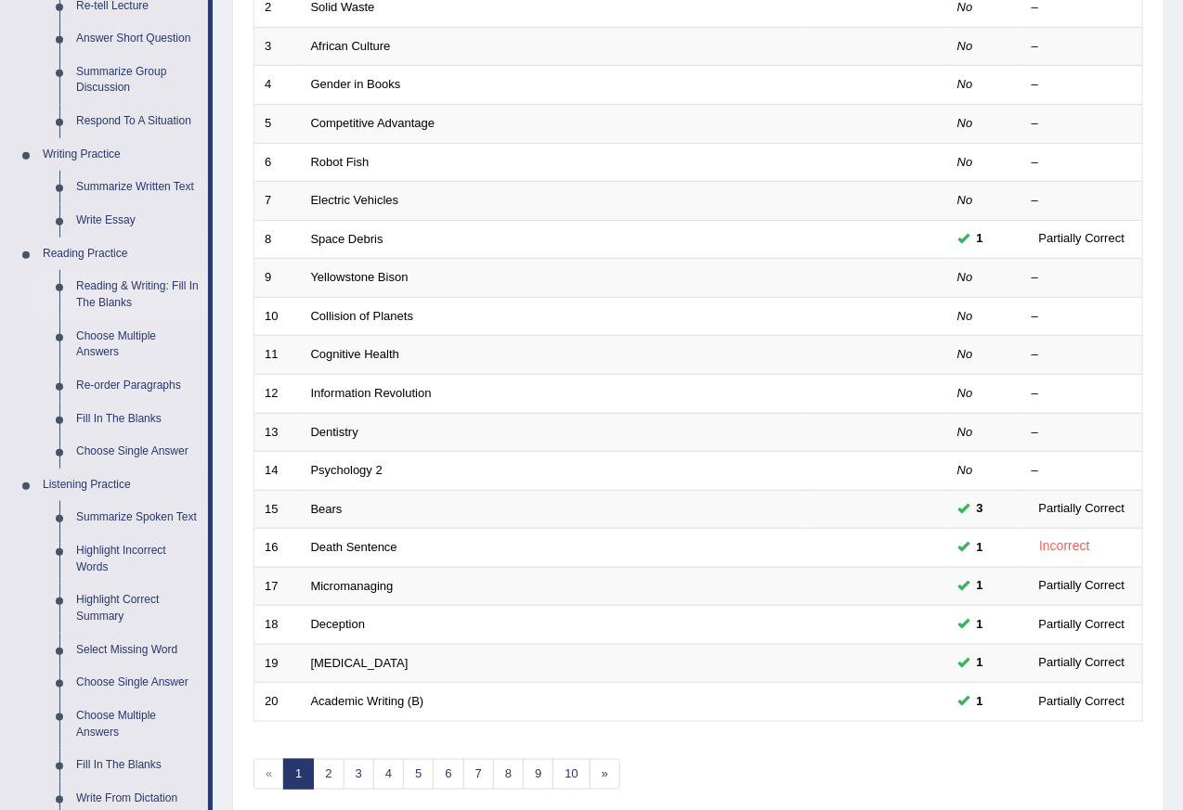
click at [131, 282] on link "Reading & Writing: Fill In The Blanks" at bounding box center [138, 294] width 140 height 49
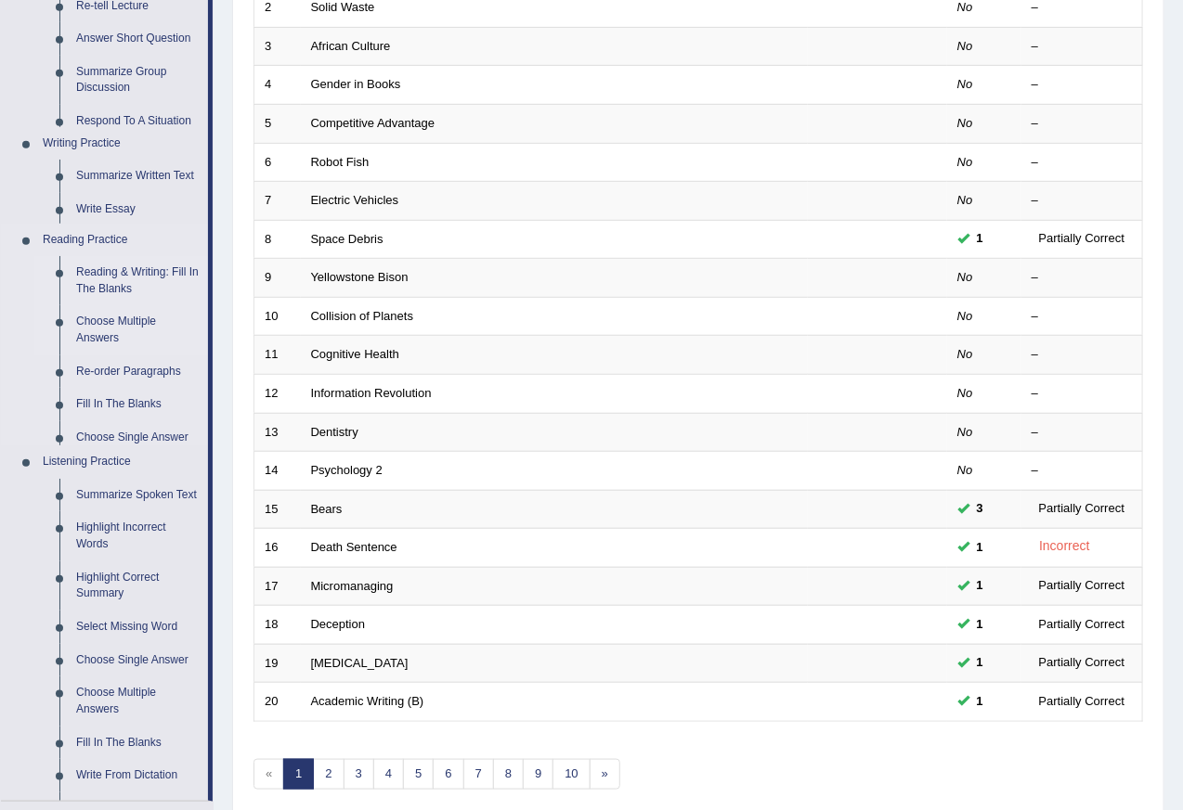
click at [131, 282] on ul "Reading & Writing: Fill In The Blanks Choose Multiple Answers Re-order Paragrap…" at bounding box center [121, 350] width 174 height 189
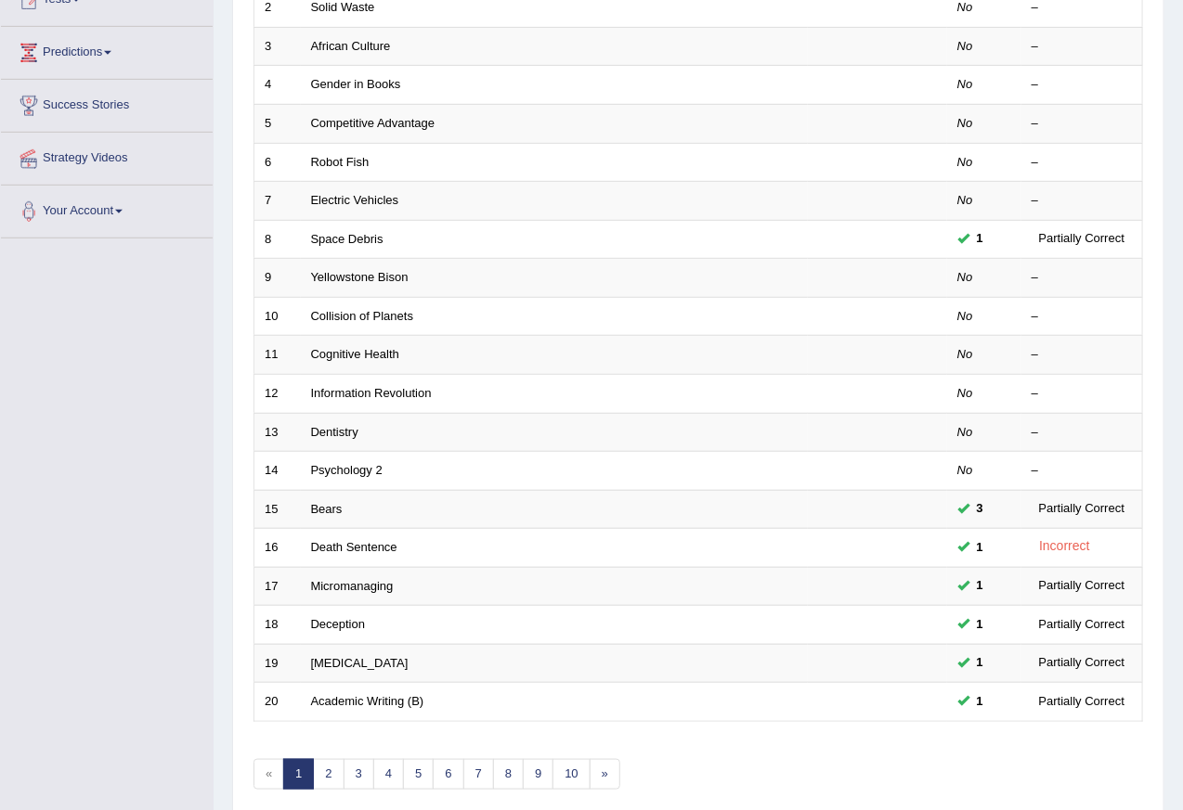
scroll to position [404, 0]
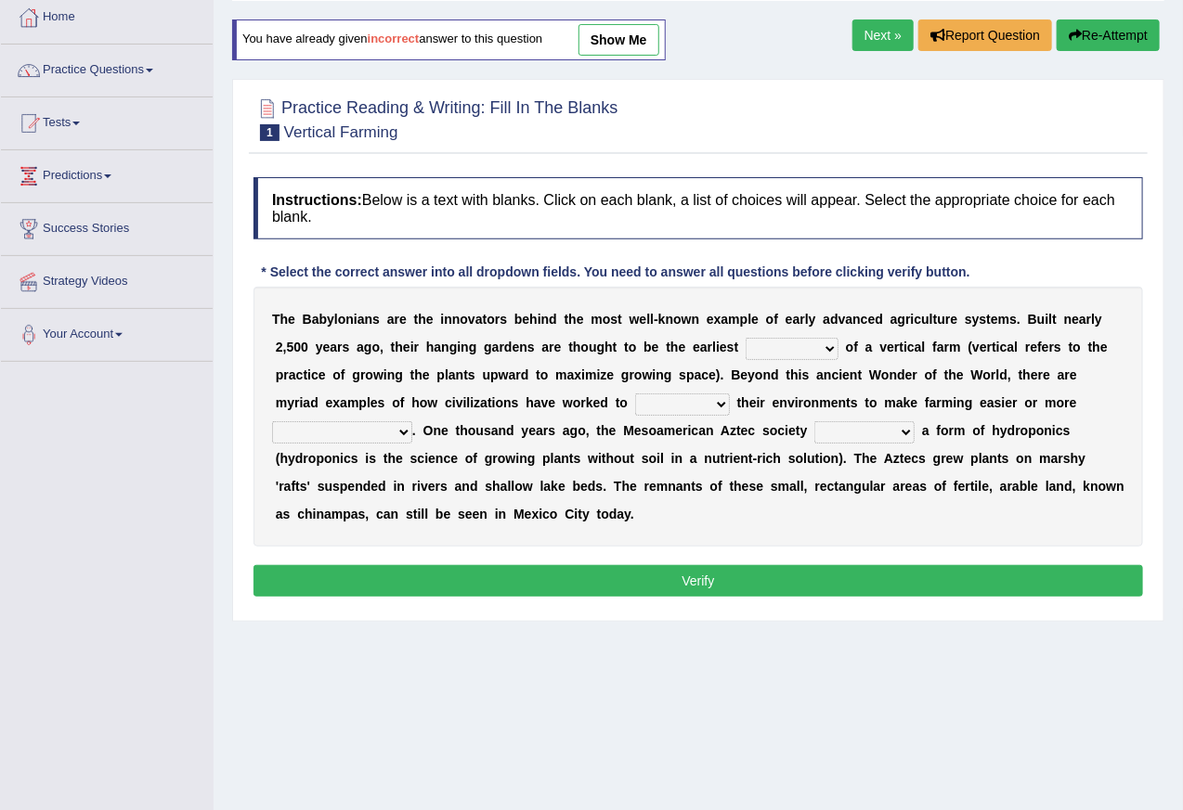
scroll to position [163, 0]
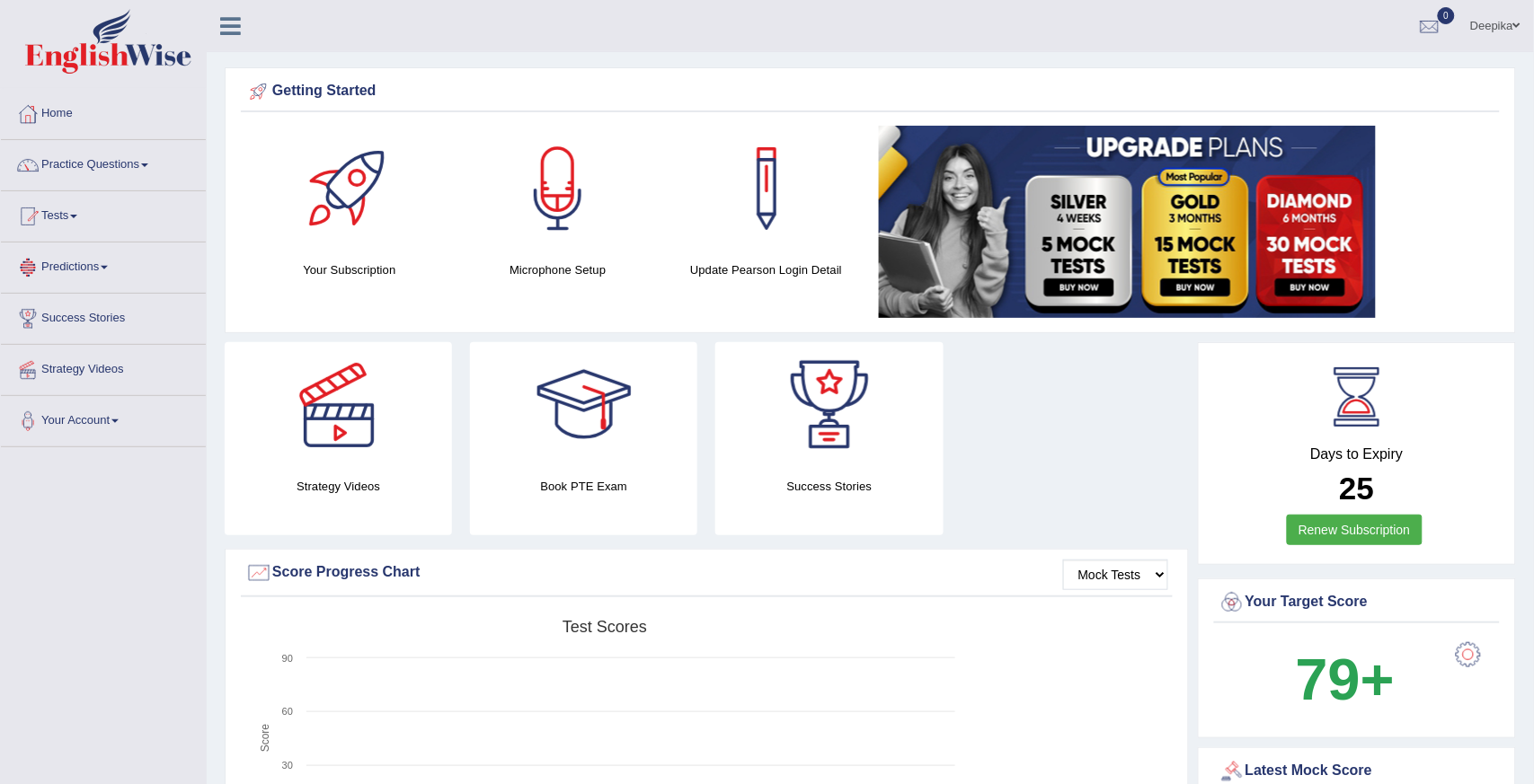
click at [73, 216] on link "Tests" at bounding box center [104, 214] width 205 height 45
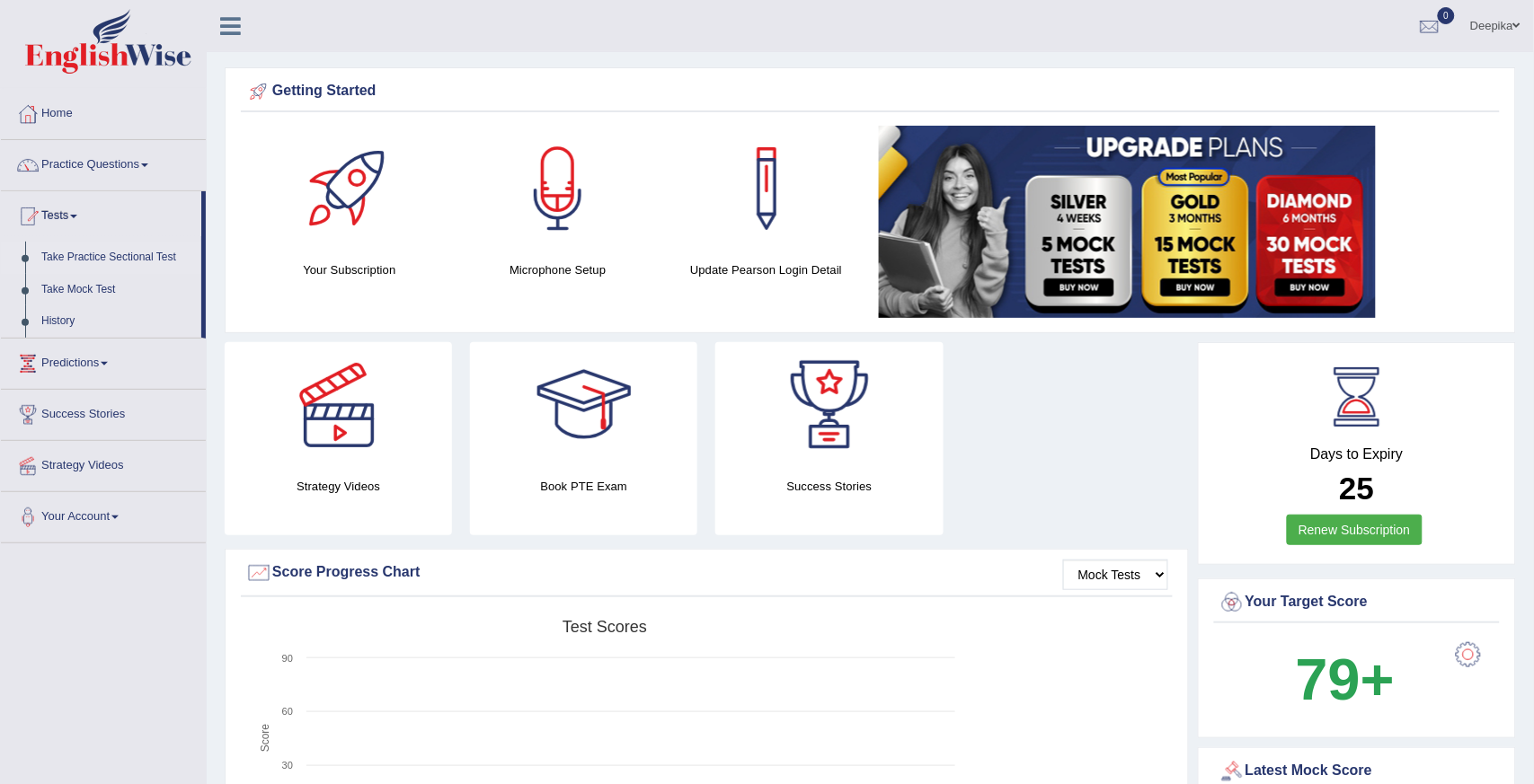
click at [119, 257] on link "Take Practice Sectional Test" at bounding box center [117, 257] width 169 height 32
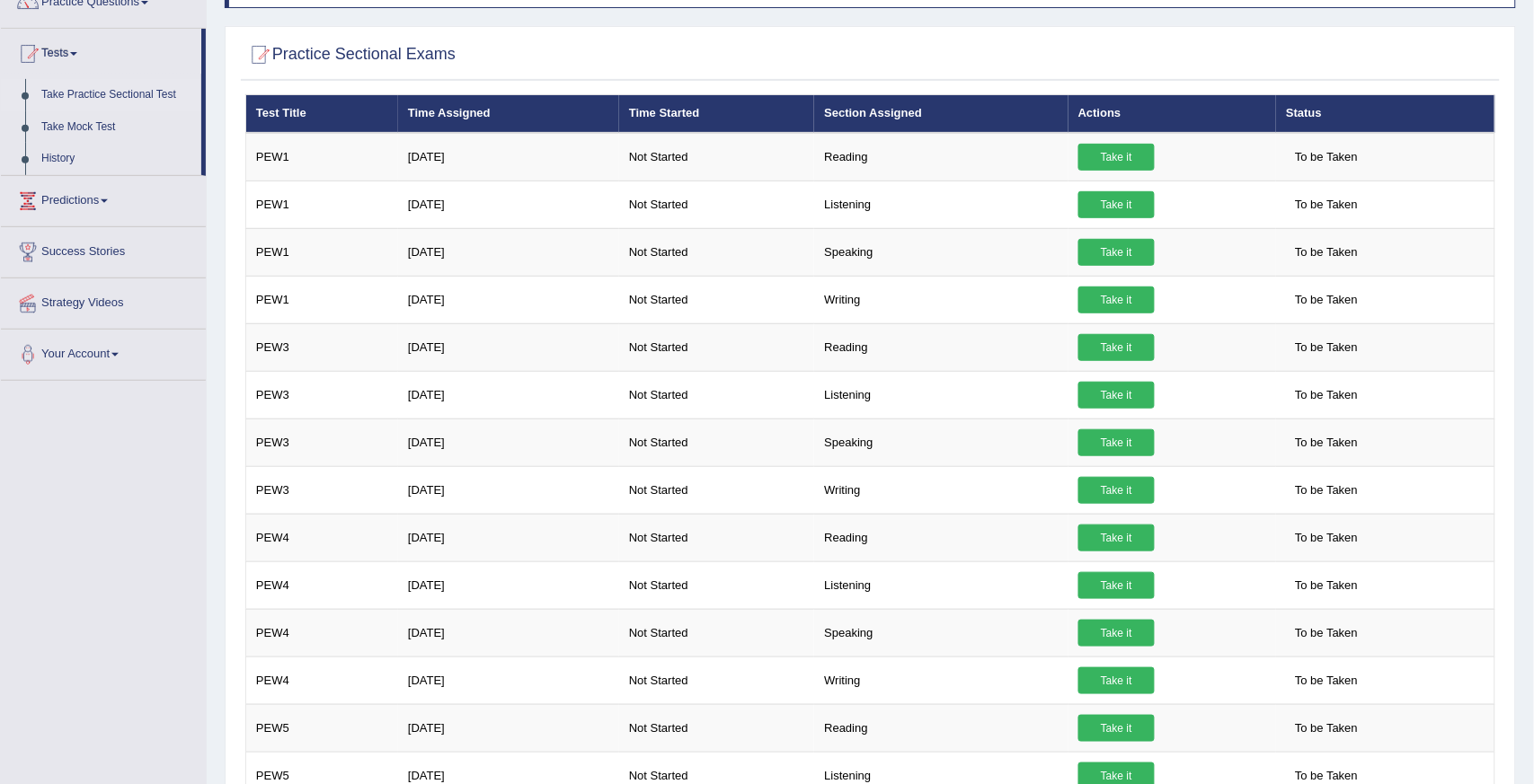
scroll to position [64, 0]
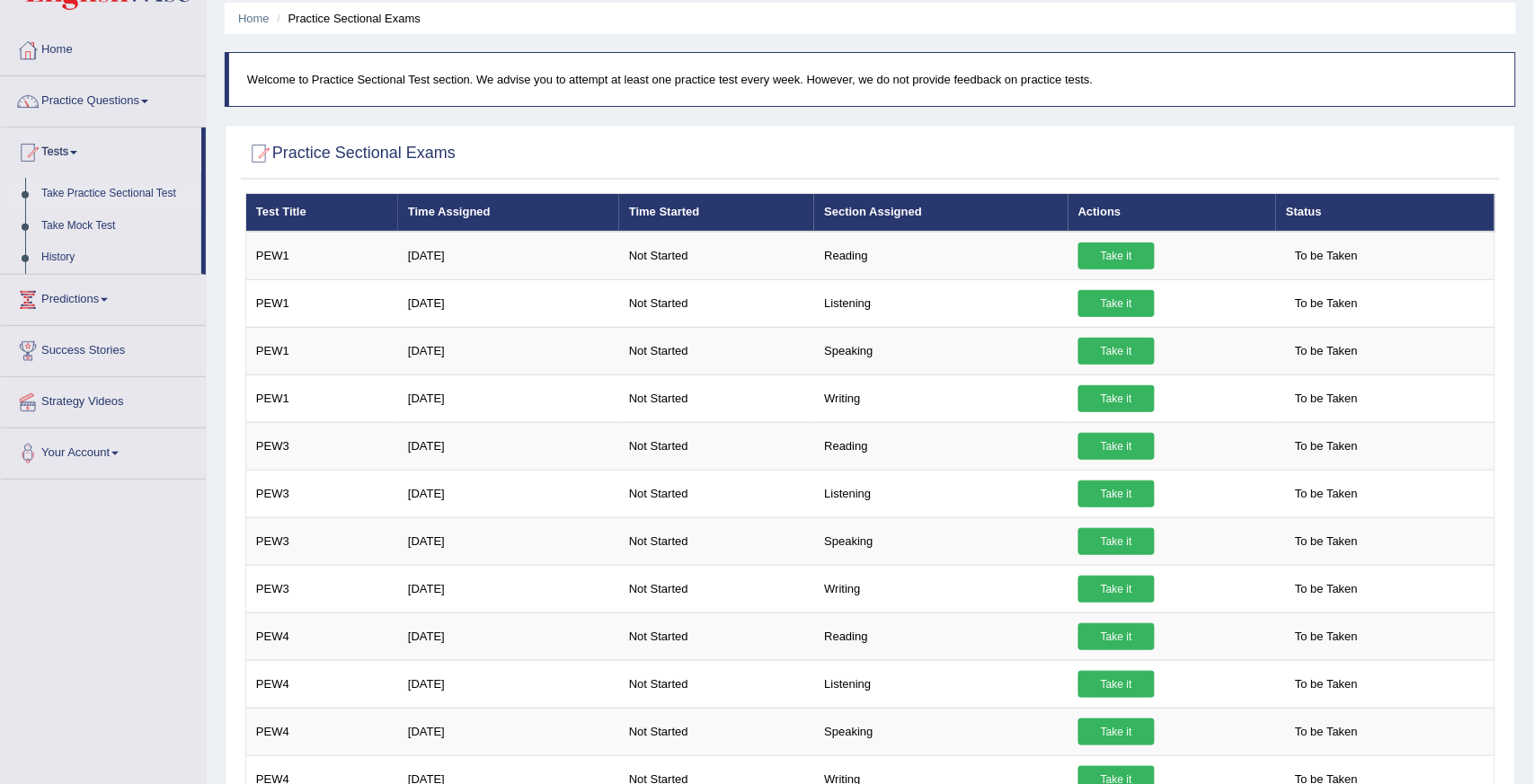
click at [84, 193] on link "Take Practice Sectional Test" at bounding box center [117, 194] width 169 height 32
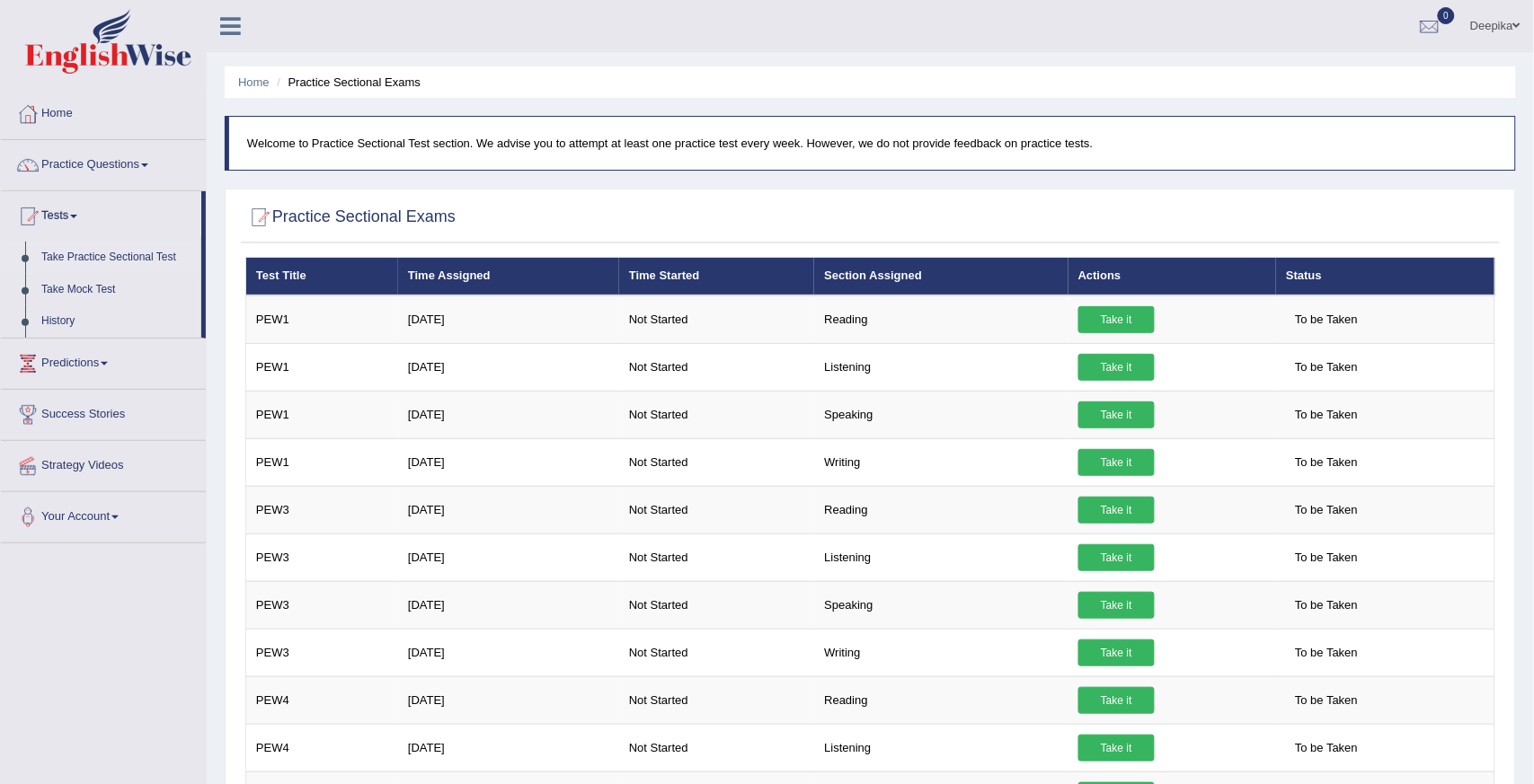
click at [90, 288] on link "Take Mock Test" at bounding box center [117, 289] width 169 height 32
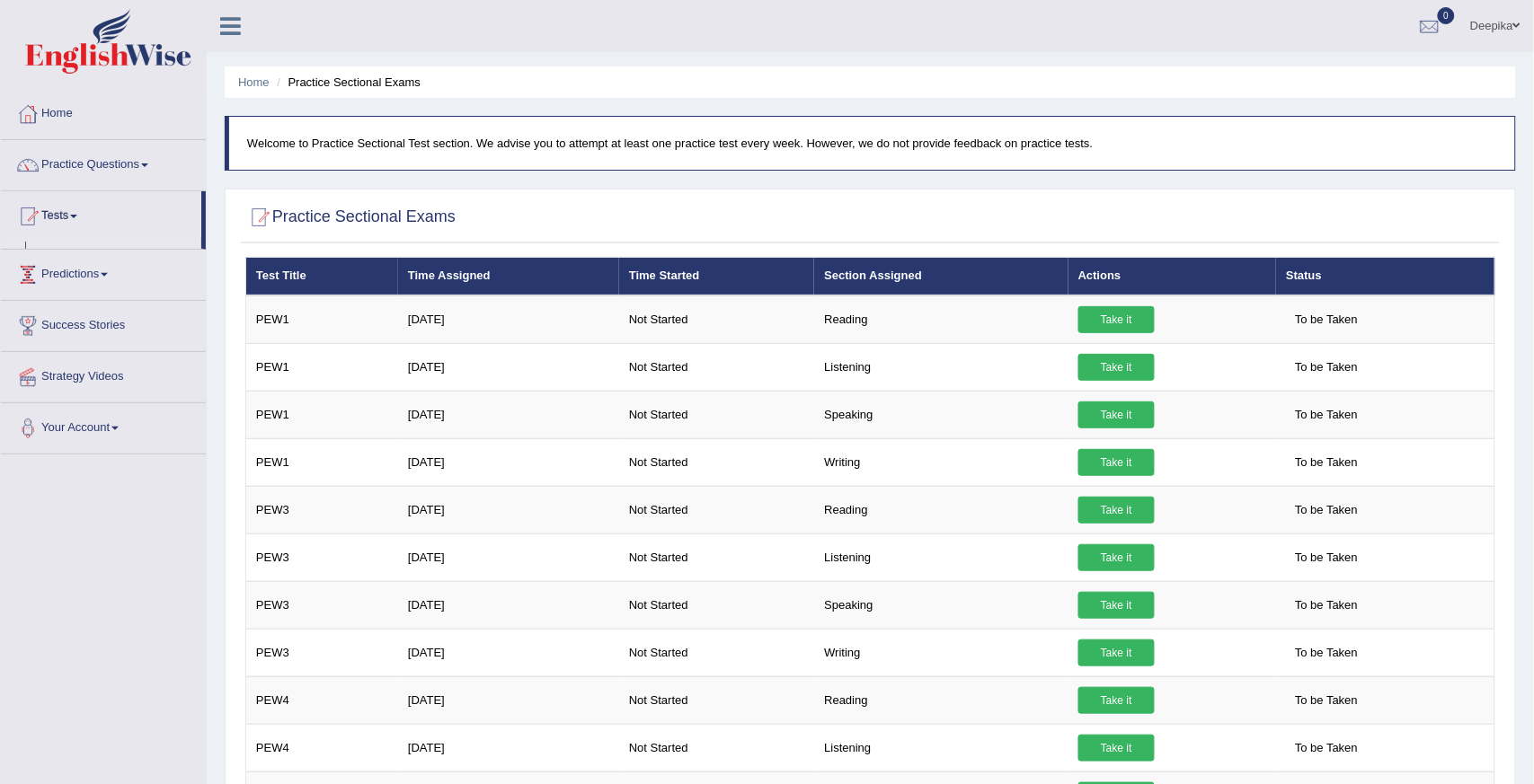
drag, startPoint x: 0, startPoint y: 0, endPoint x: 90, endPoint y: 288, distance: 301.7
click at [90, 288] on link "Predictions" at bounding box center [104, 272] width 205 height 45
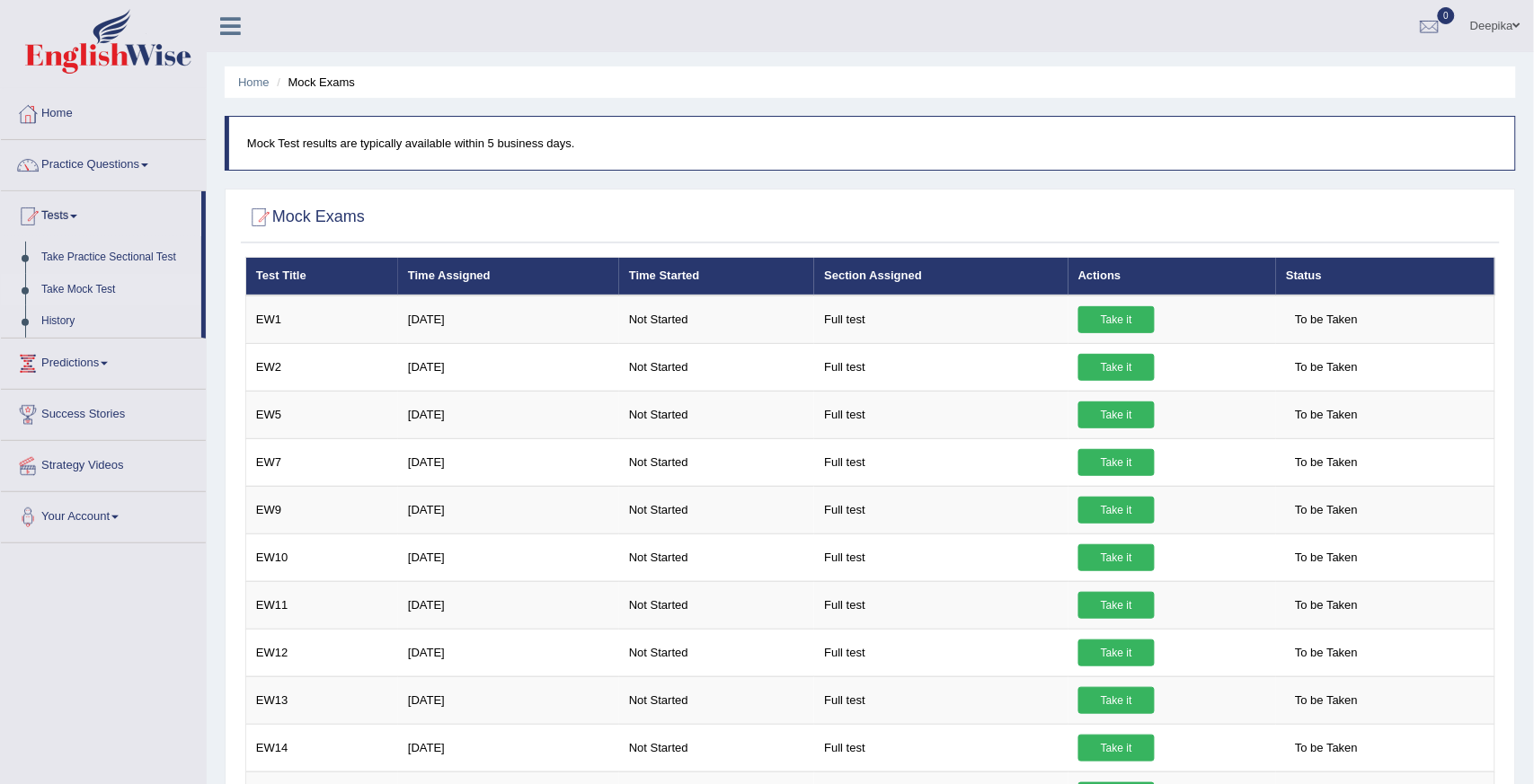
click at [87, 291] on link "Take Mock Test" at bounding box center [117, 289] width 169 height 32
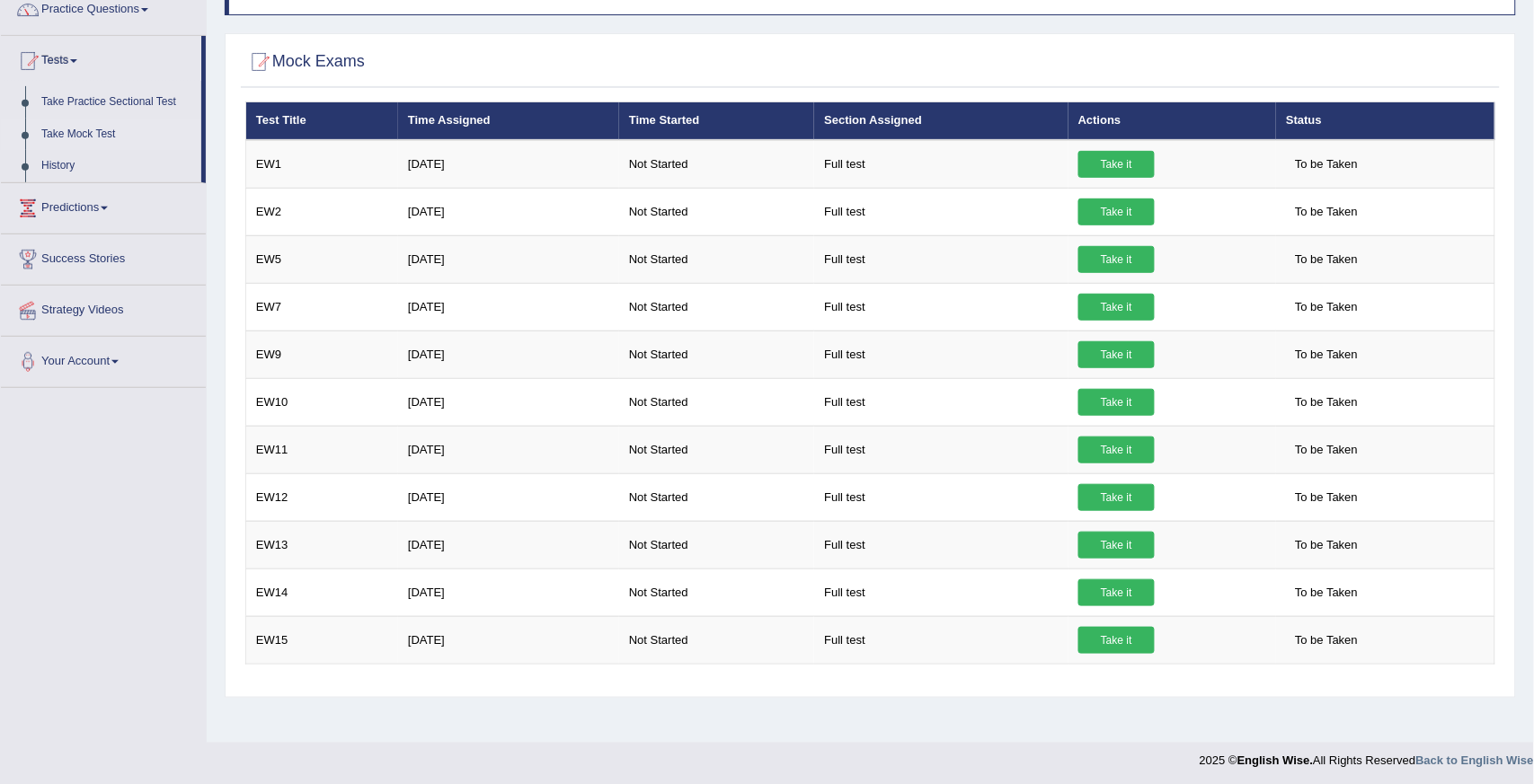
scroll to position [158, 0]
